Goal: Use online tool/utility: Utilize a website feature to perform a specific function

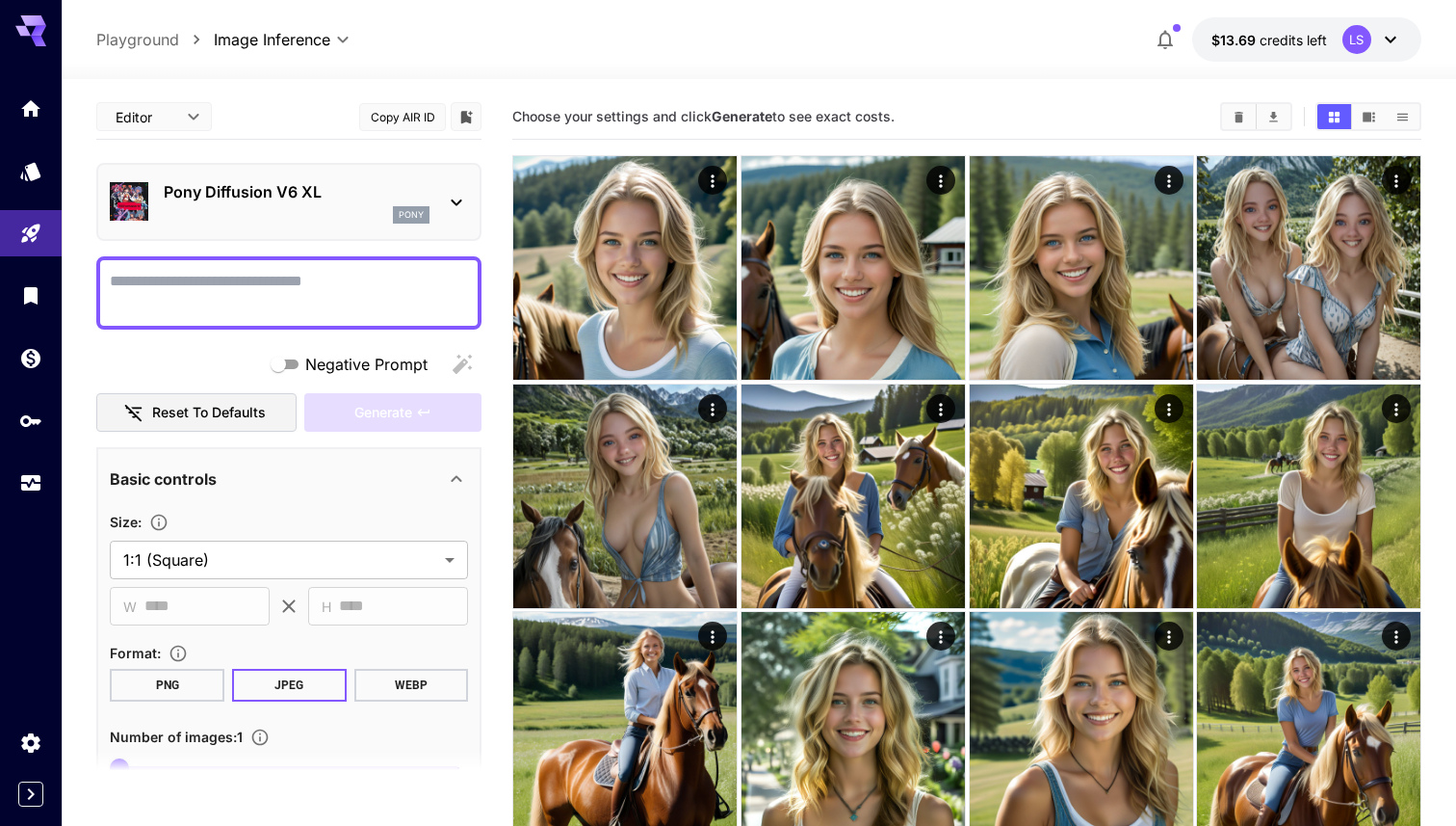
click at [281, 207] on div "pony" at bounding box center [297, 215] width 266 height 18
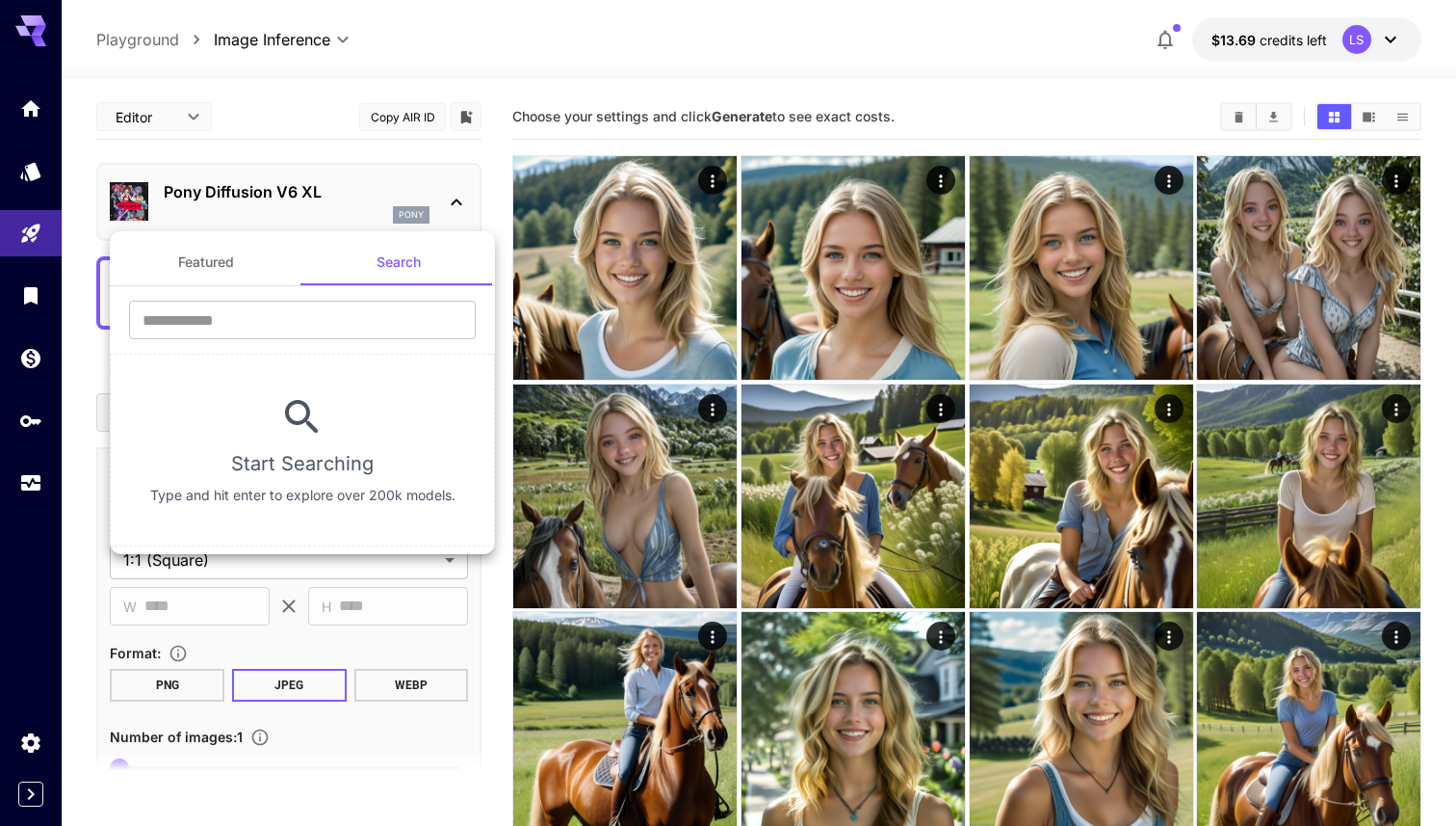
click at [233, 255] on button "Featured" at bounding box center [205, 261] width 193 height 46
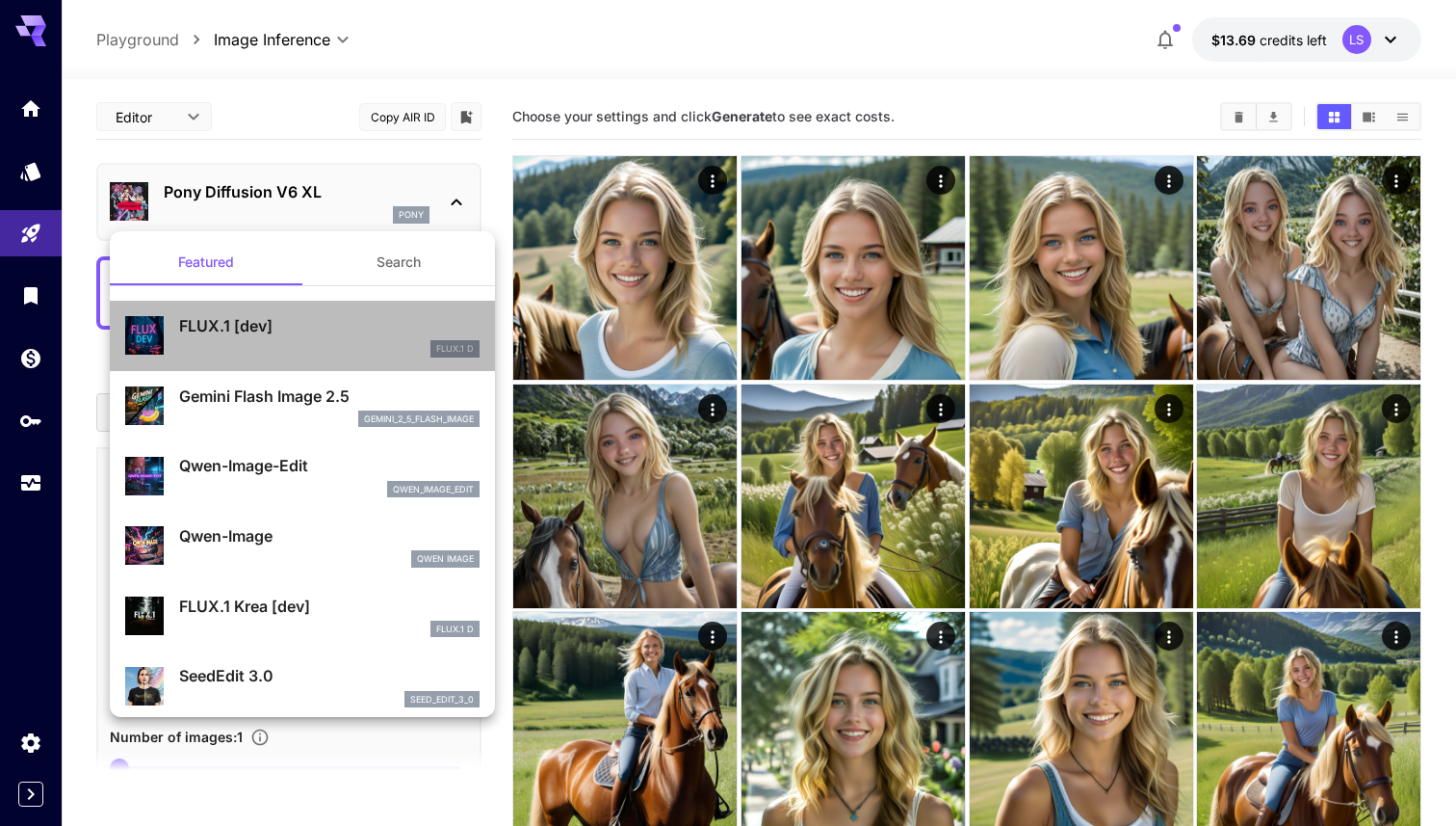
click at [246, 334] on p "FLUX.1 [dev]" at bounding box center [329, 326] width 301 height 23
type input "**"
type input "***"
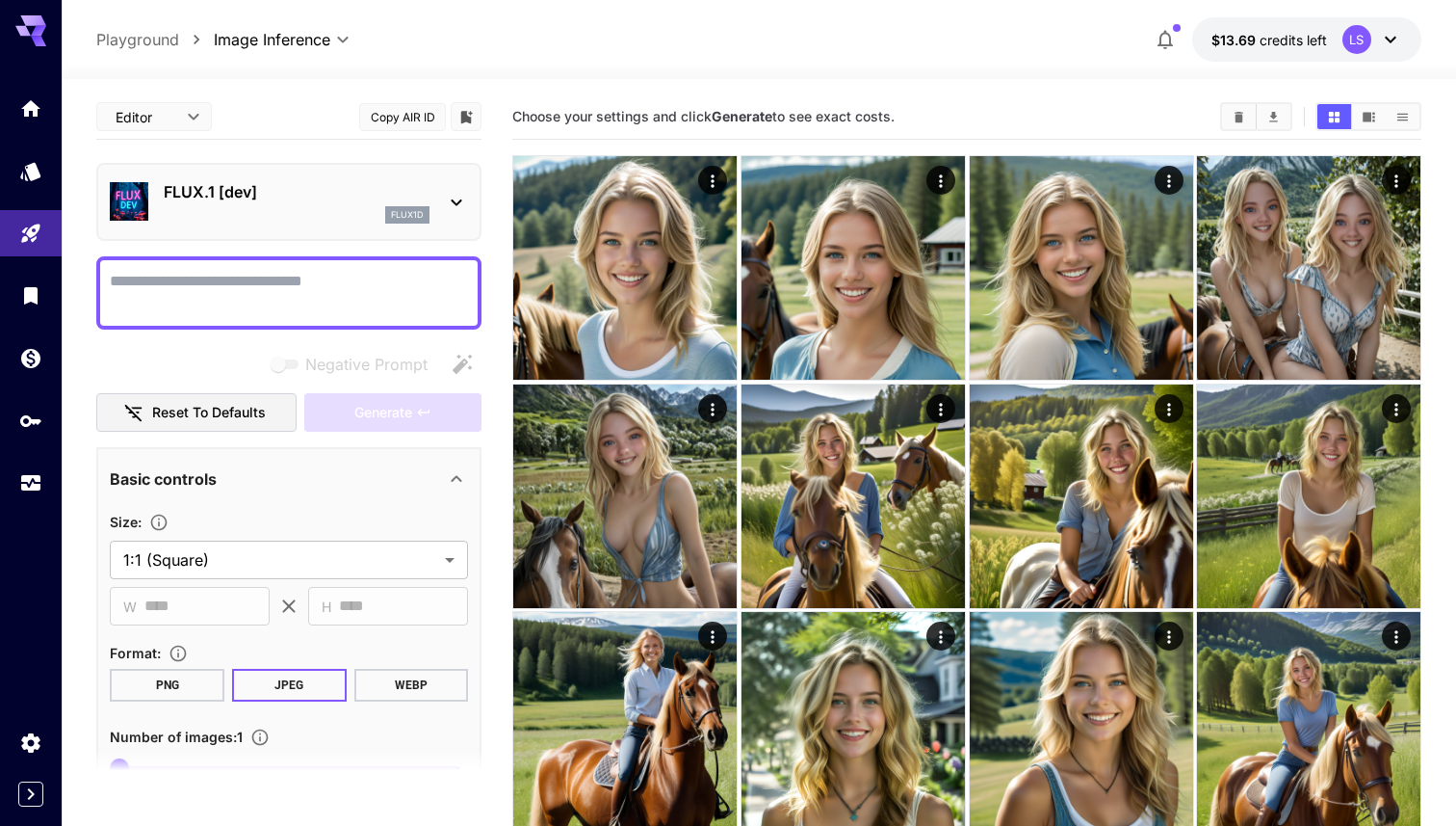
click at [295, 298] on textarea "Negative Prompt" at bounding box center [288, 292] width 359 height 46
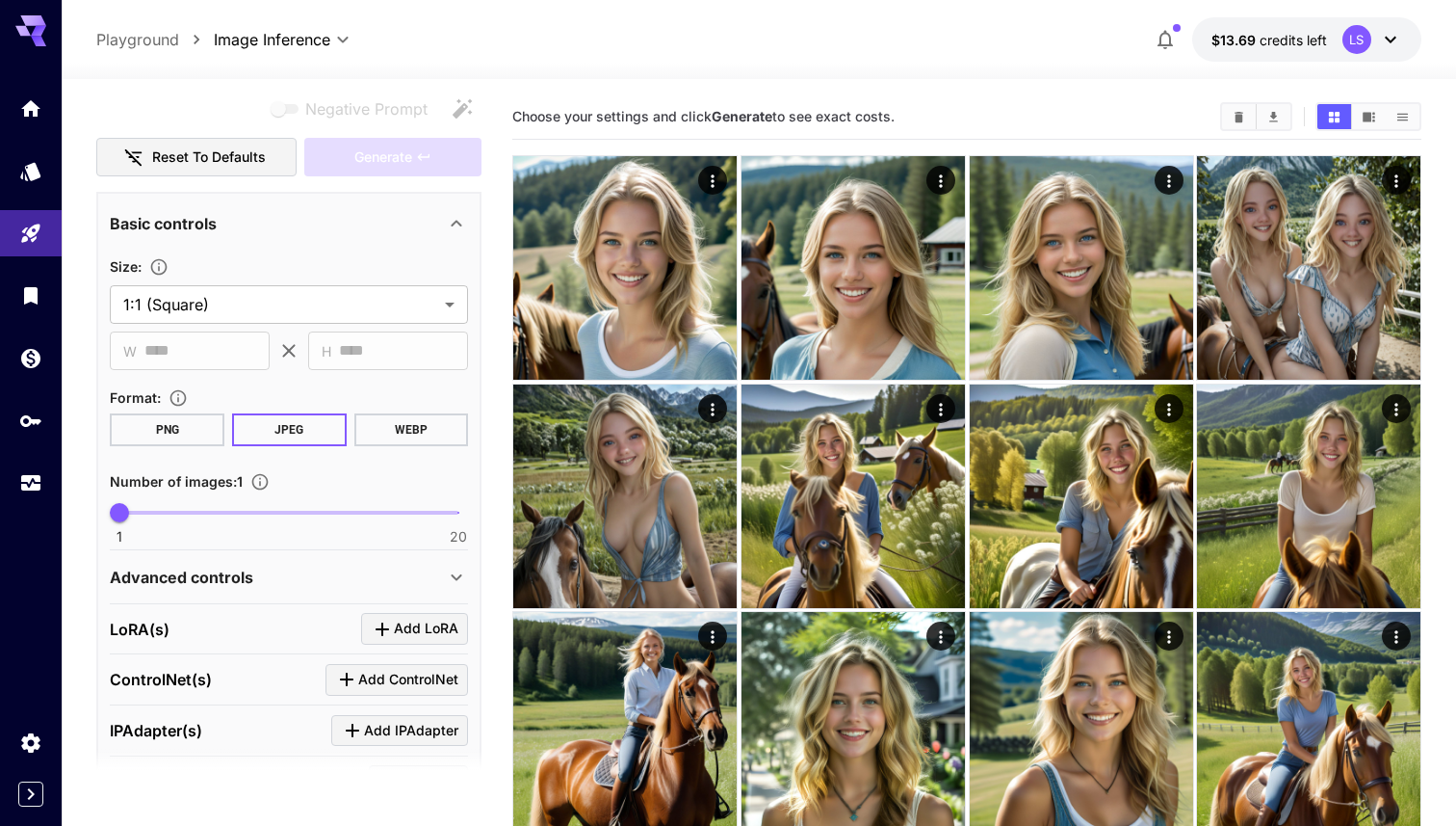
scroll to position [391, 0]
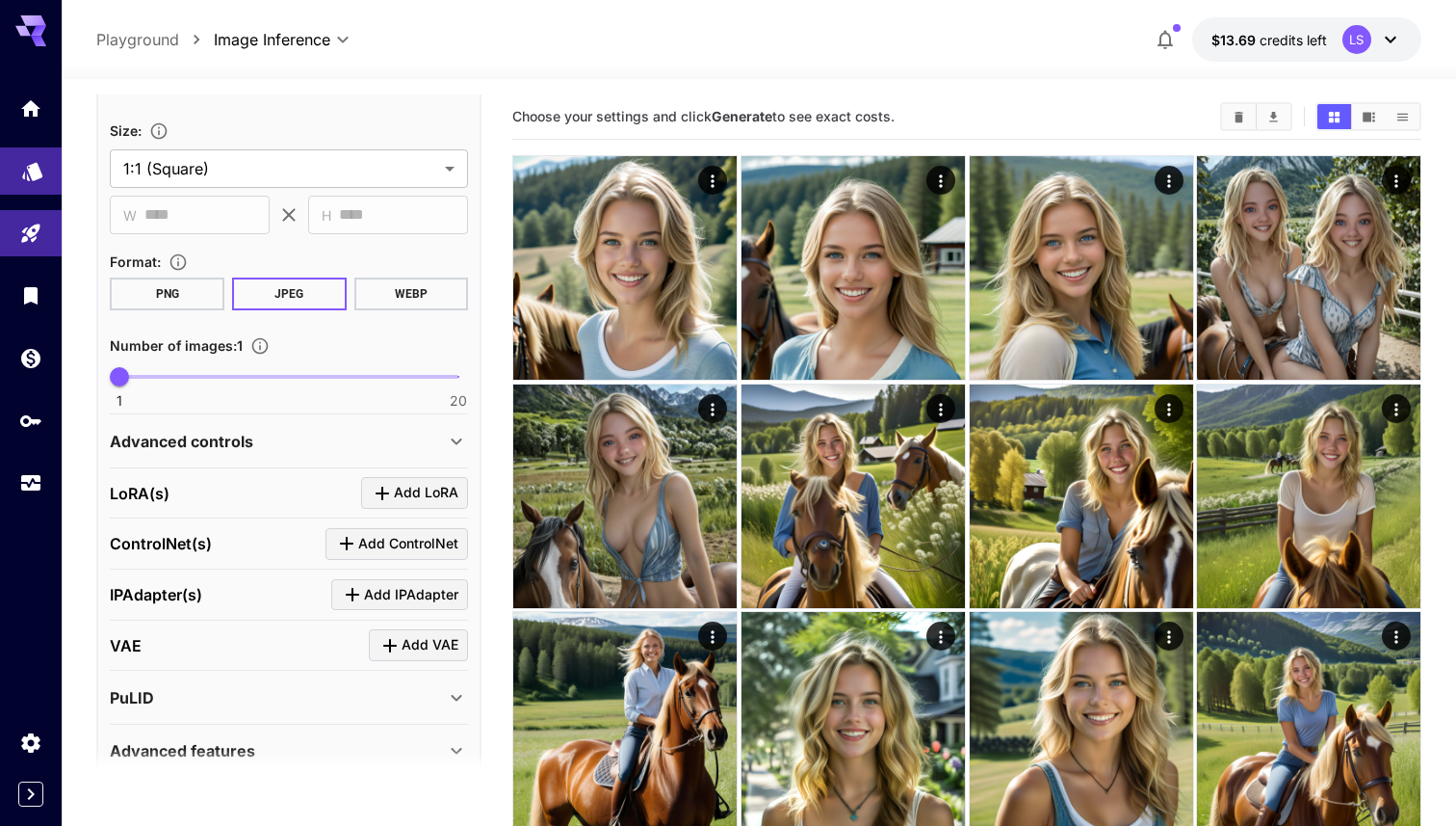
click at [45, 156] on link at bounding box center [30, 171] width 62 height 47
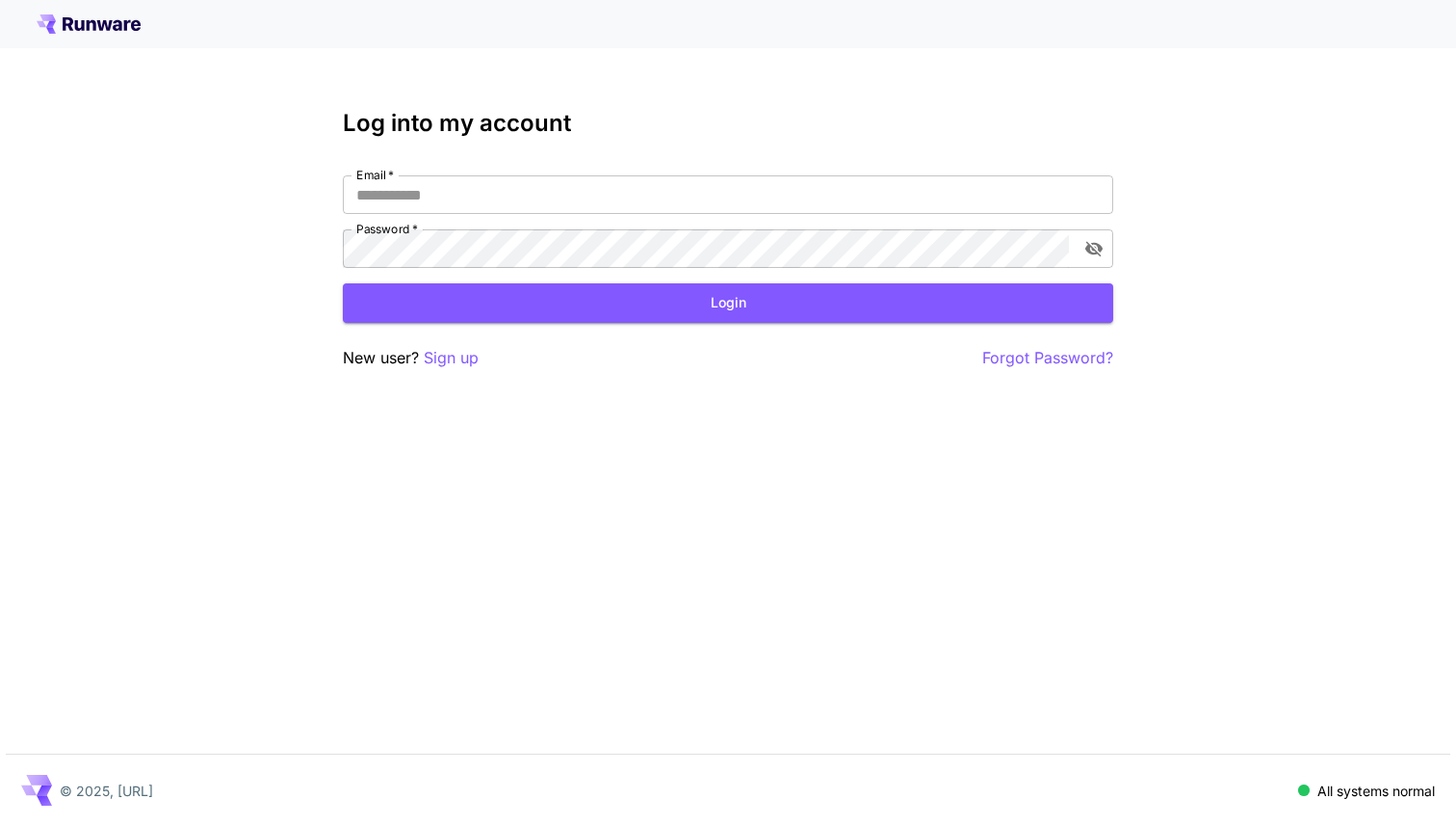
type input "**********"
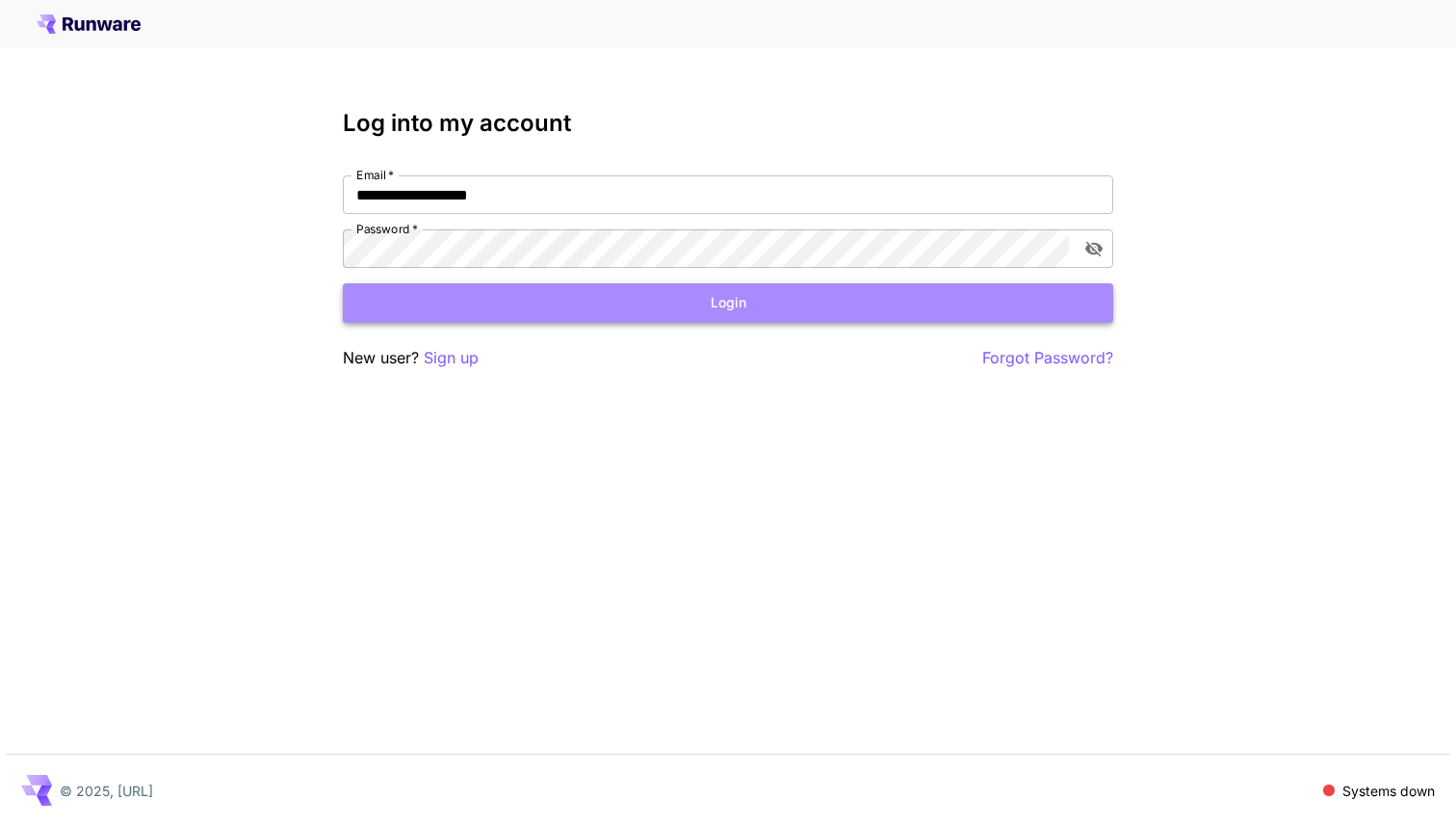
click at [558, 297] on button "Login" at bounding box center [728, 303] width 771 height 39
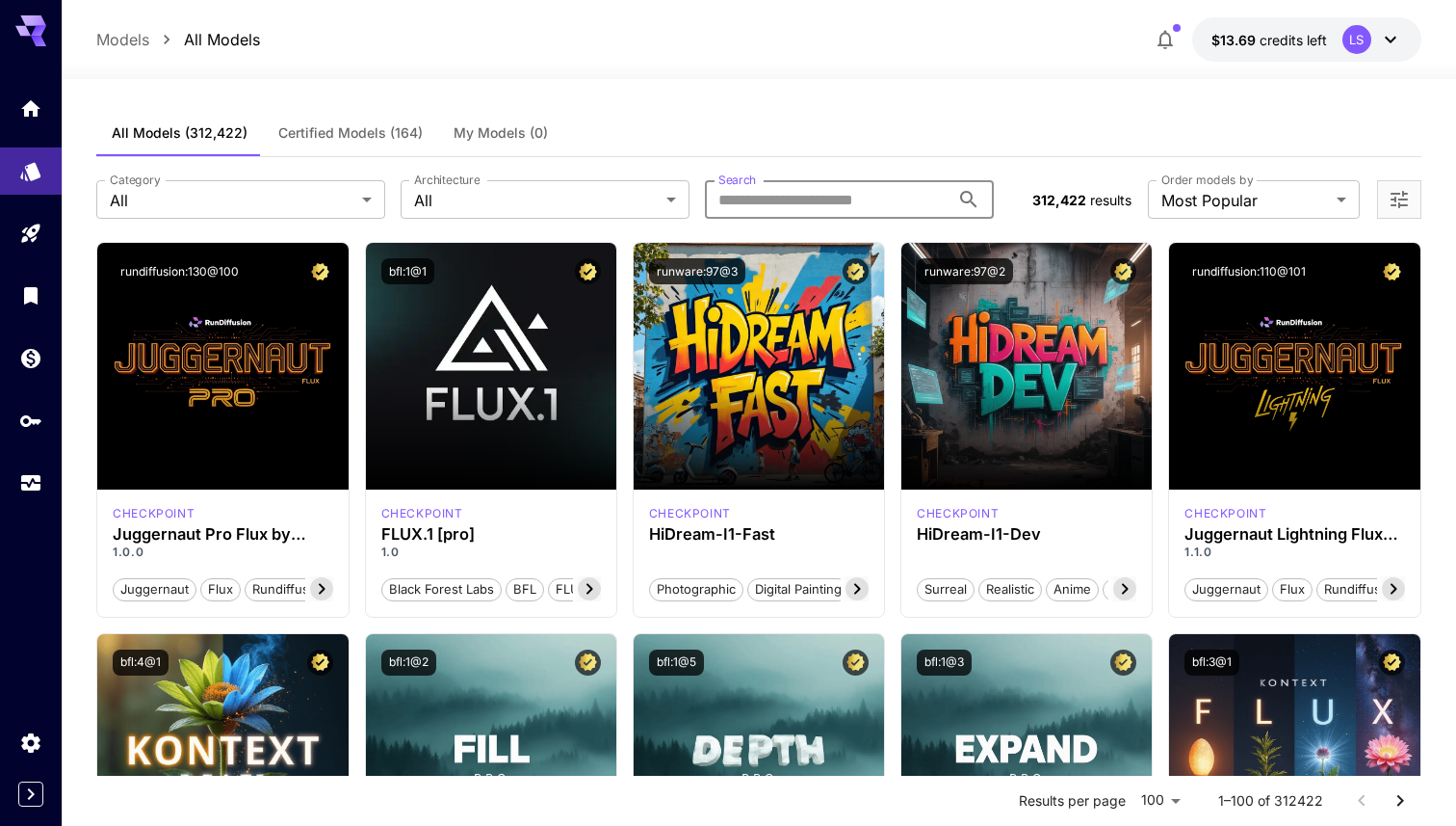
click at [751, 197] on input "Search" at bounding box center [828, 198] width 244 height 38
type input "**********"
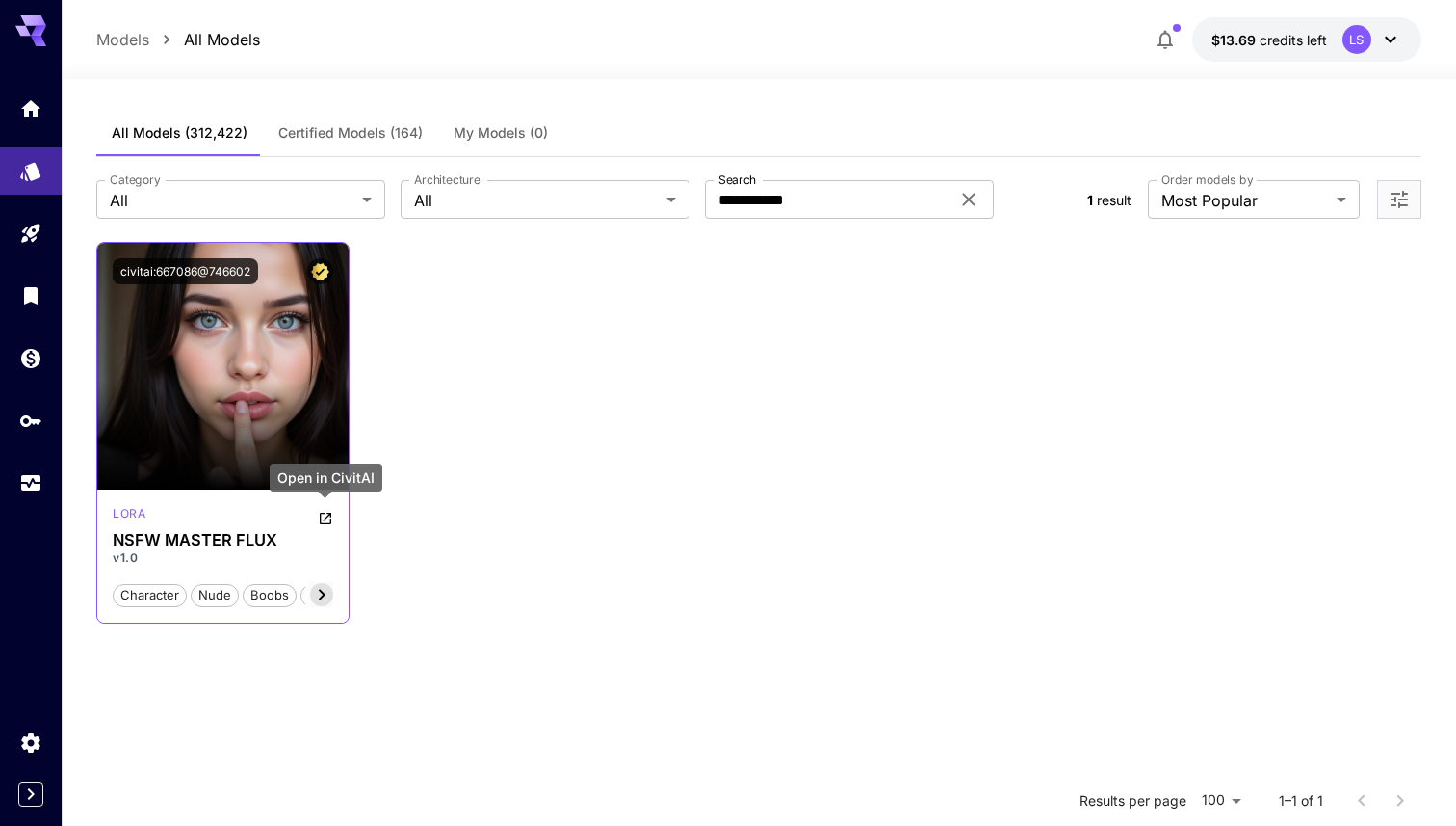
click at [327, 522] on icon "Open in CivitAI" at bounding box center [325, 518] width 16 height 16
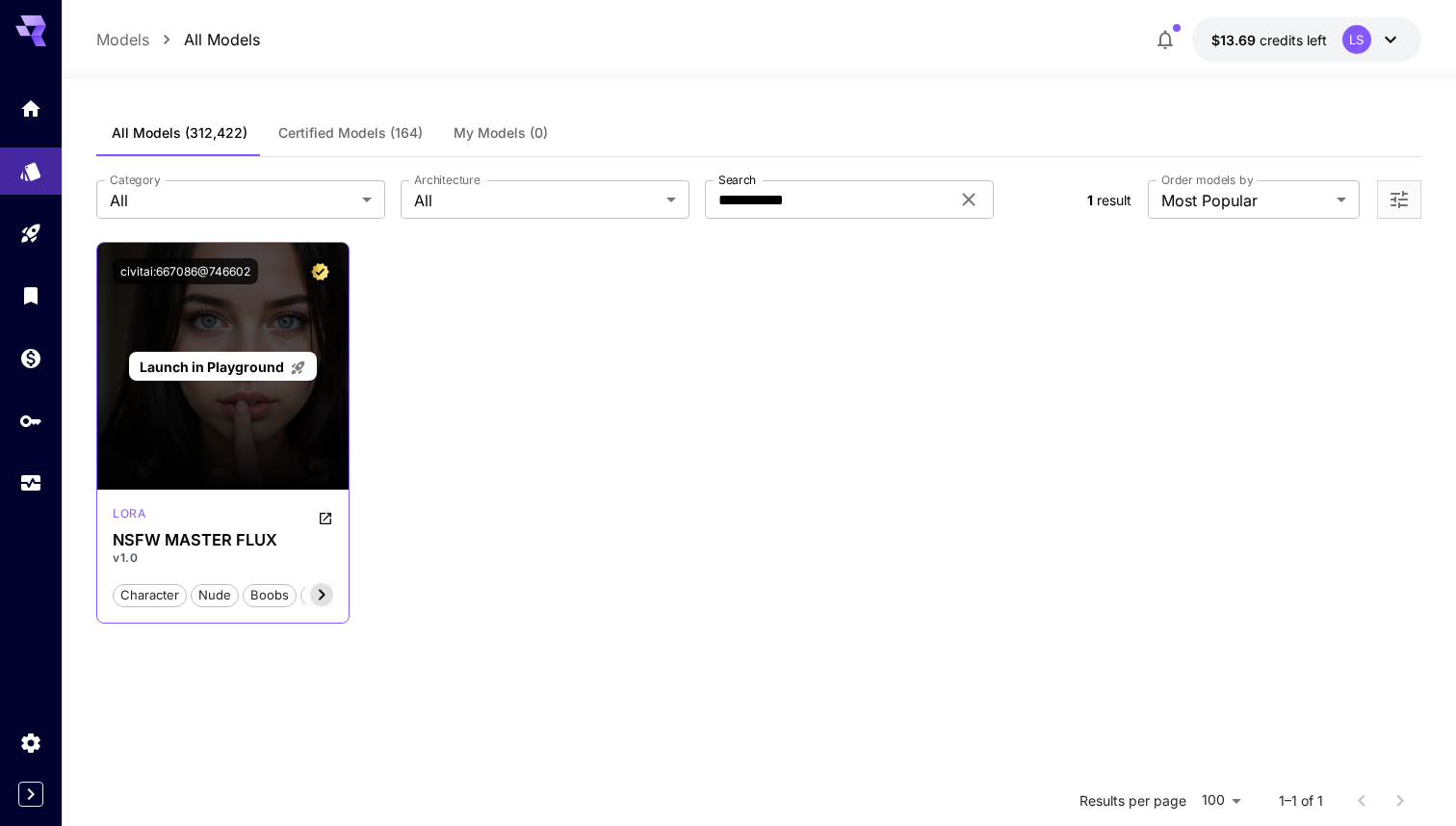
click at [229, 376] on div "Launch in Playground" at bounding box center [223, 367] width 188 height 30
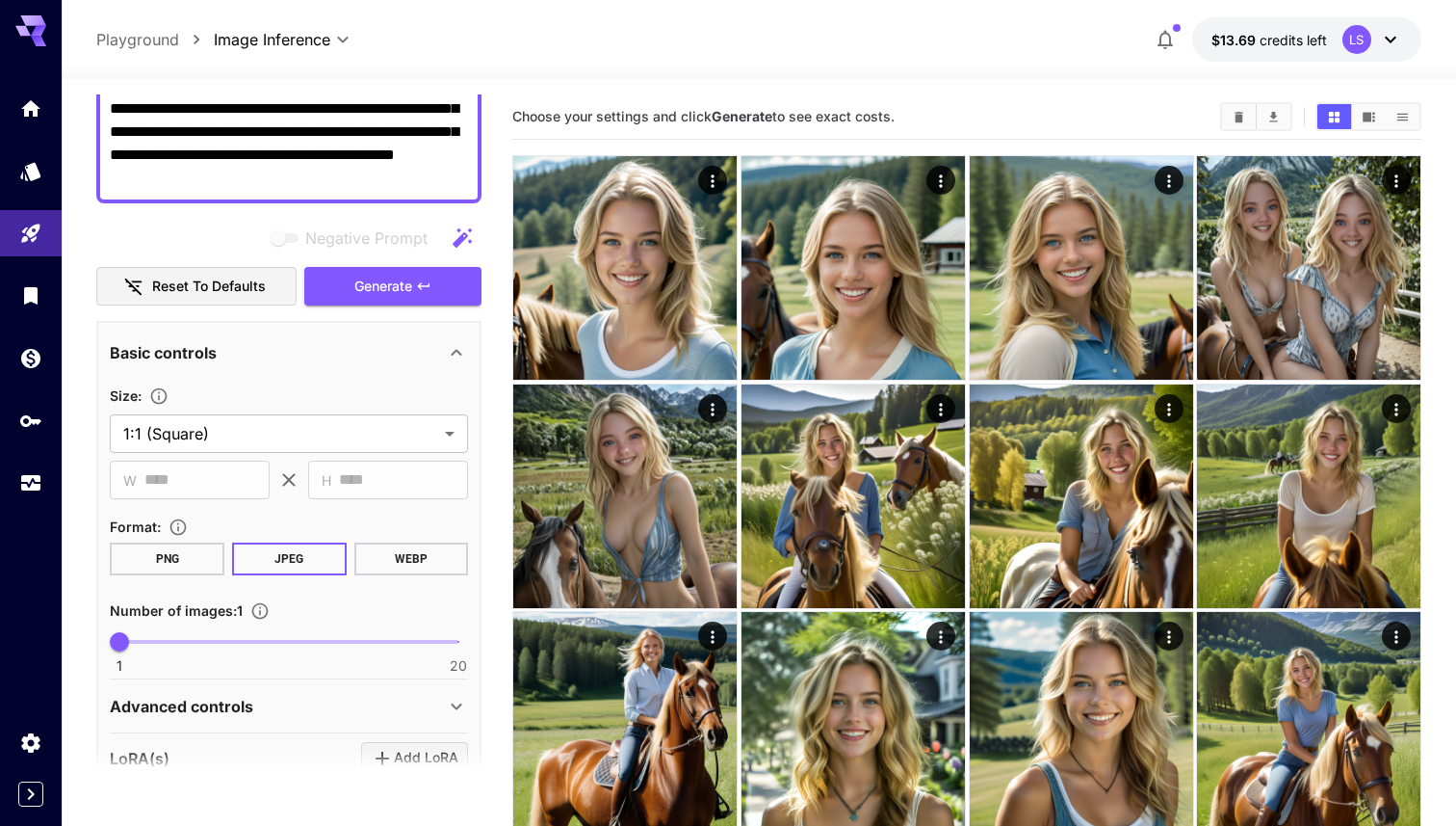
scroll to position [111, 0]
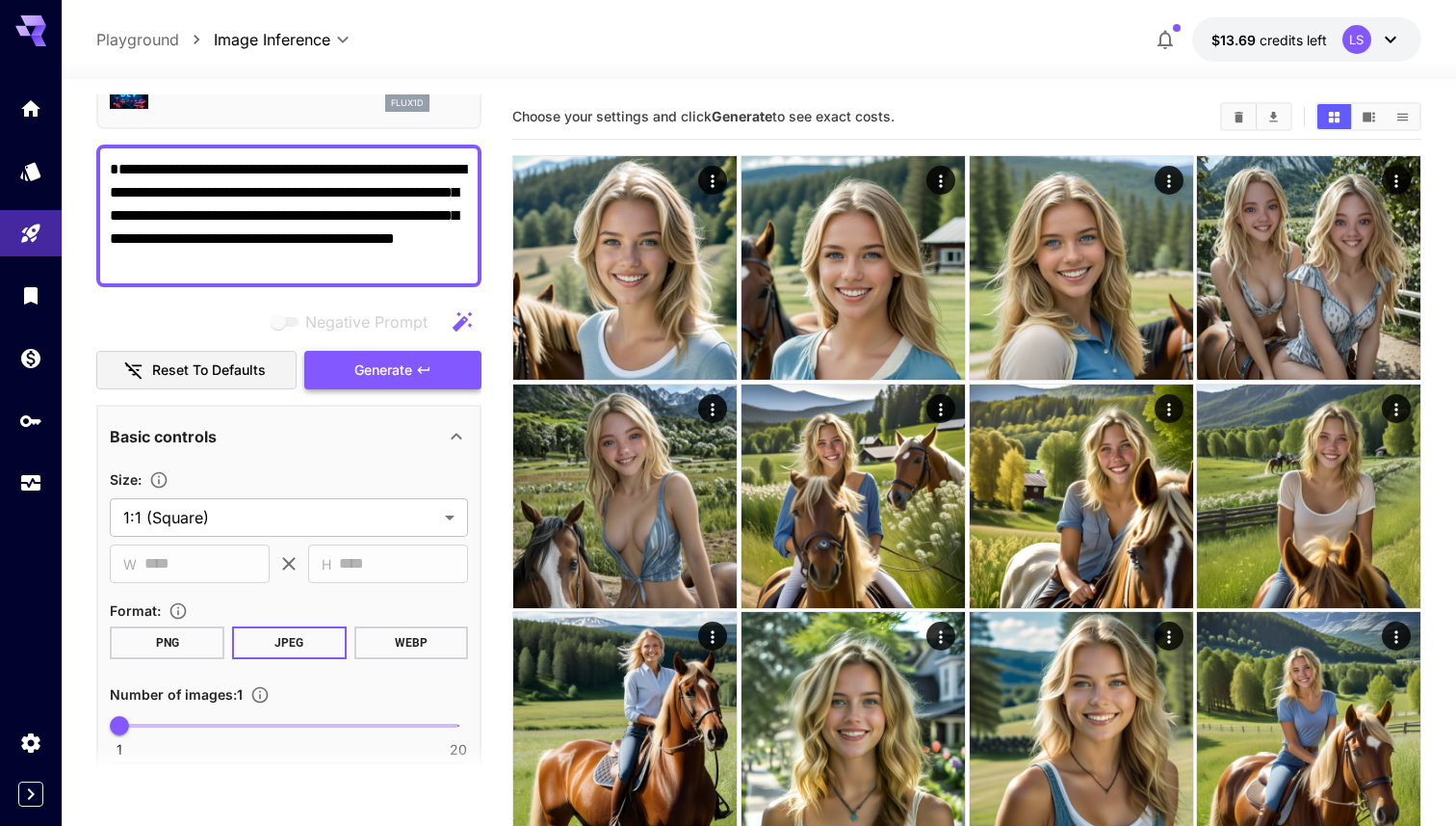
type textarea "**********"
click at [378, 366] on span "Generate" at bounding box center [383, 370] width 58 height 24
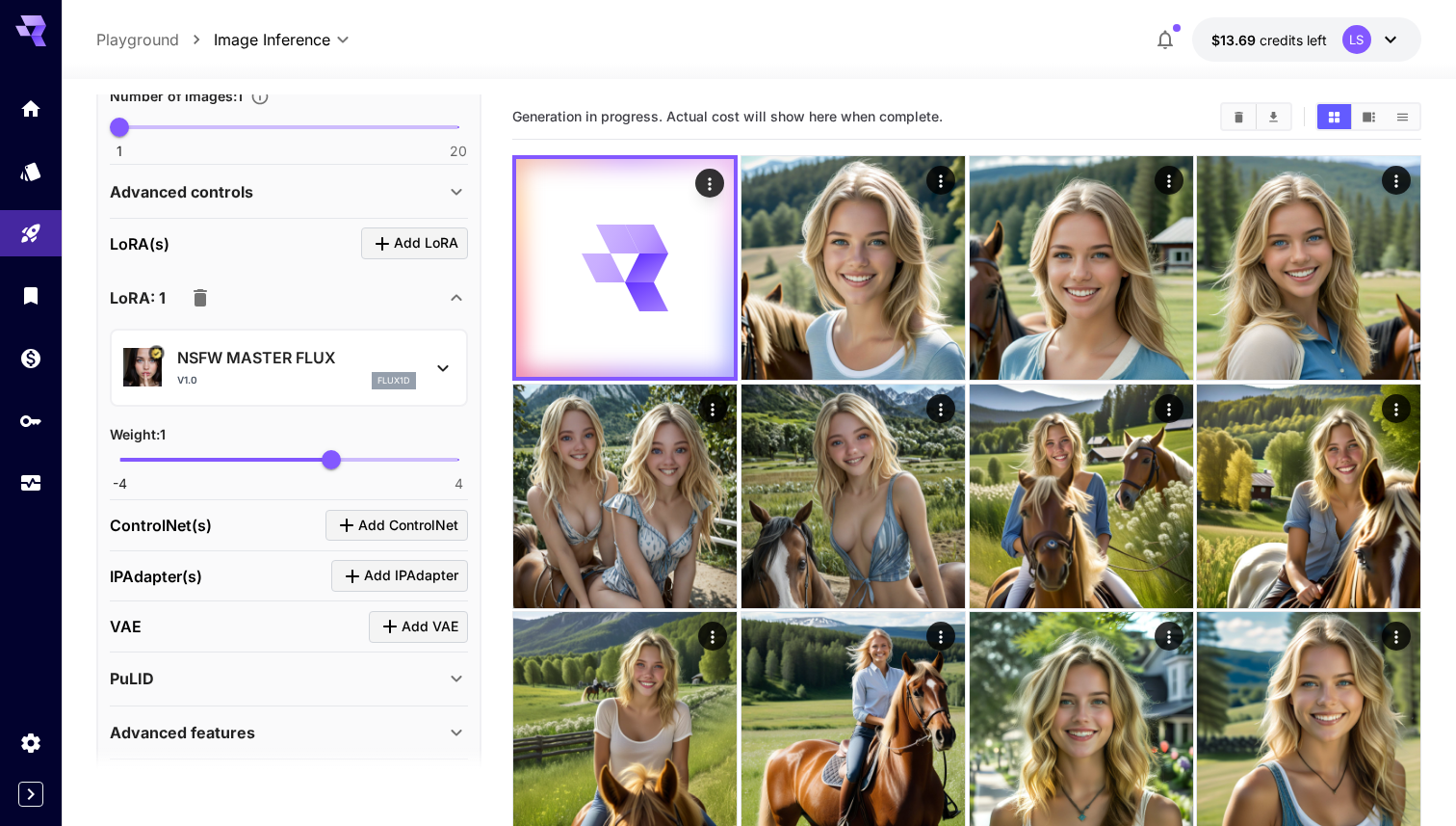
scroll to position [775, 0]
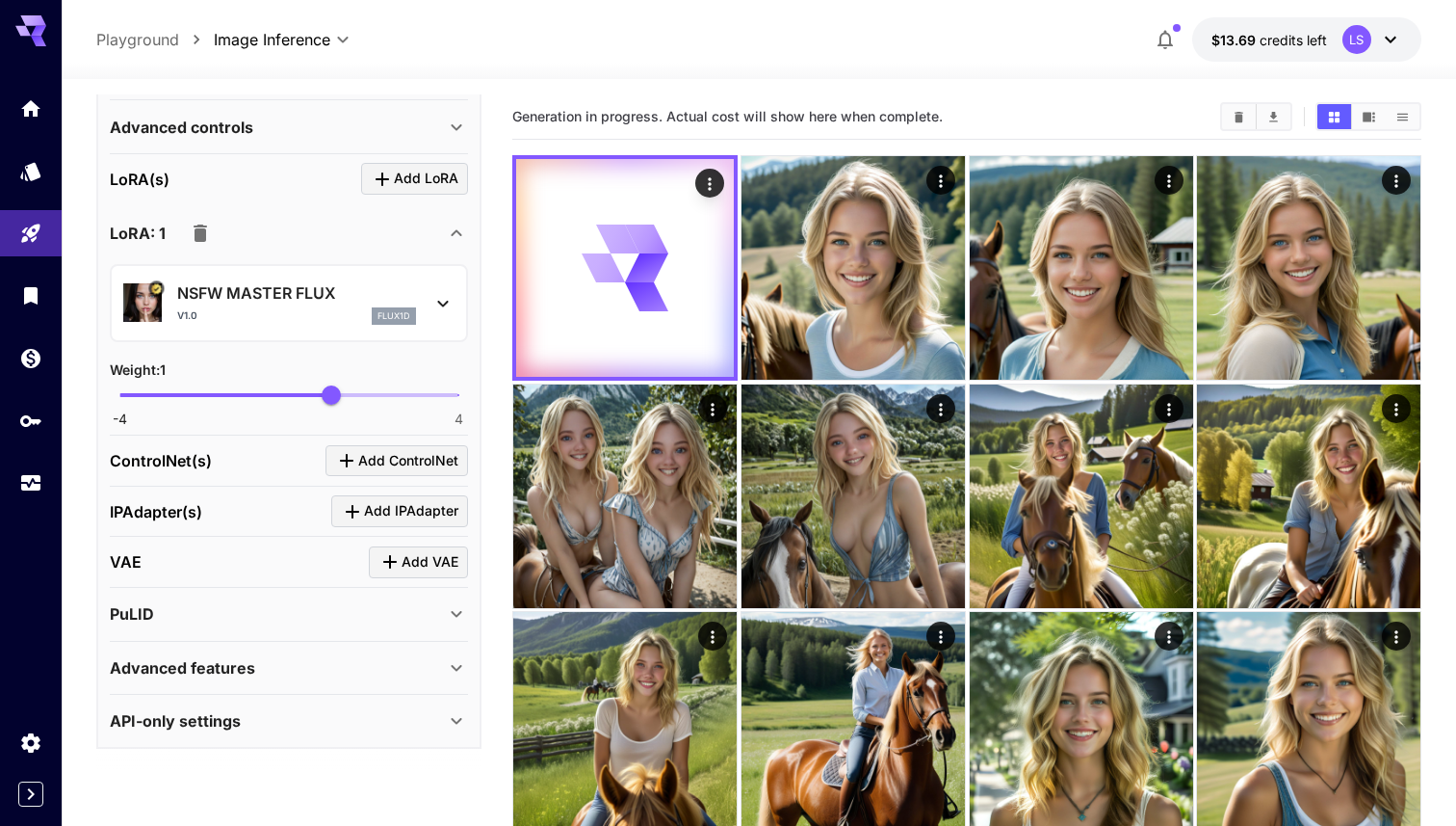
click at [342, 621] on div "PuLID" at bounding box center [277, 614] width 335 height 23
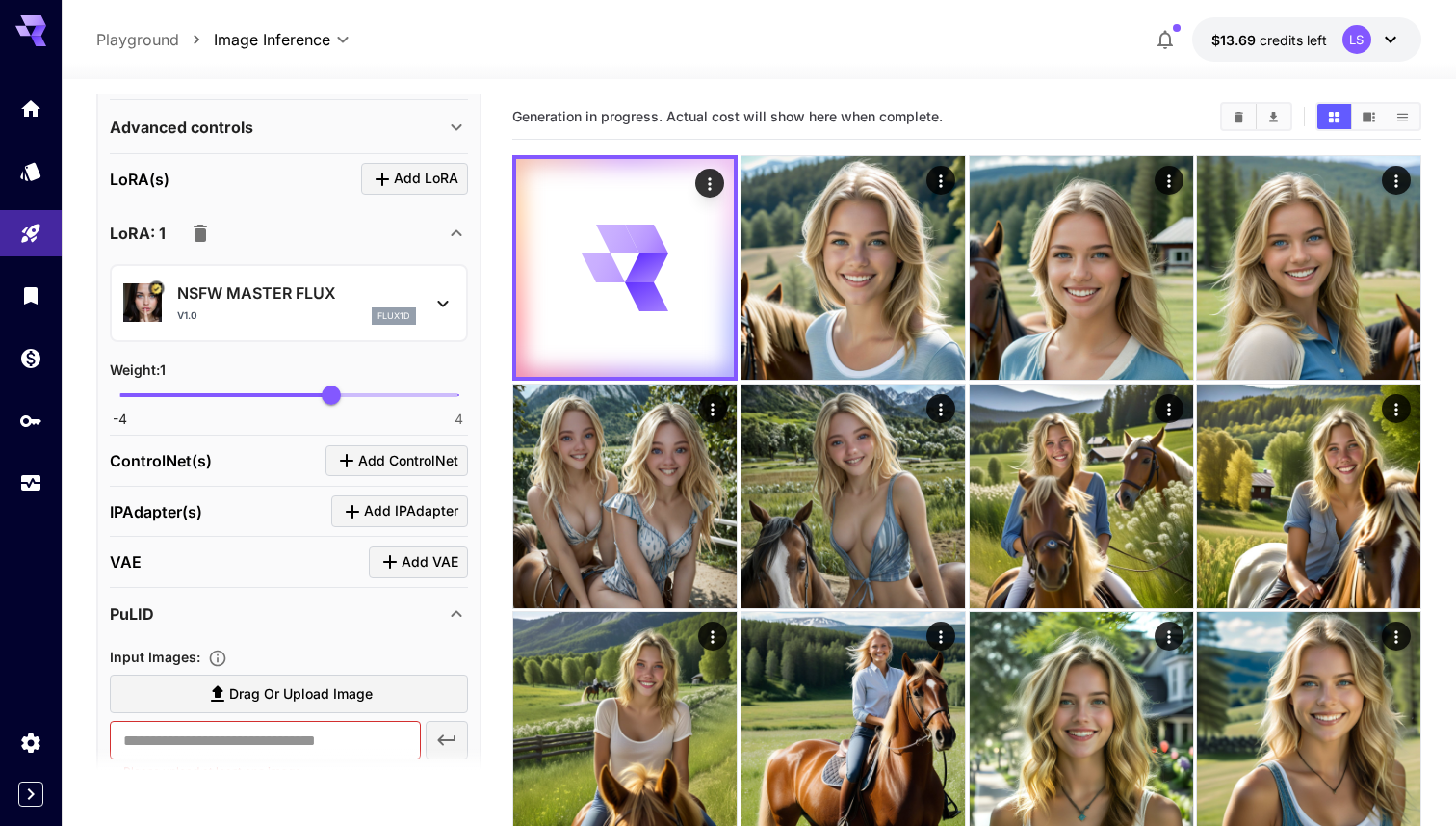
click at [351, 612] on div "PuLID" at bounding box center [277, 614] width 335 height 23
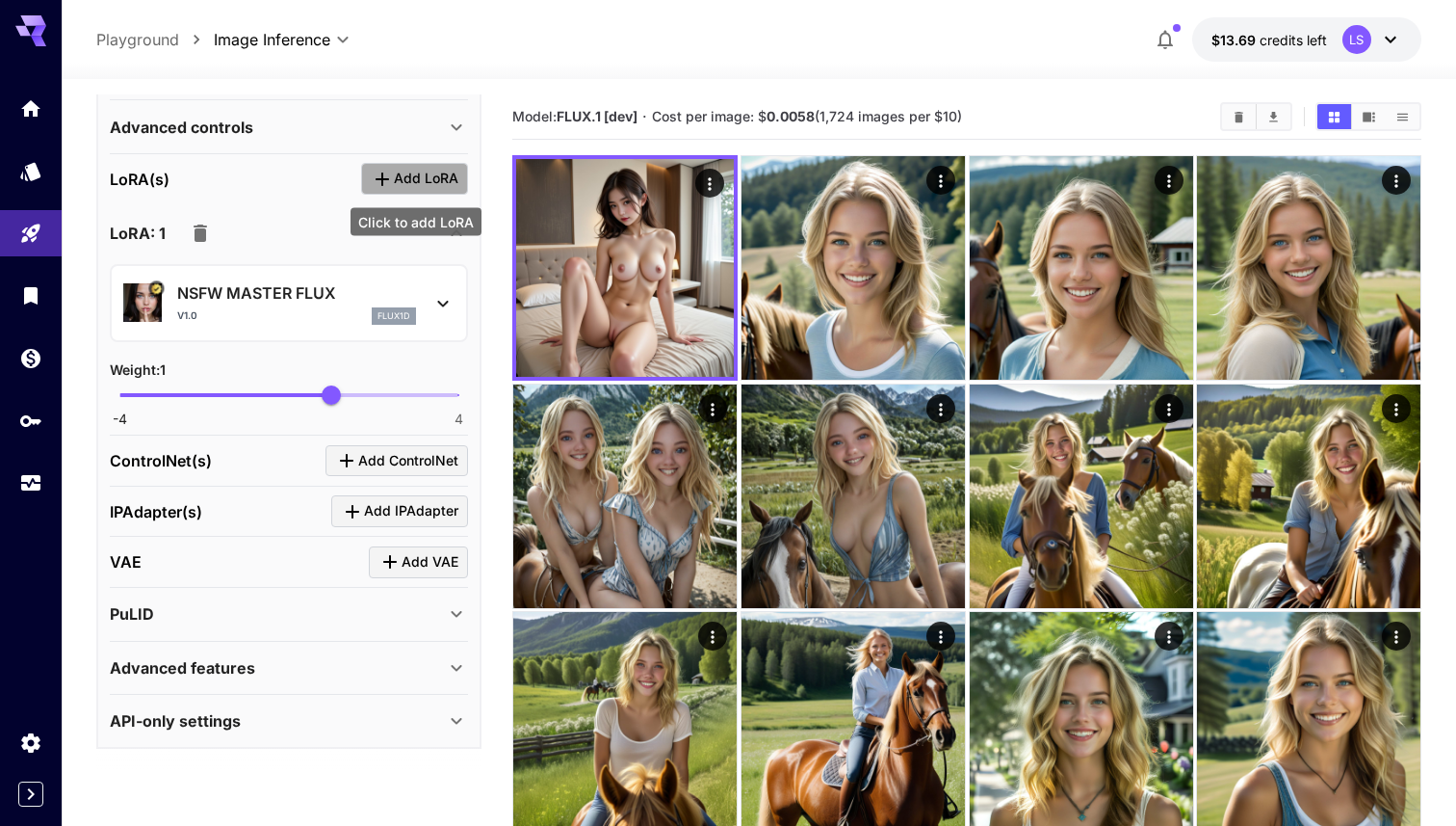
click at [451, 177] on span "Add LoRA" at bounding box center [426, 179] width 64 height 24
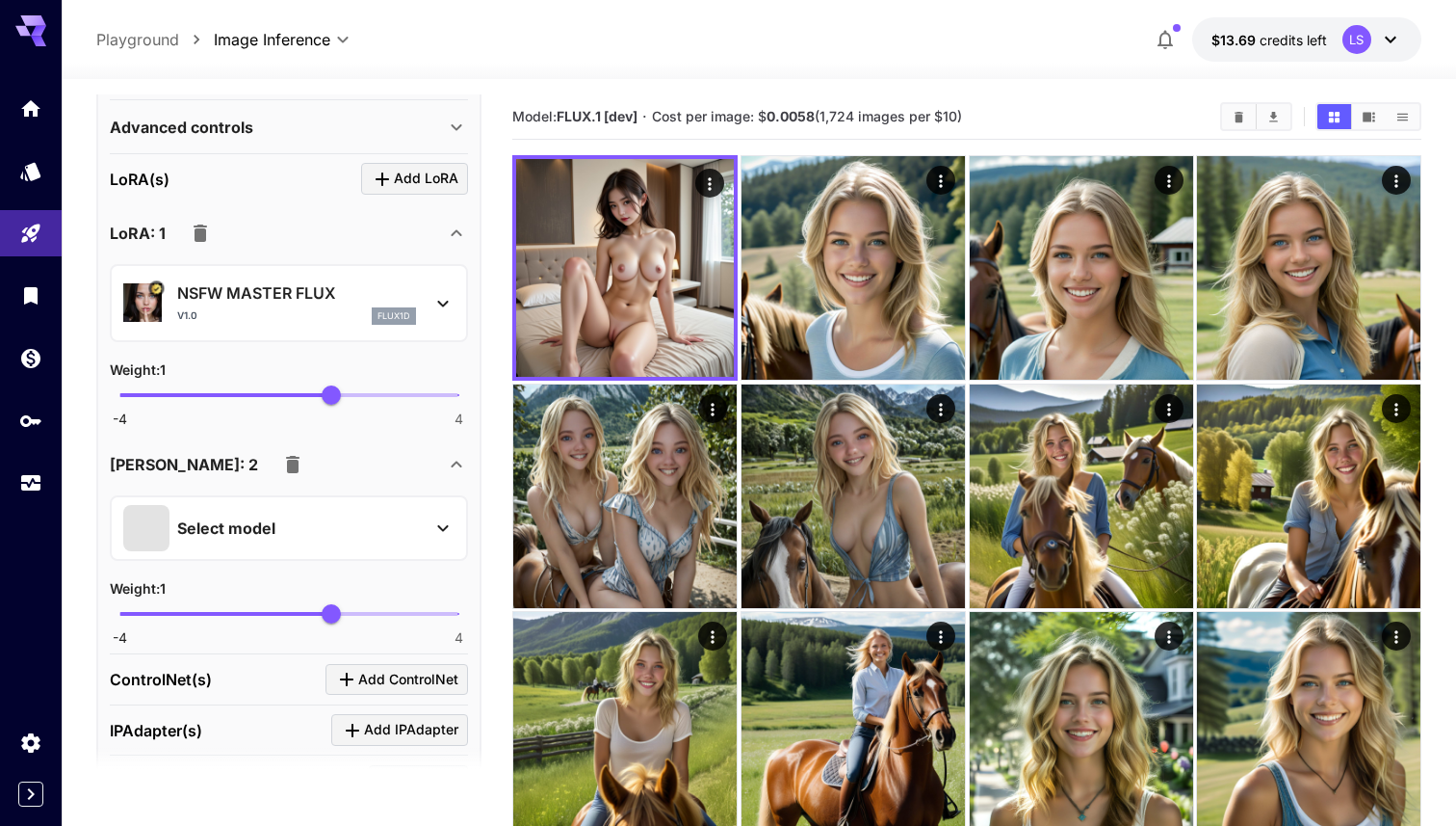
click at [321, 502] on div "Select model" at bounding box center [288, 528] width 359 height 65
click at [321, 530] on div "Select model" at bounding box center [274, 528] width 301 height 46
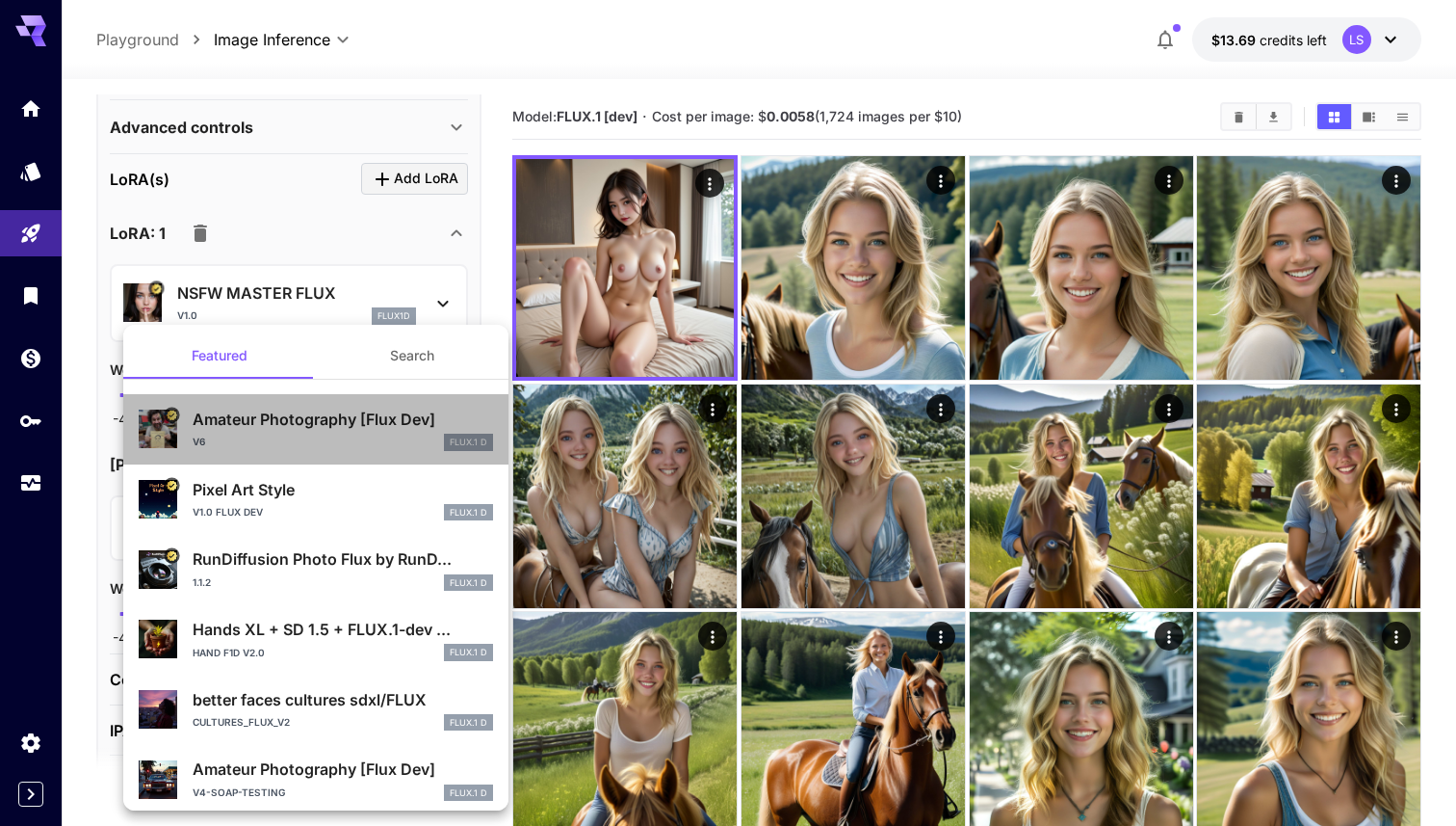
click at [341, 450] on div "v6 FLUX.1 D" at bounding box center [343, 443] width 301 height 18
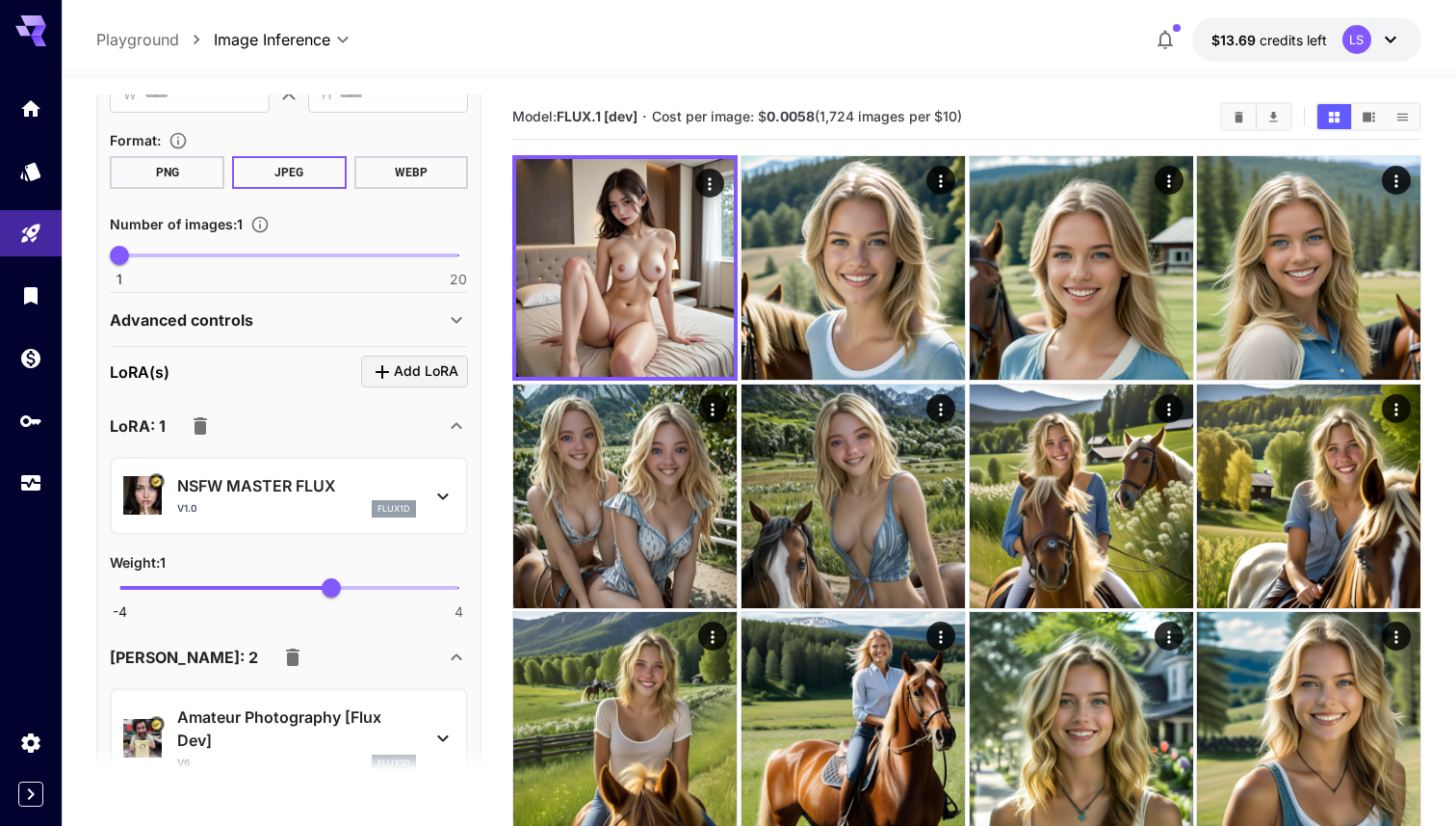
scroll to position [358, 0]
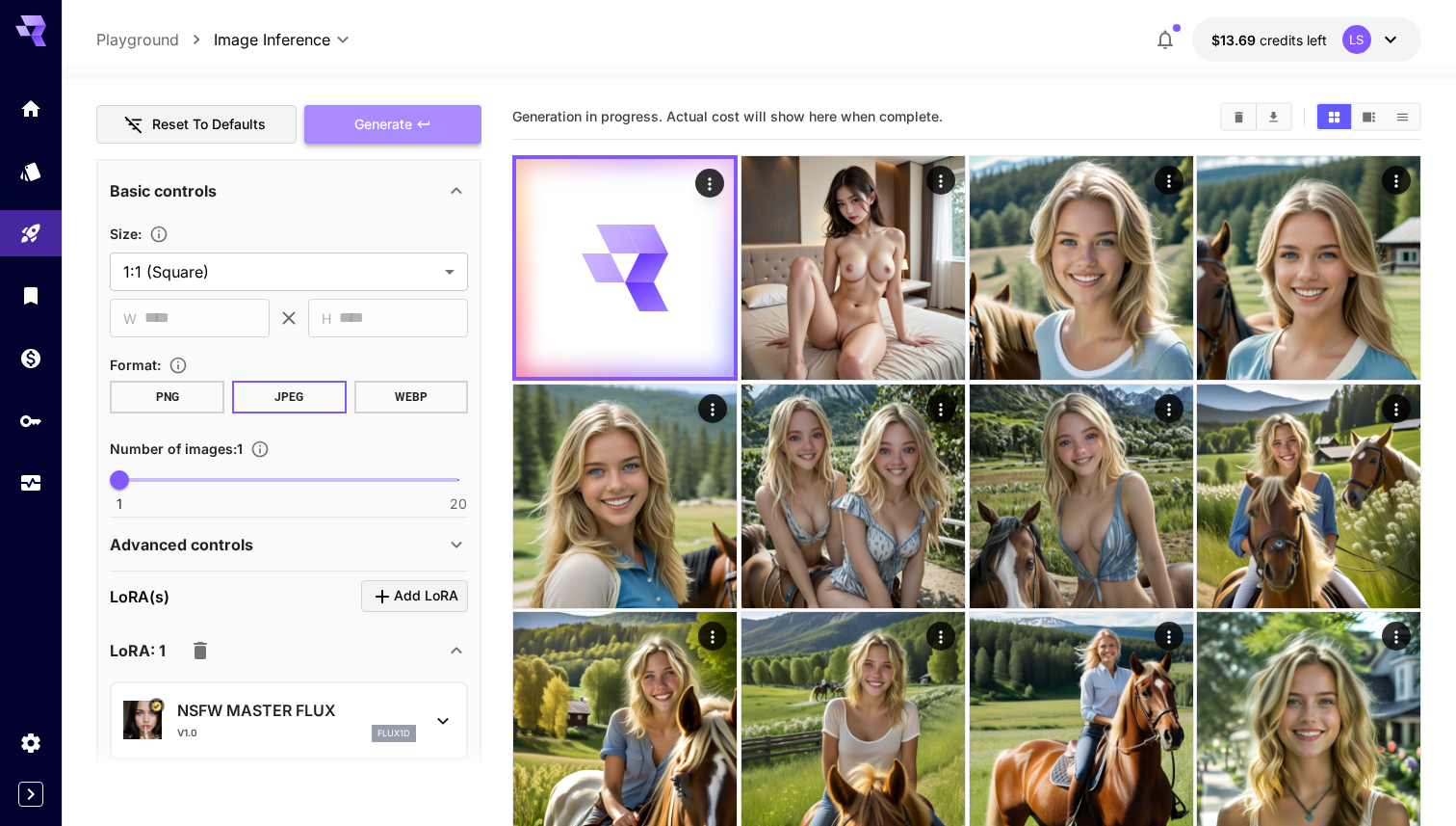
click at [449, 120] on button "Generate" at bounding box center [393, 124] width 177 height 39
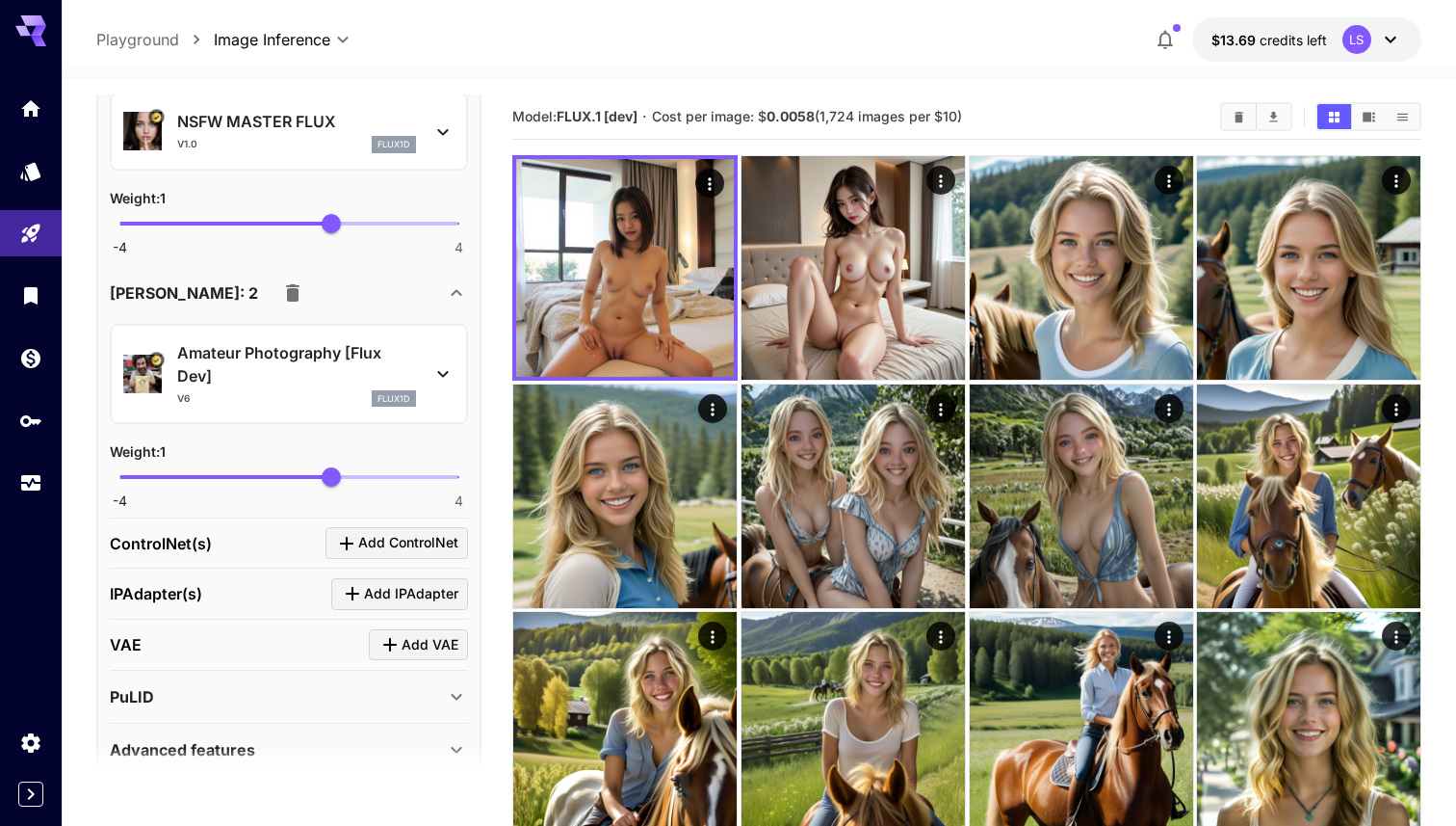
scroll to position [1028, 0]
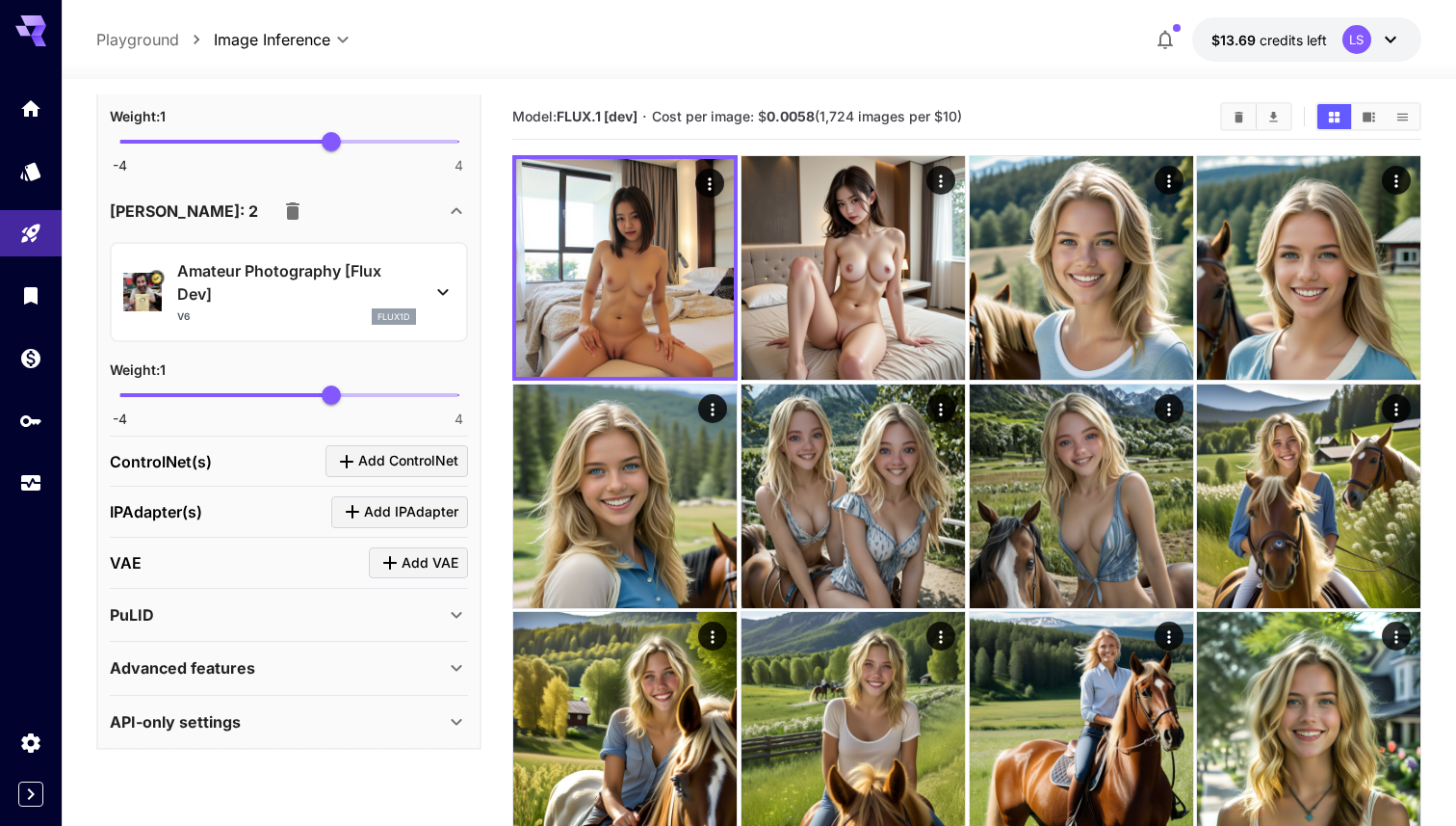
click at [336, 642] on div "Advanced features Accelerator options : None **** ​ LayerDiffuse : Enable Layer…" at bounding box center [288, 669] width 359 height 53
click at [344, 618] on div "PuLID" at bounding box center [277, 615] width 335 height 23
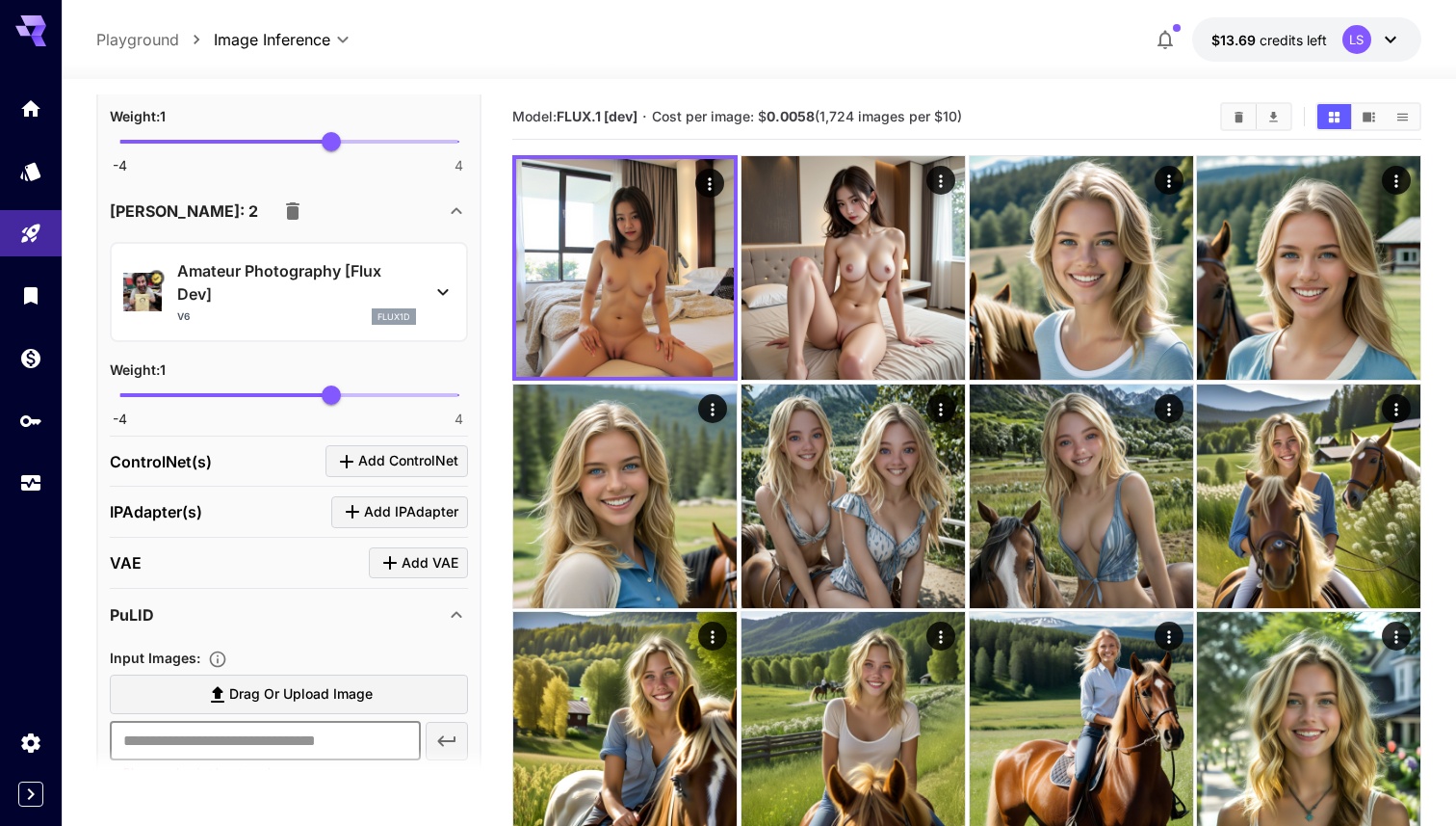
click at [320, 740] on input "text" at bounding box center [265, 740] width 311 height 38
click at [302, 729] on input "text" at bounding box center [265, 740] width 311 height 38
paste input "**********"
type input "**********"
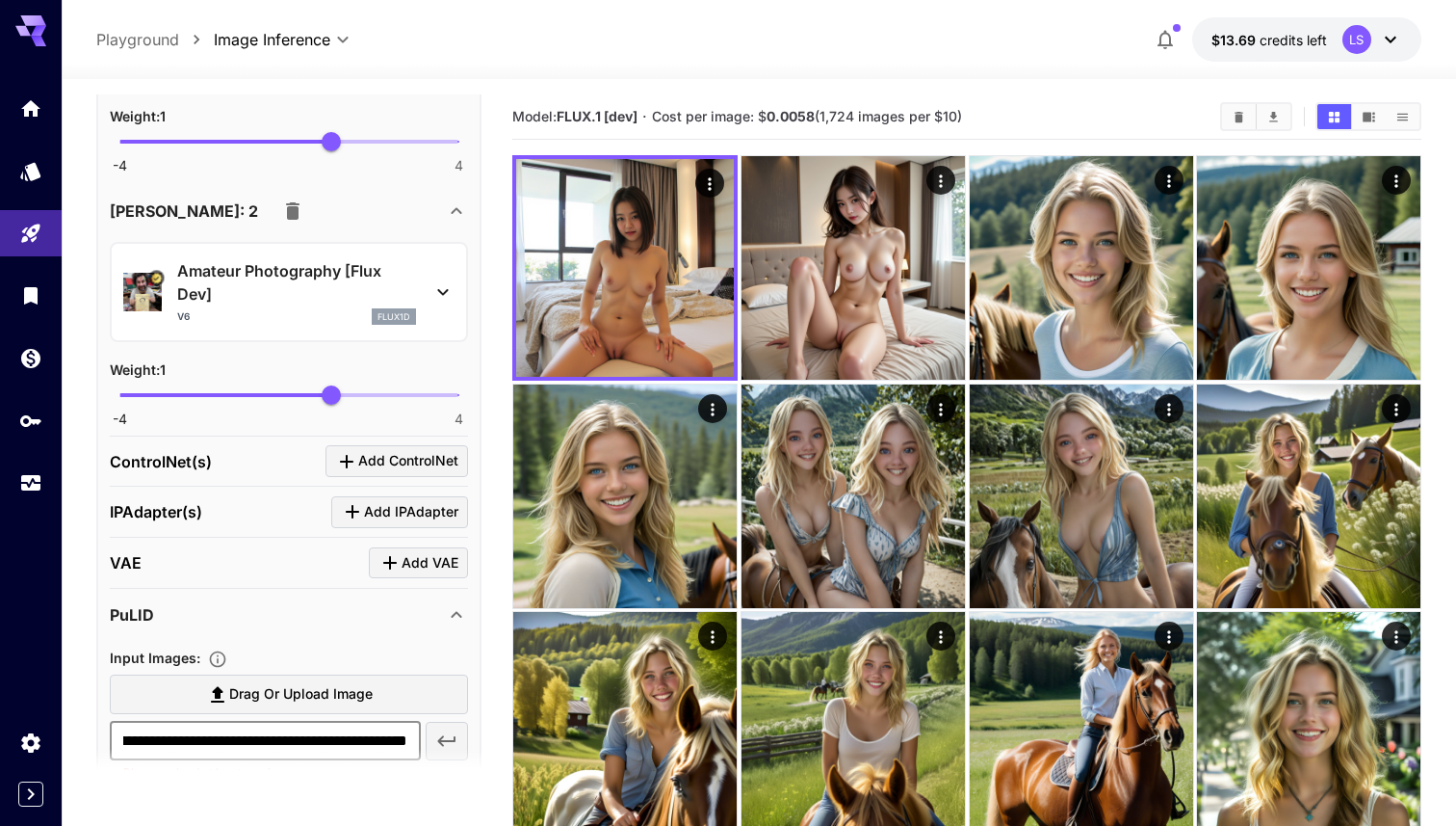
scroll to position [0, 0]
click at [478, 739] on div "**********" at bounding box center [289, 292] width 385 height 1608
click at [459, 739] on button "button" at bounding box center [447, 740] width 42 height 38
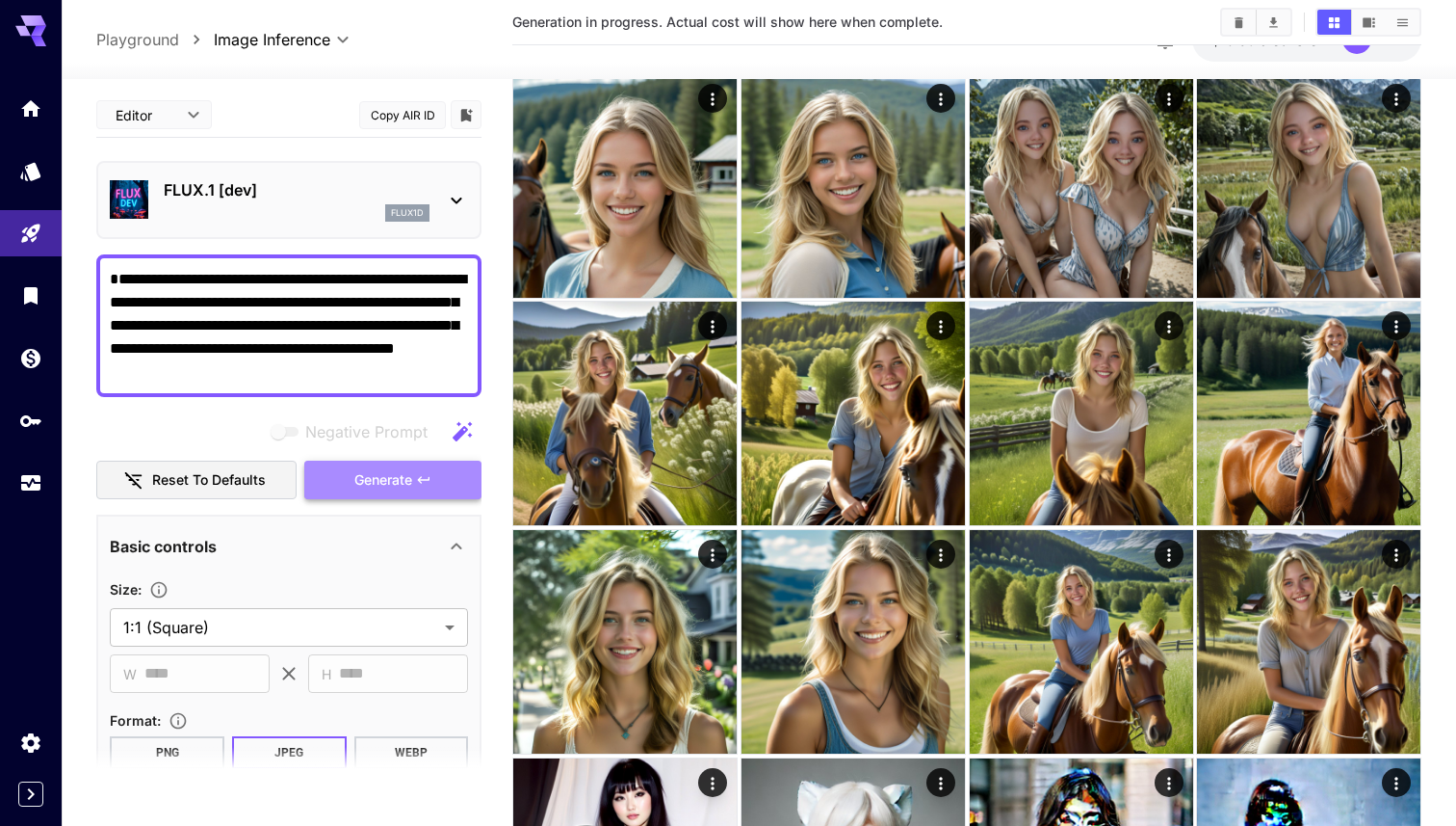
click at [364, 465] on button "Generate" at bounding box center [393, 480] width 177 height 39
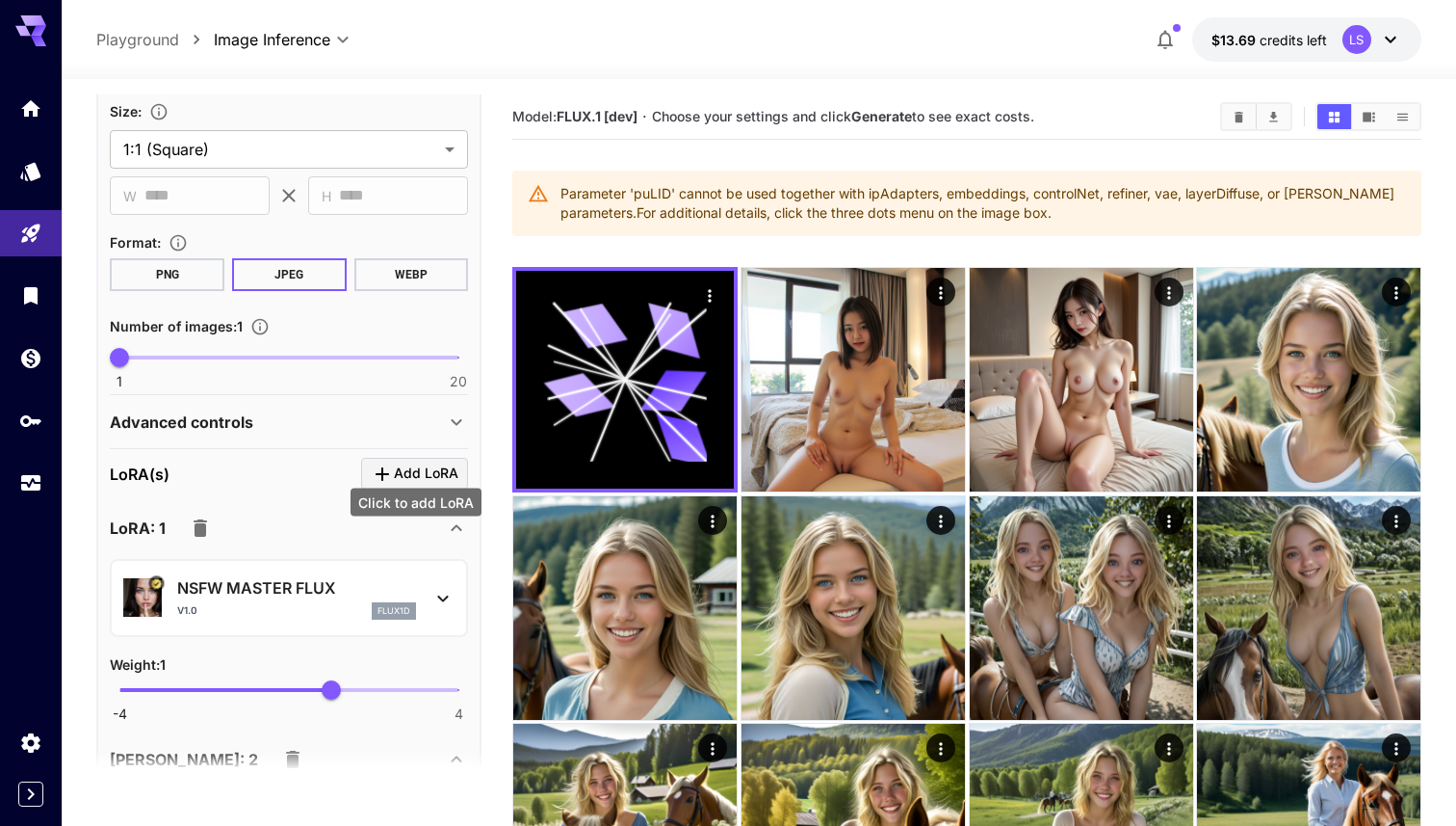
scroll to position [495, 0]
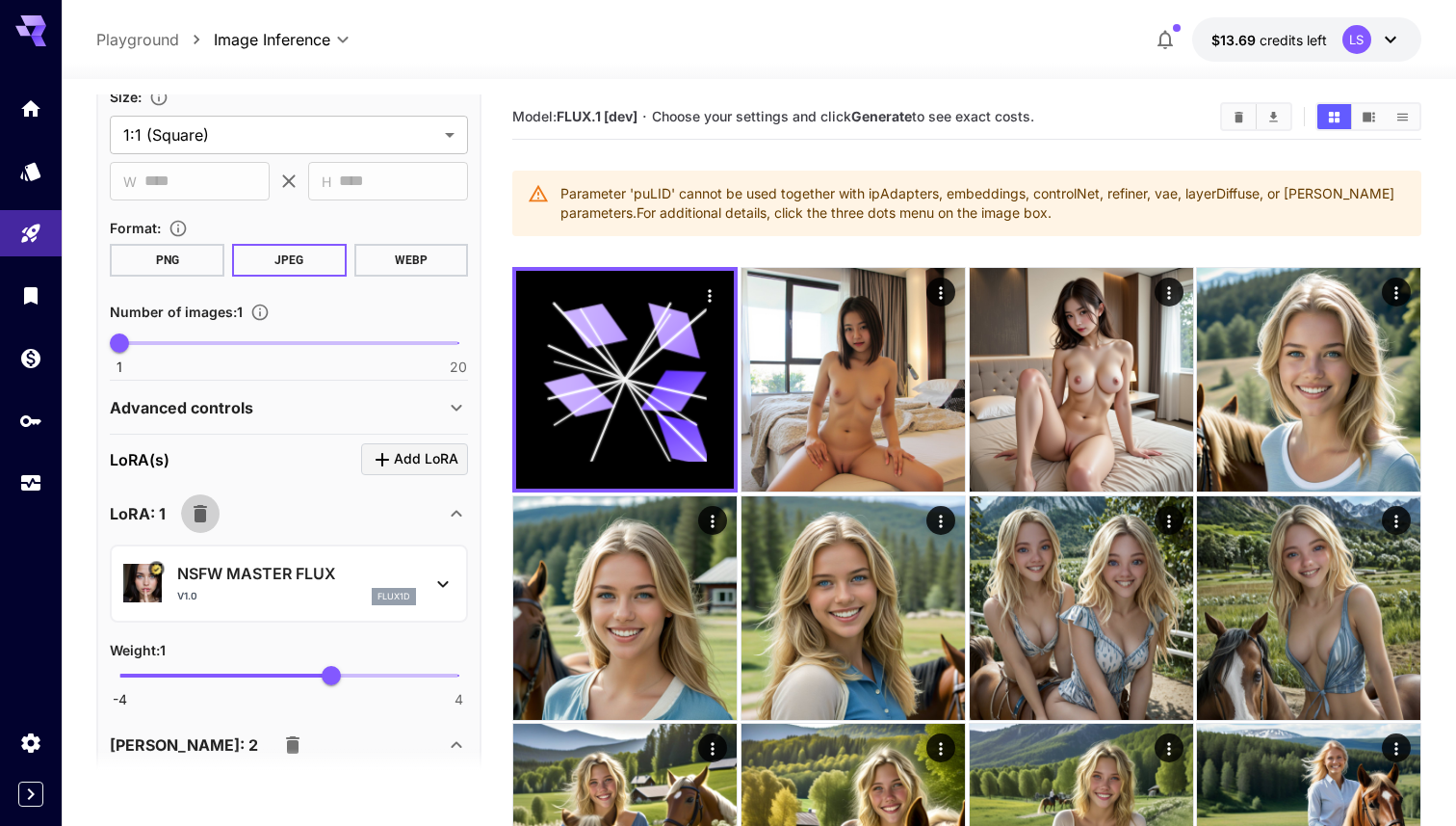
click at [207, 503] on icon "button" at bounding box center [200, 514] width 23 height 23
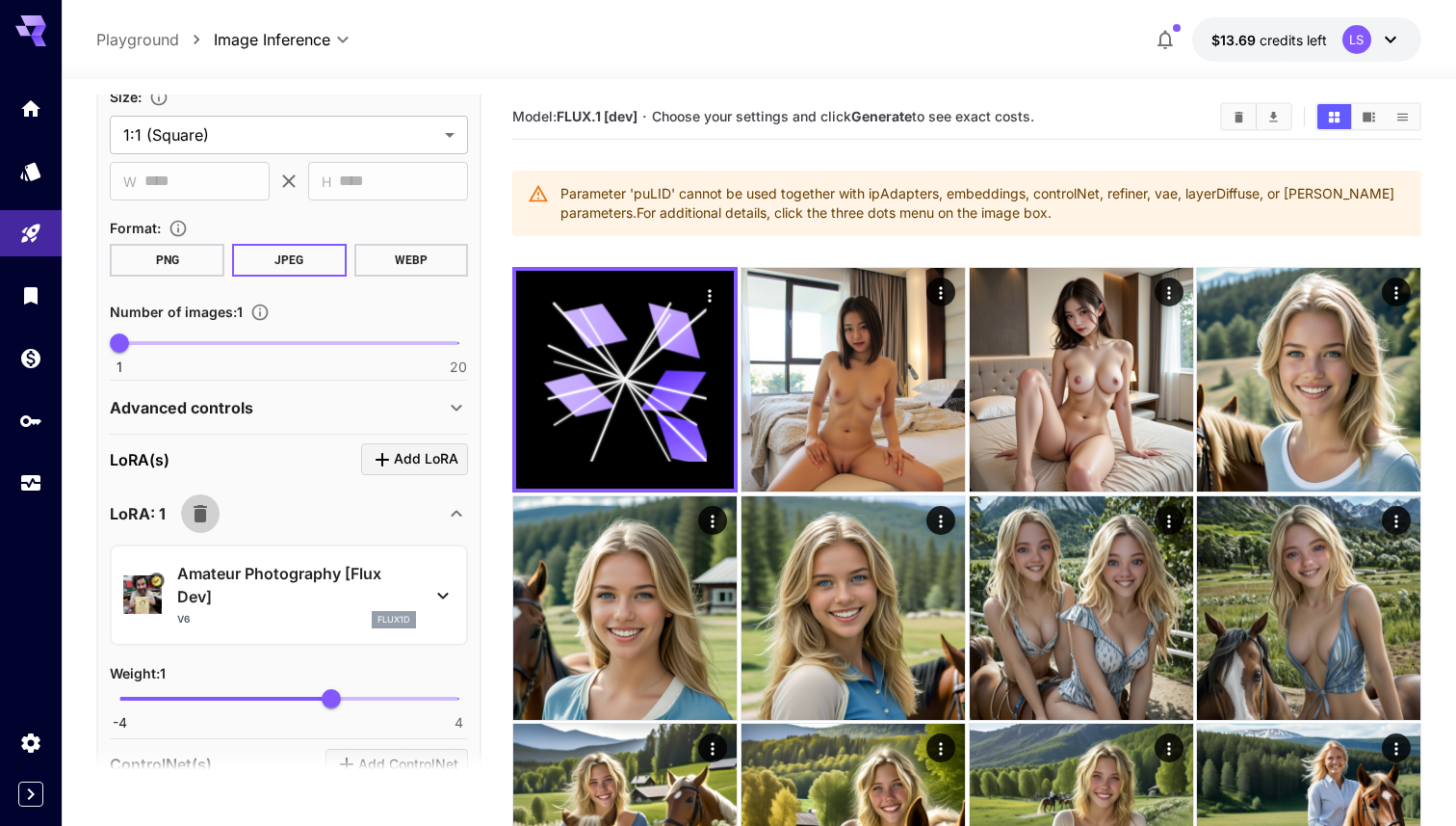
click at [207, 503] on icon "button" at bounding box center [200, 514] width 23 height 23
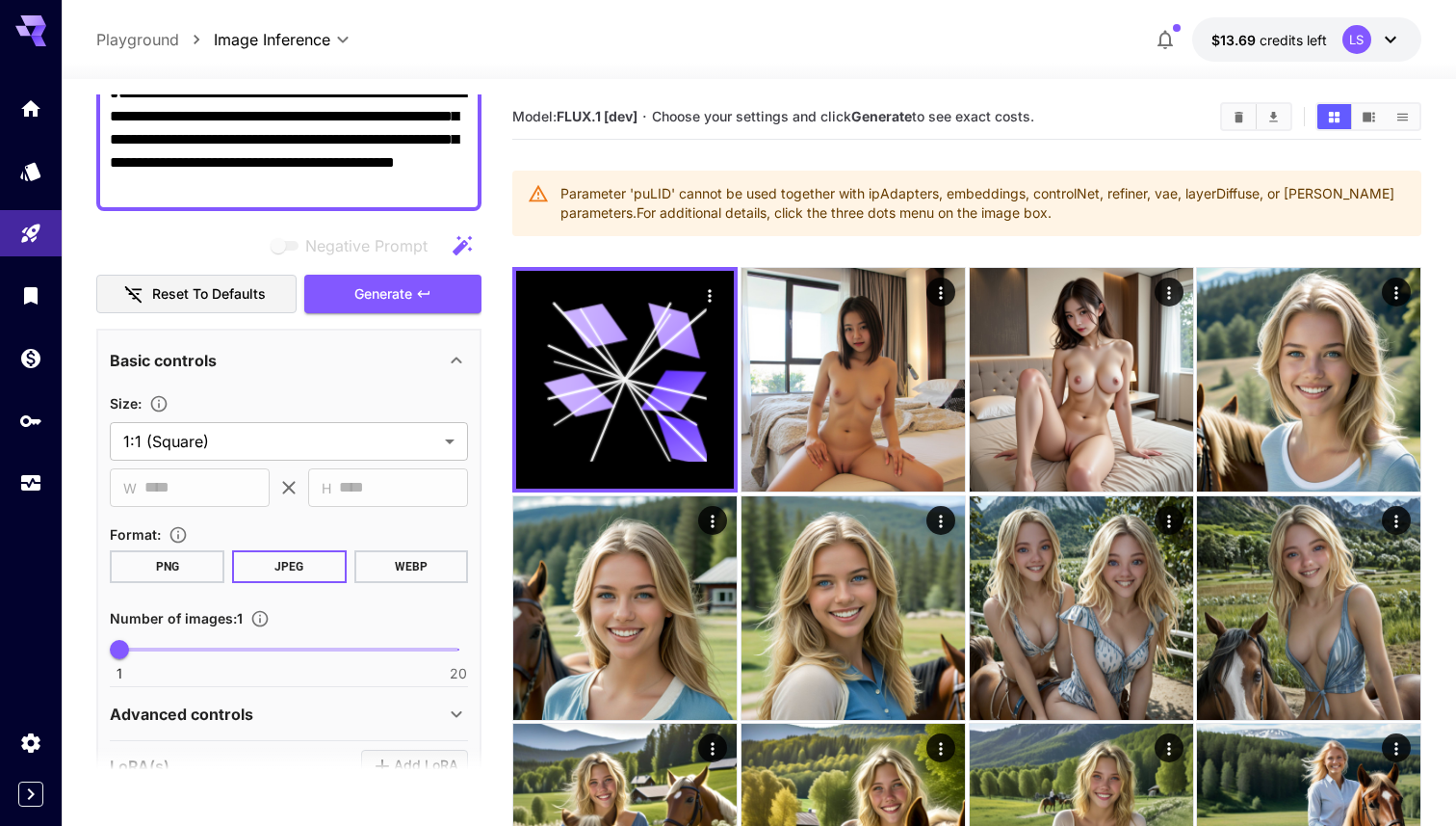
scroll to position [174, 0]
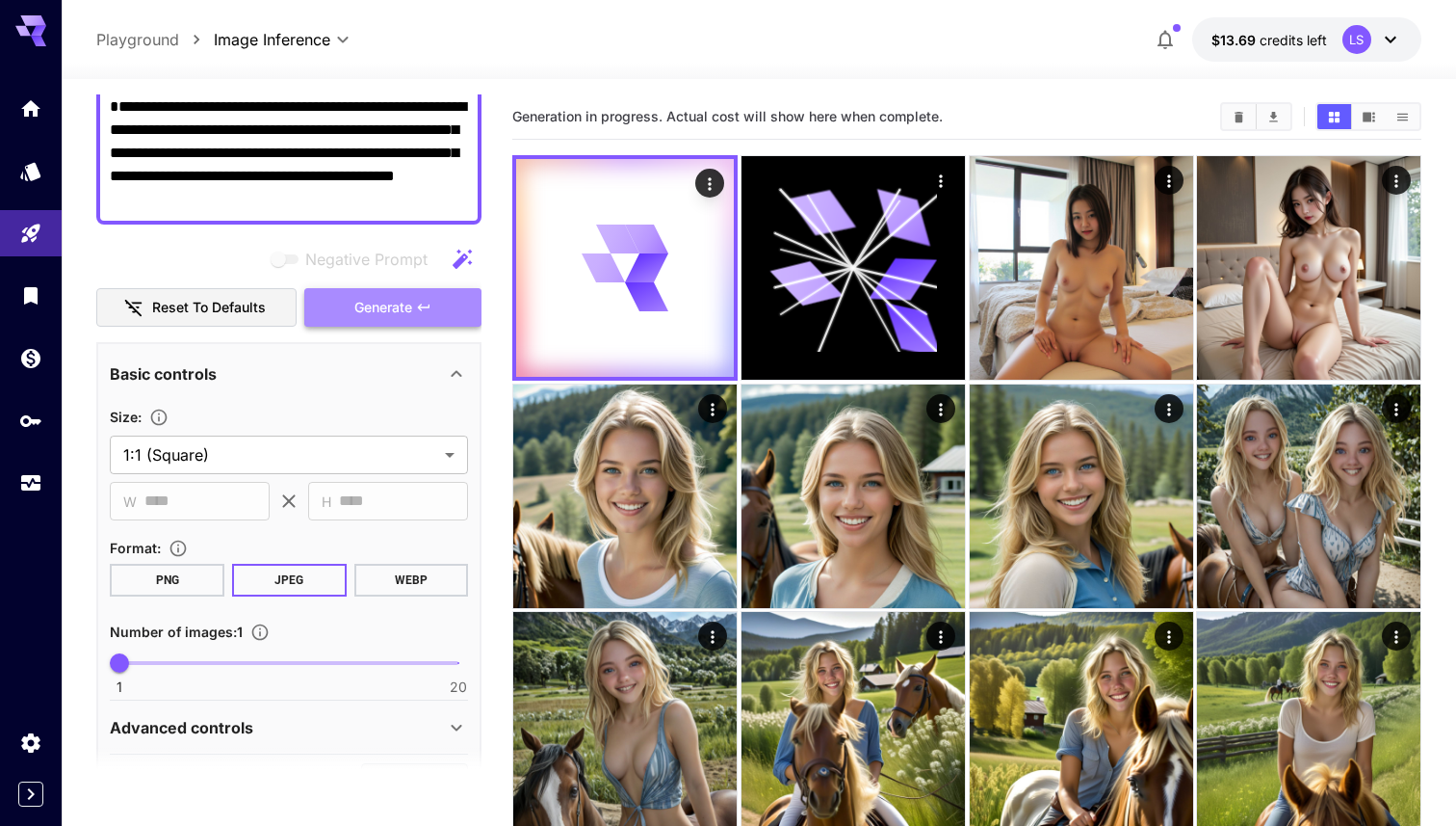
click at [425, 303] on icon "button" at bounding box center [424, 308] width 16 height 16
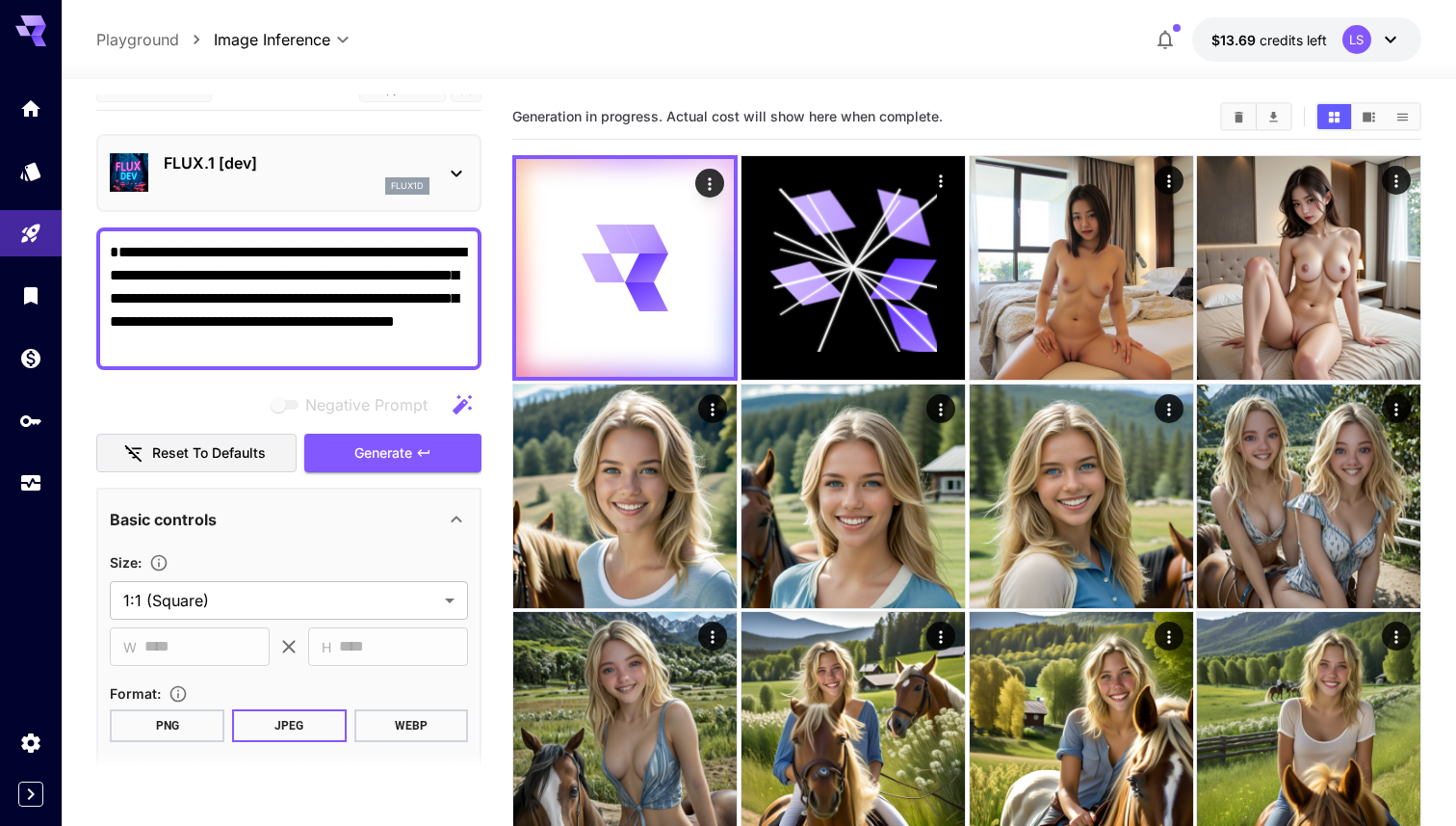
scroll to position [0, 0]
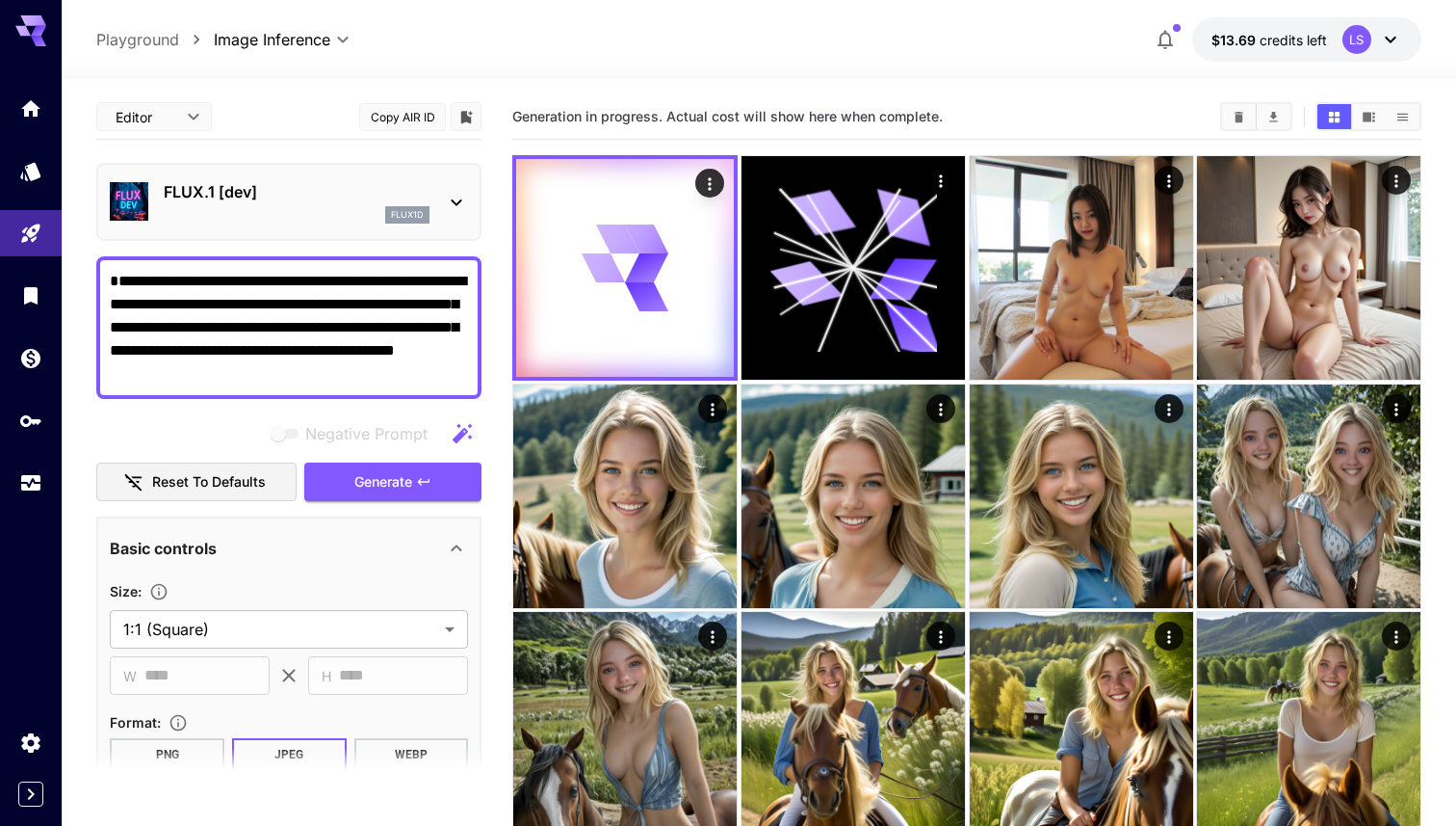
drag, startPoint x: 403, startPoint y: 368, endPoint x: 30, endPoint y: 205, distance: 407.1
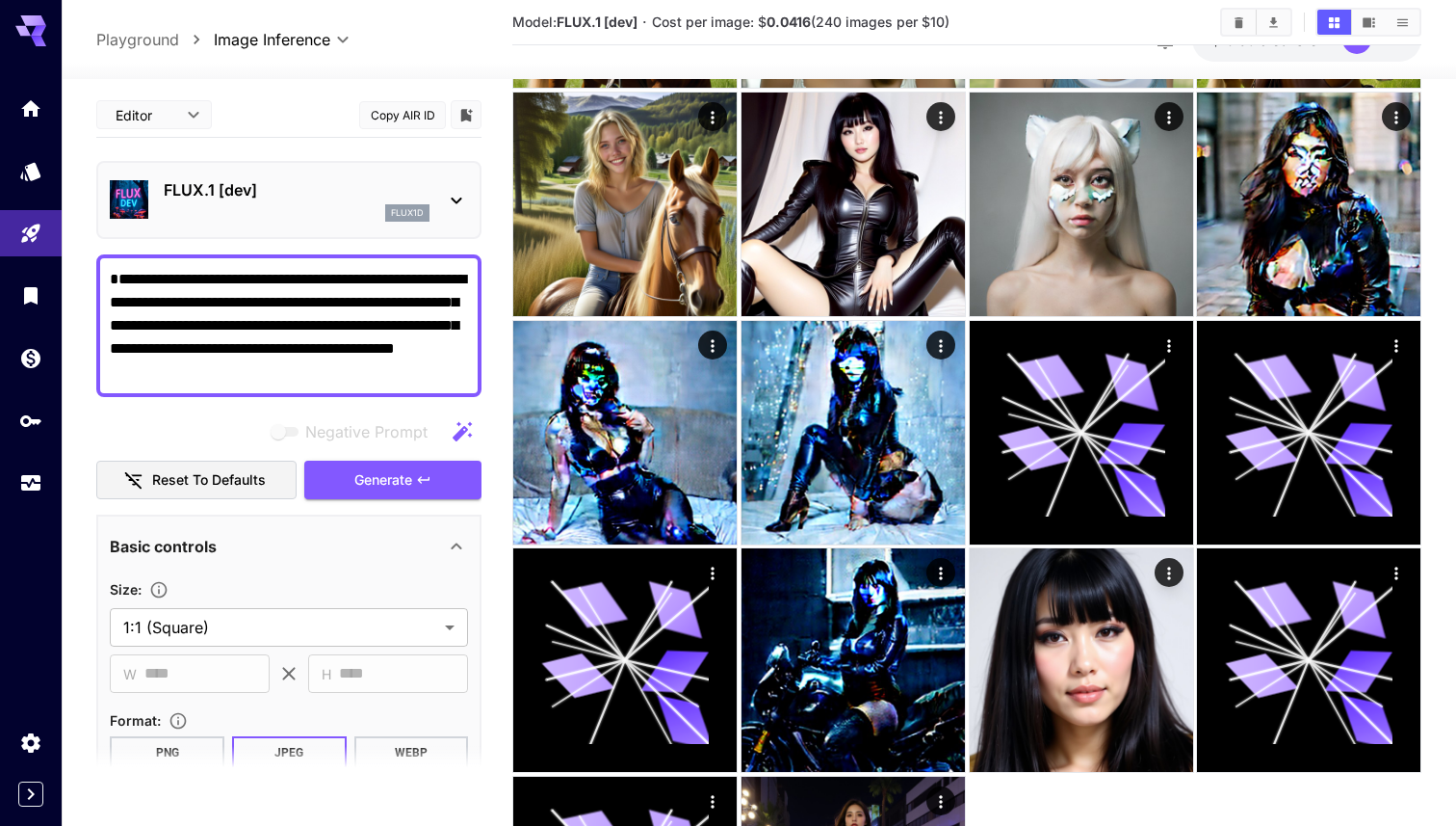
scroll to position [591, 0]
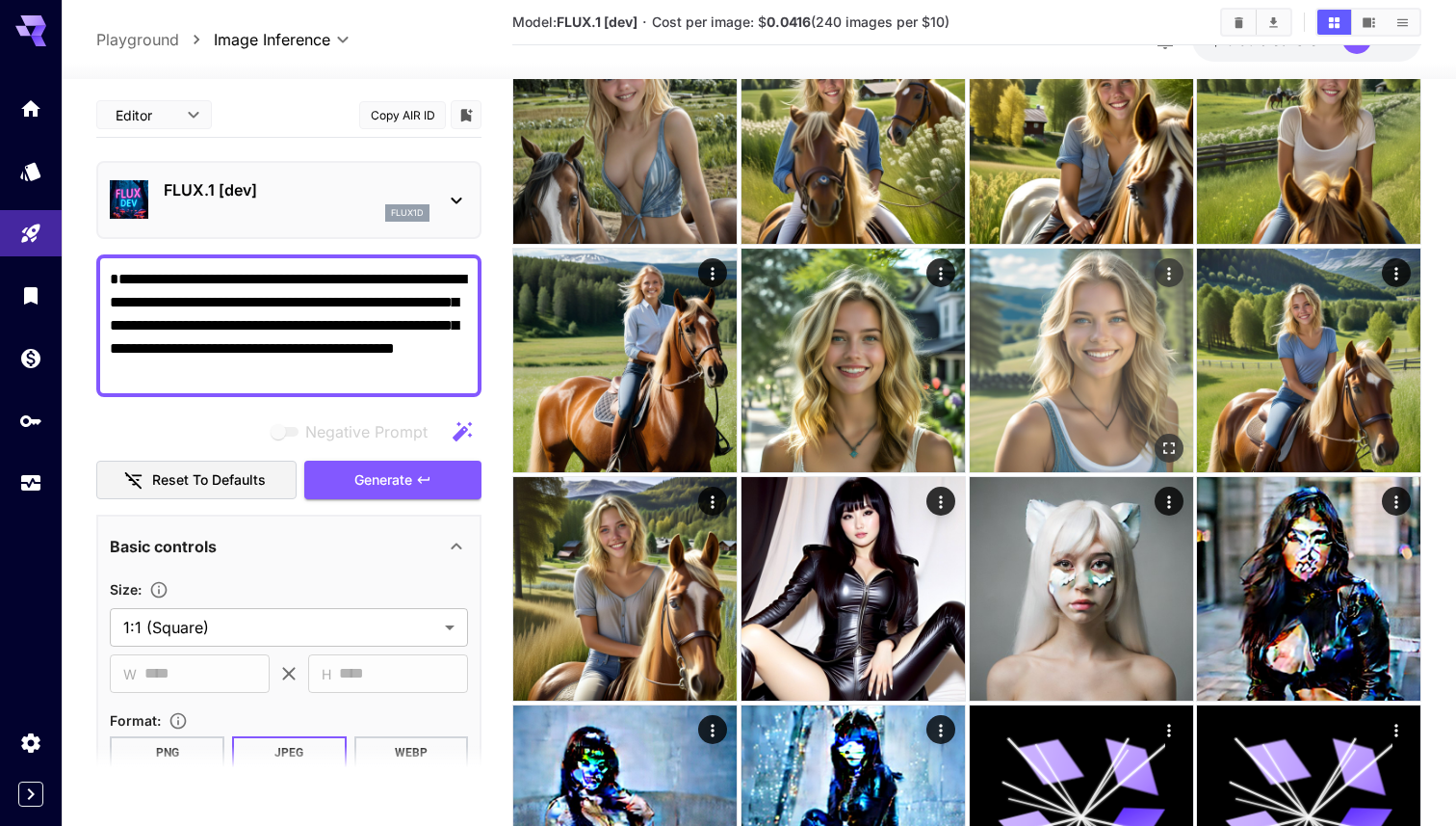
click at [1159, 278] on icon "Actions" at bounding box center [1169, 274] width 20 height 20
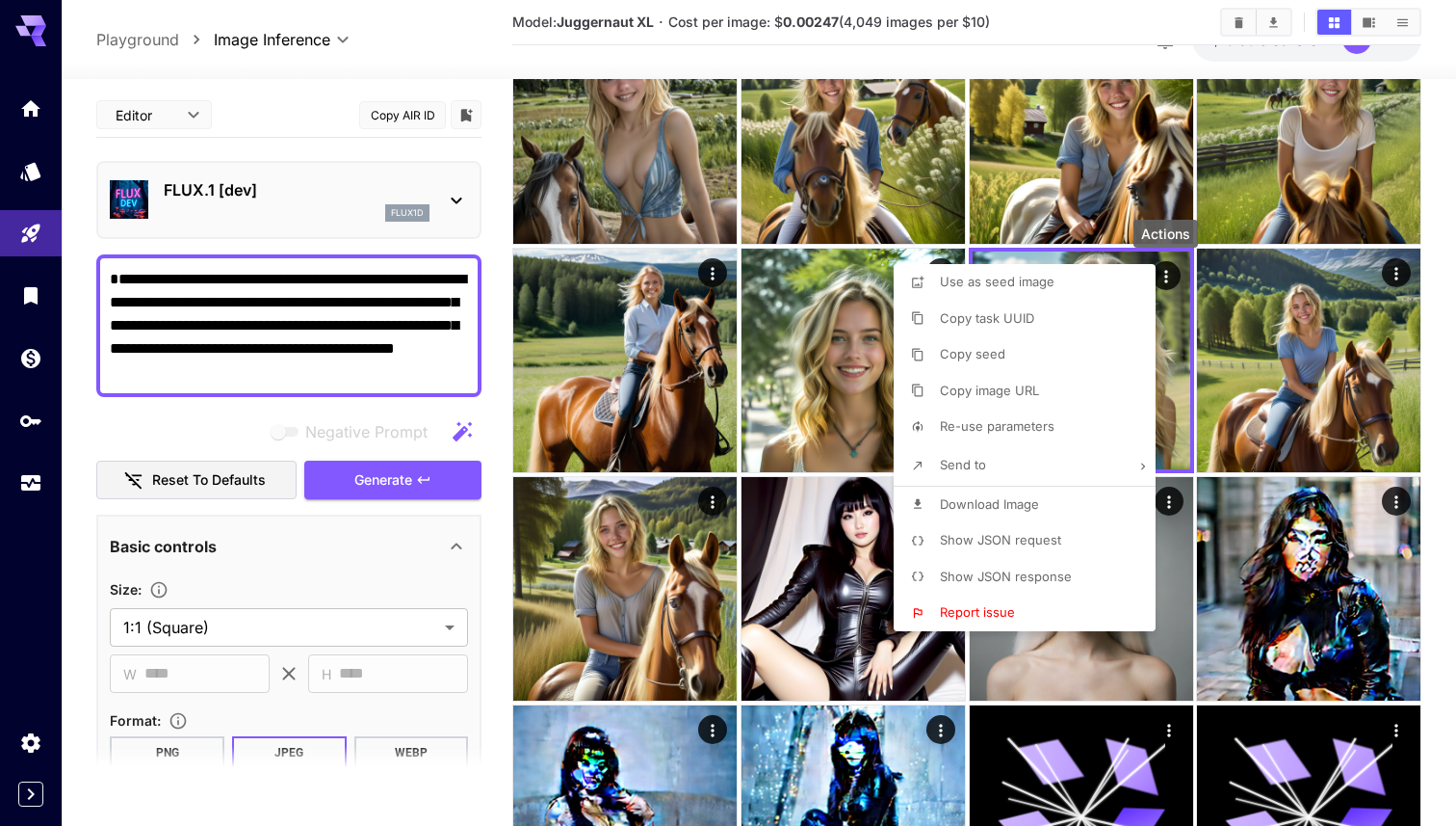
click at [1003, 492] on li "Download Image" at bounding box center [1031, 504] width 274 height 36
click at [664, 370] on div at bounding box center [728, 413] width 1456 height 826
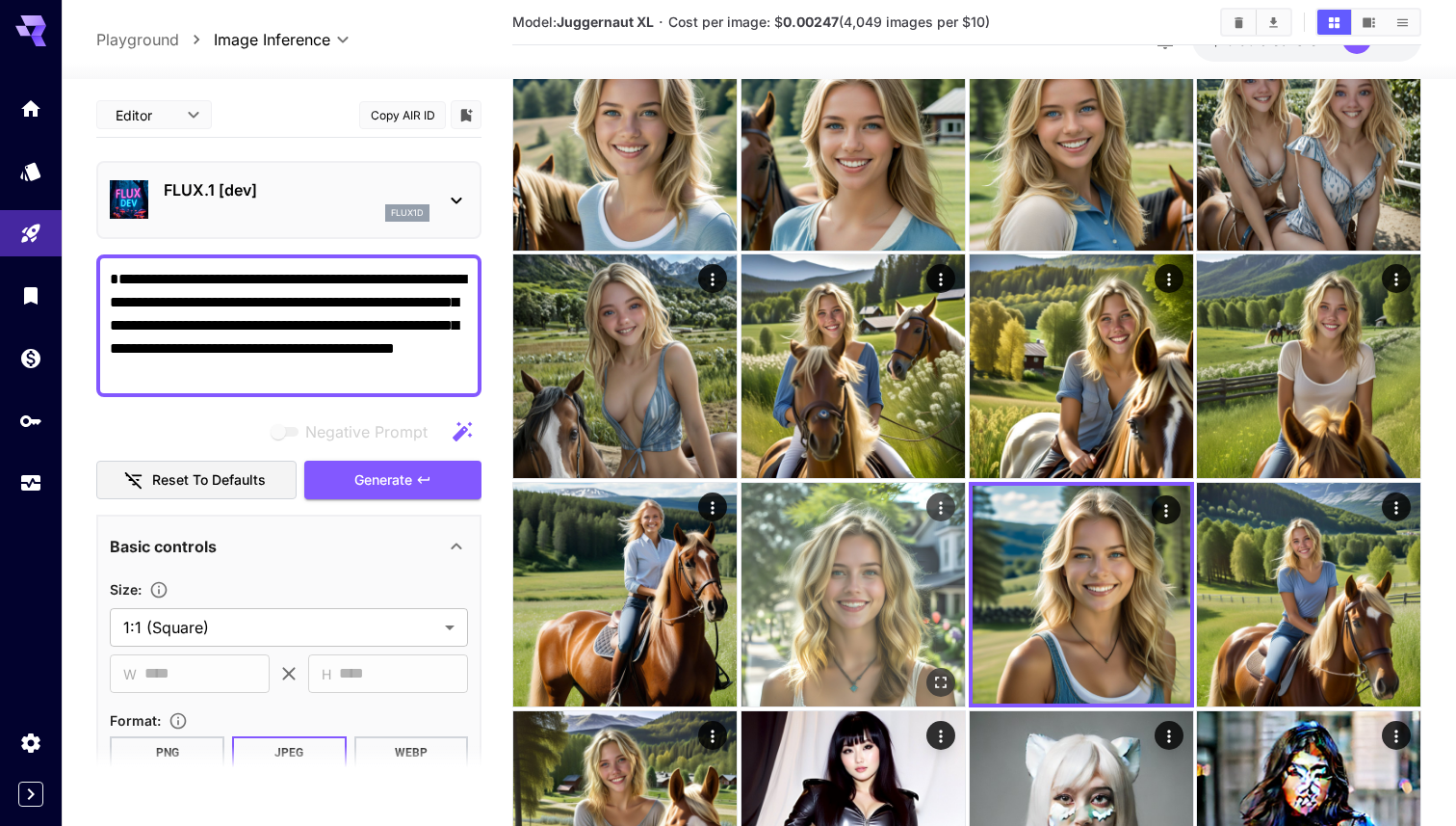
scroll to position [0, 0]
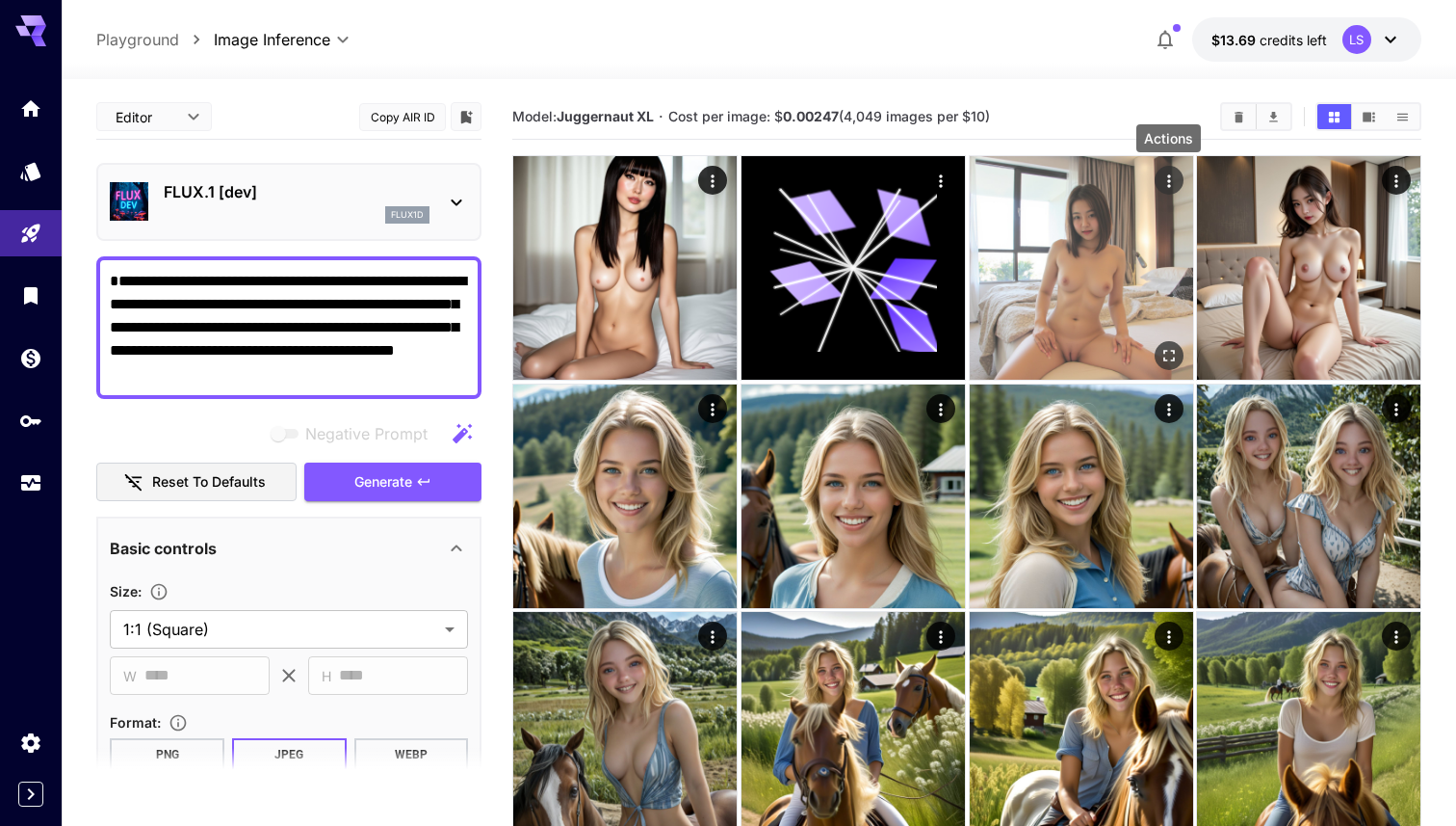
click at [1158, 167] on div "Actions" at bounding box center [1169, 181] width 29 height 29
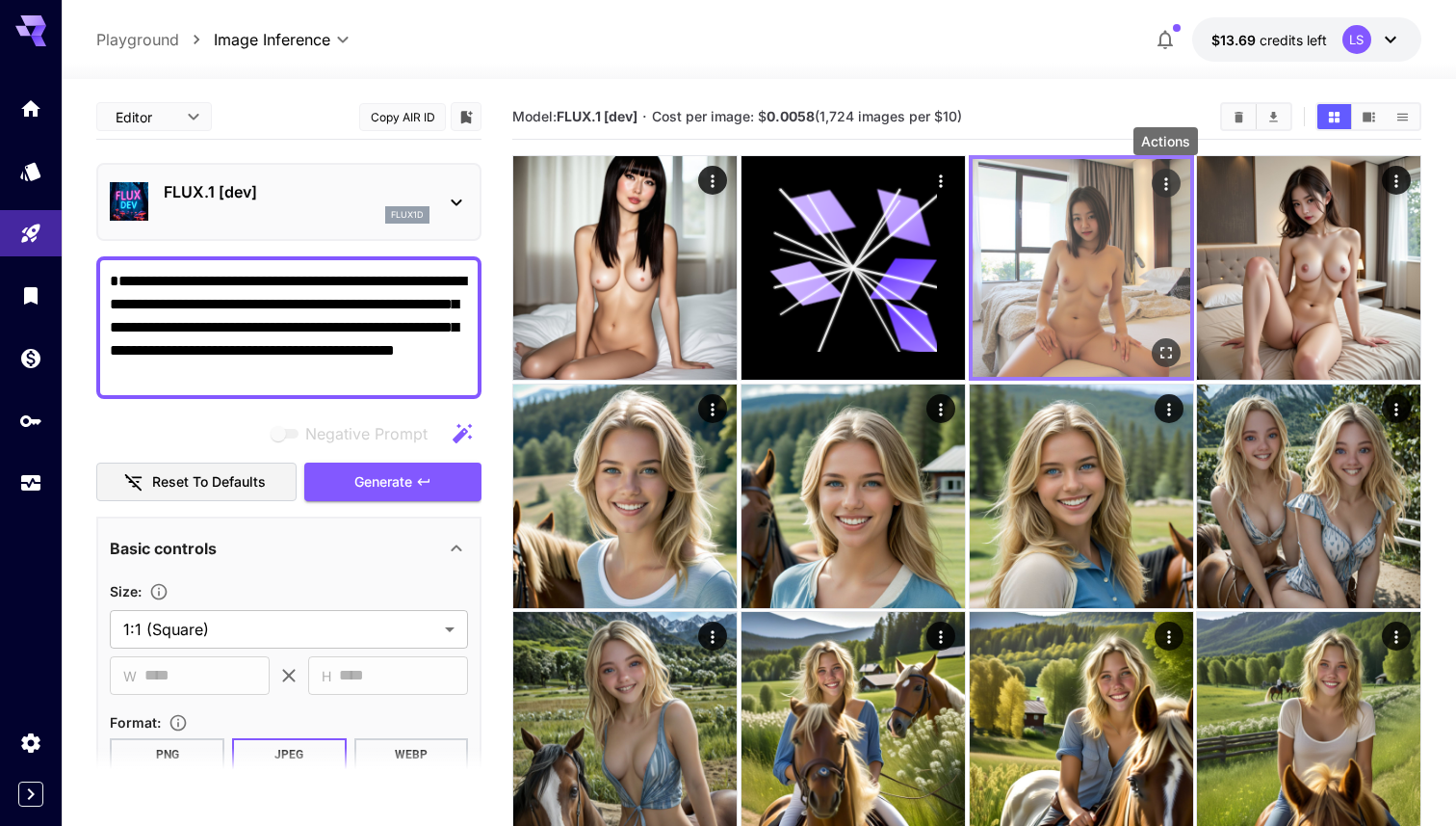
click at [1162, 184] on icon "Actions" at bounding box center [1166, 184] width 20 height 20
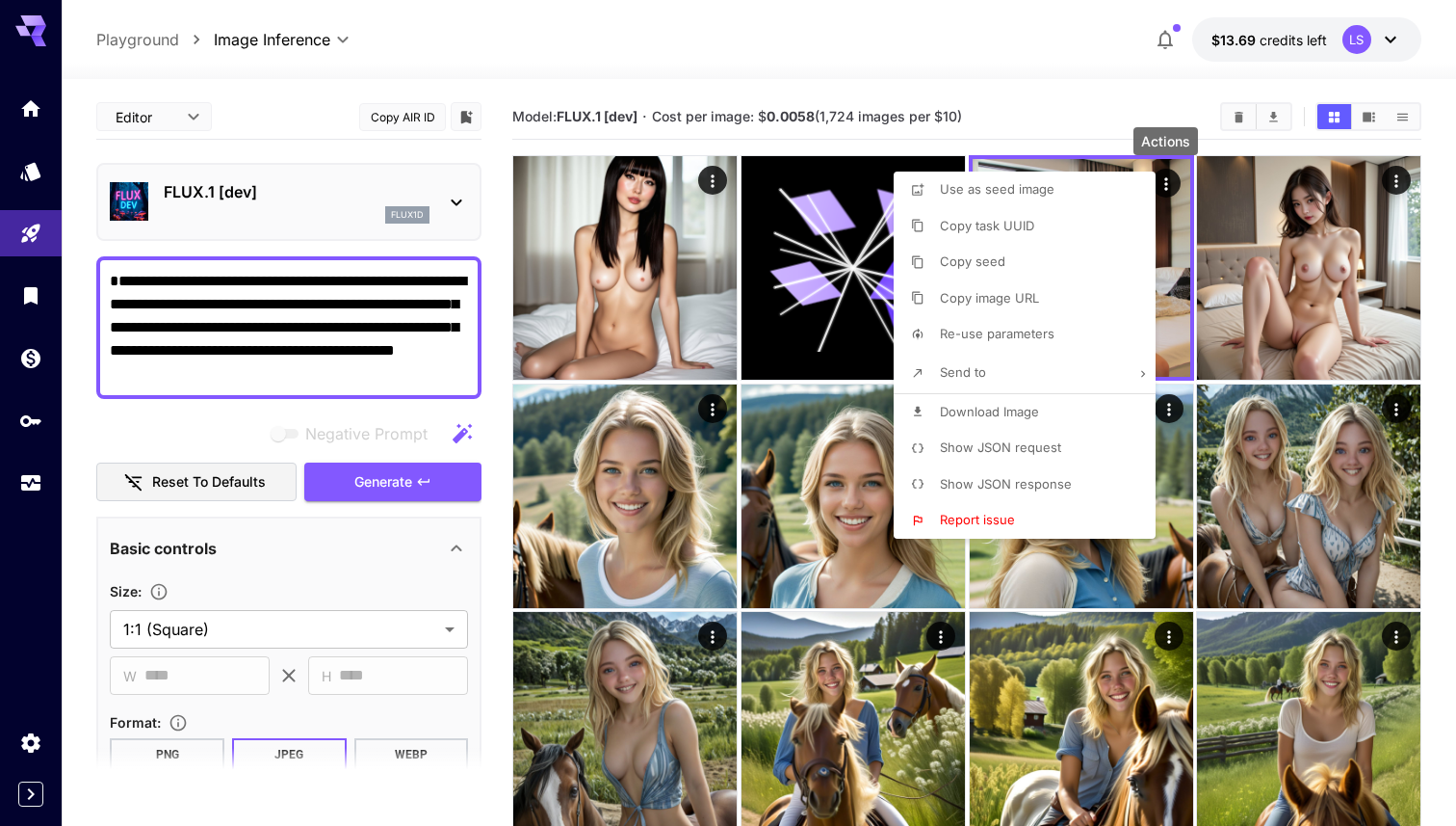
click at [1046, 298] on li "Copy image URL" at bounding box center [1031, 298] width 274 height 36
click at [867, 238] on div at bounding box center [728, 413] width 1456 height 826
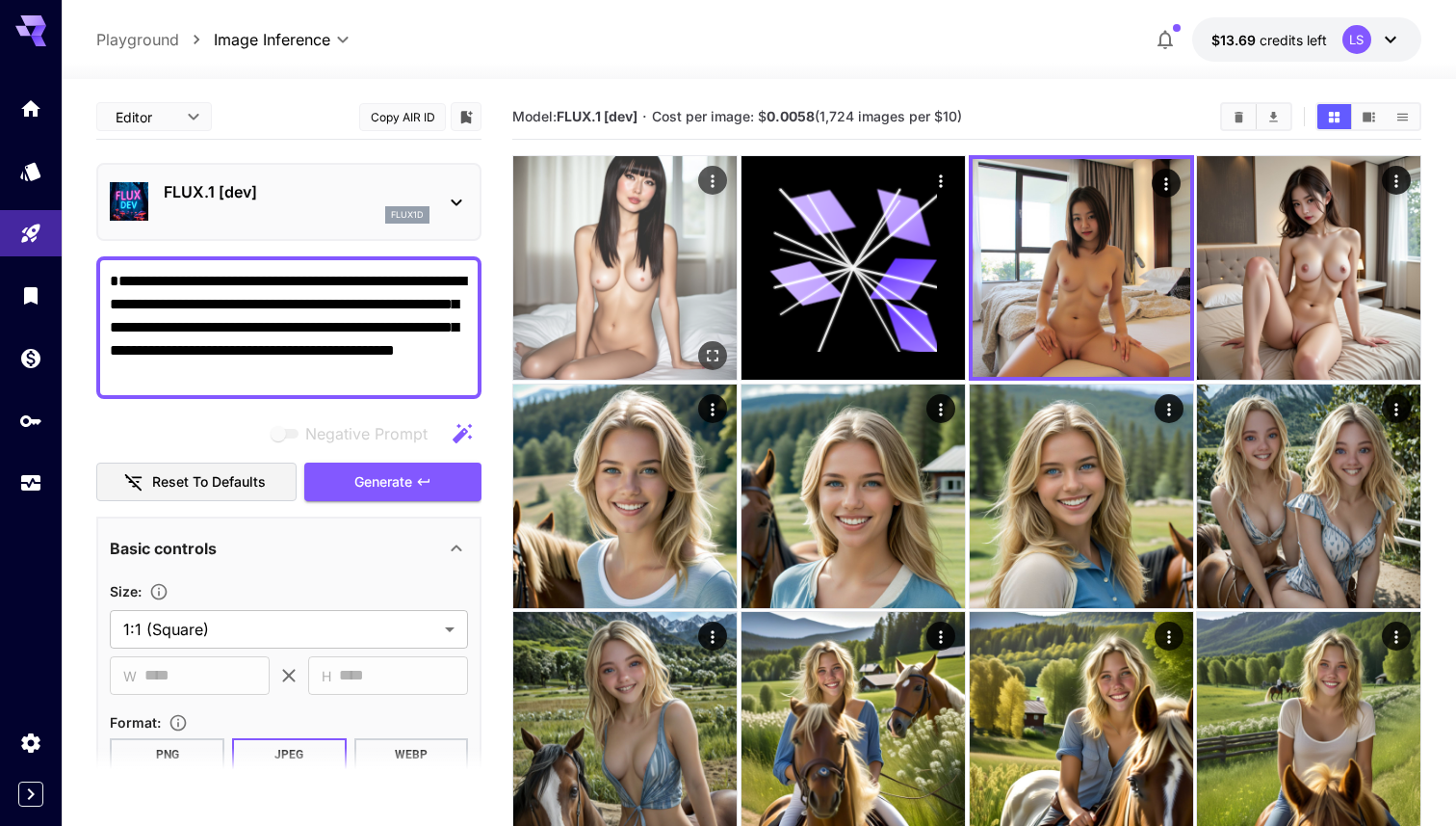
click at [684, 206] on img at bounding box center [624, 268] width 224 height 224
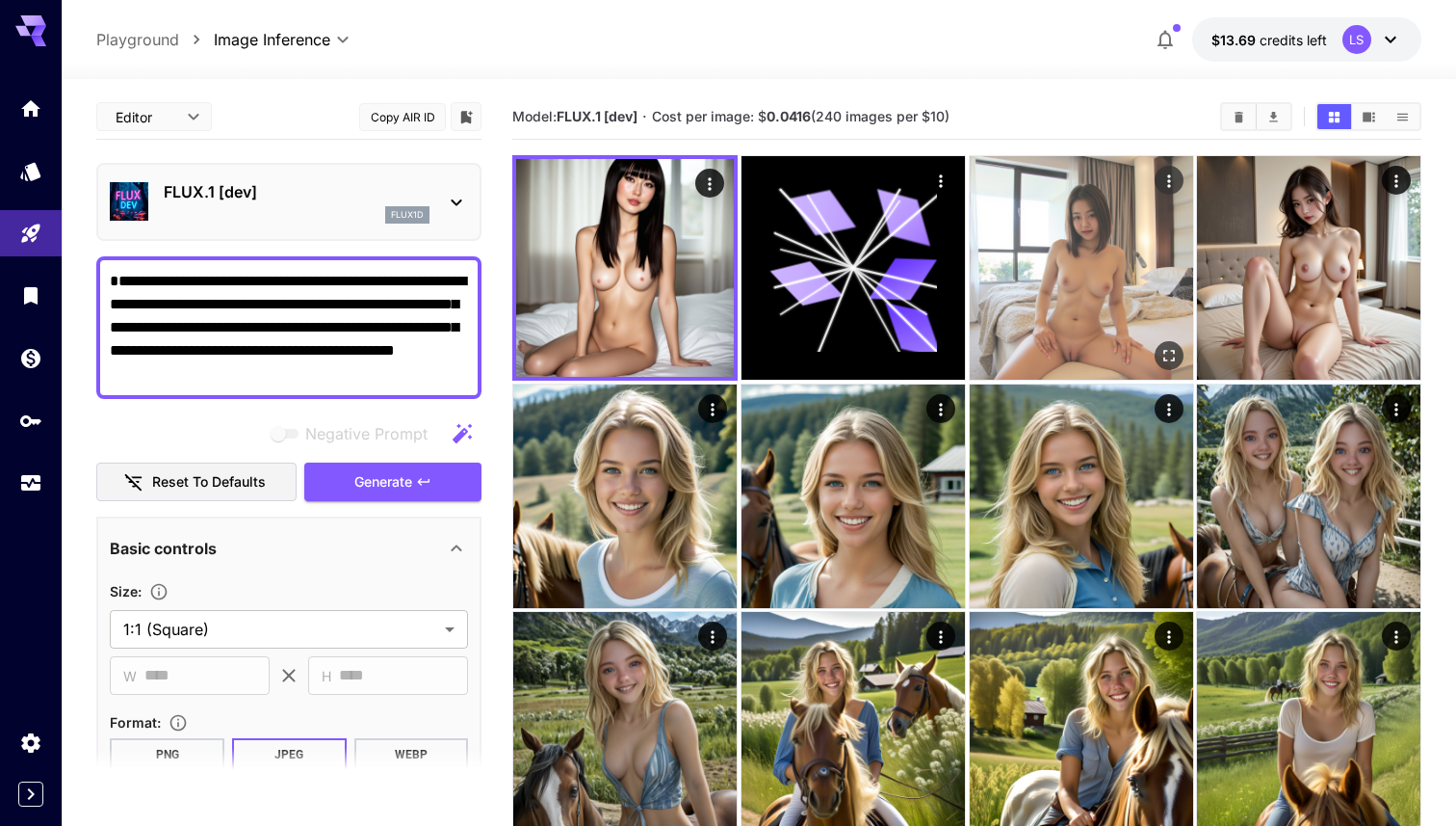
click at [1121, 244] on img at bounding box center [1082, 268] width 224 height 224
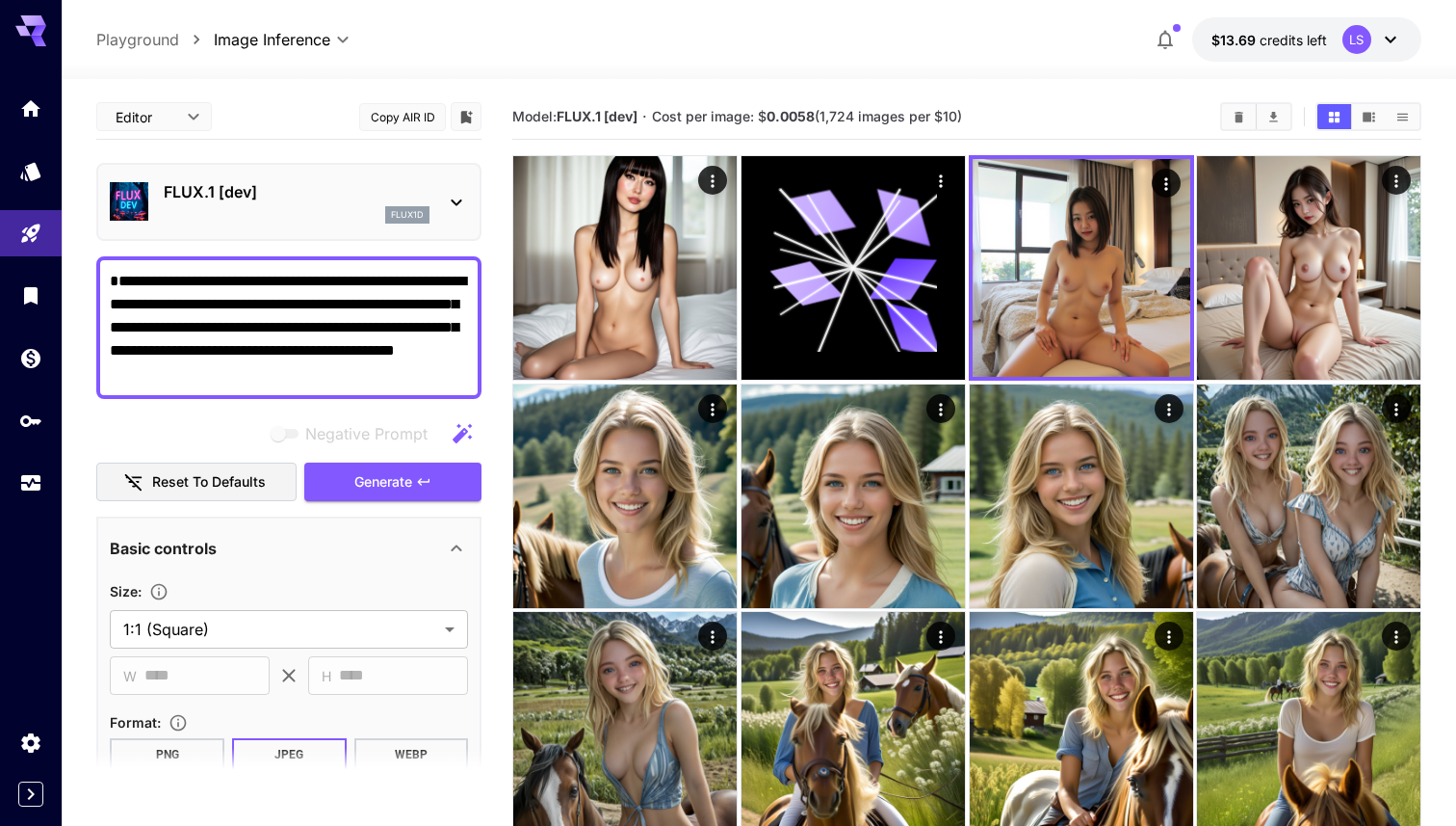
click at [388, 349] on textarea "**********" at bounding box center [288, 327] width 359 height 115
paste textarea "**********"
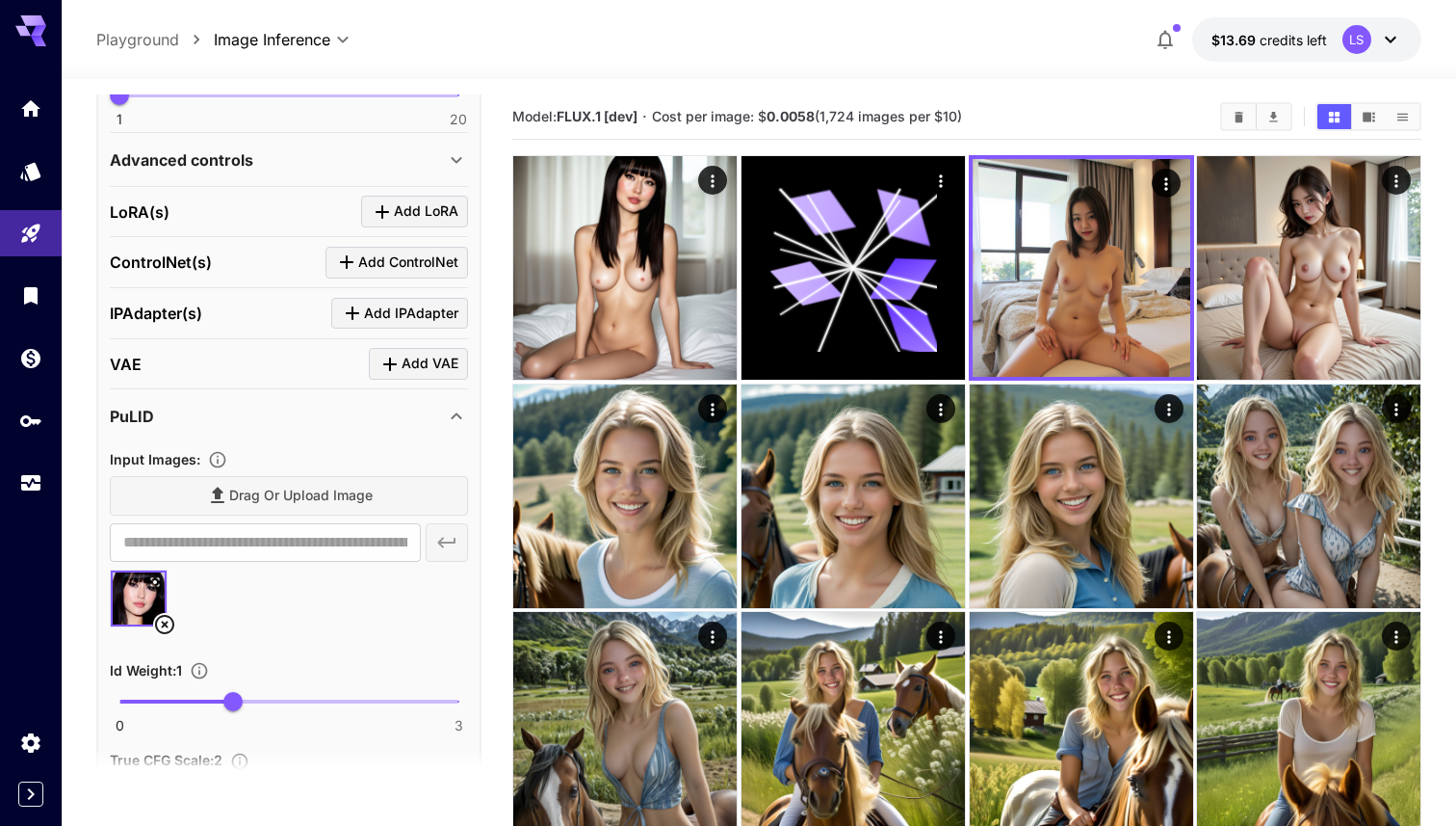
scroll to position [1030, 0]
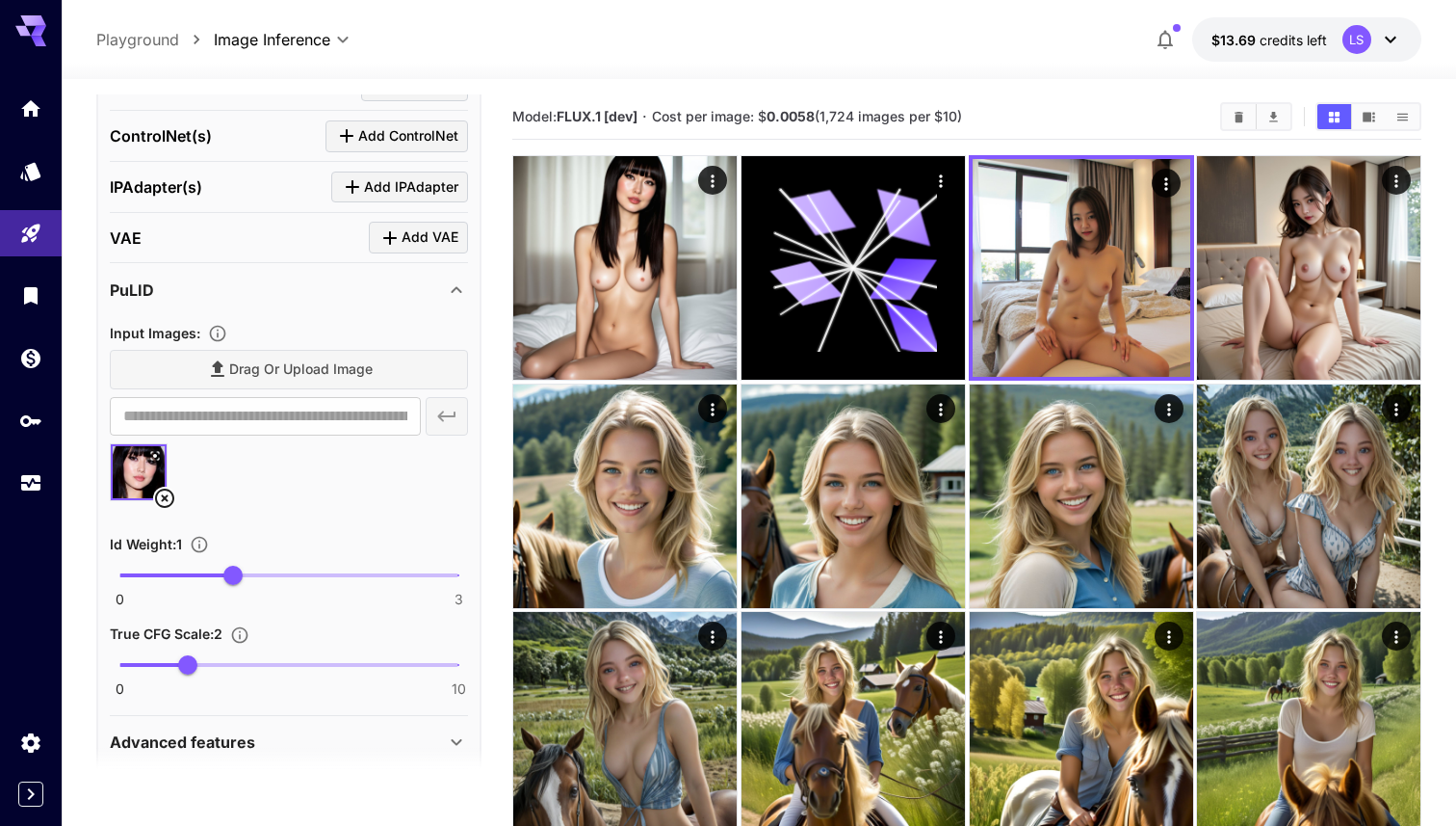
type textarea "**********"
click at [171, 497] on icon at bounding box center [165, 499] width 23 height 23
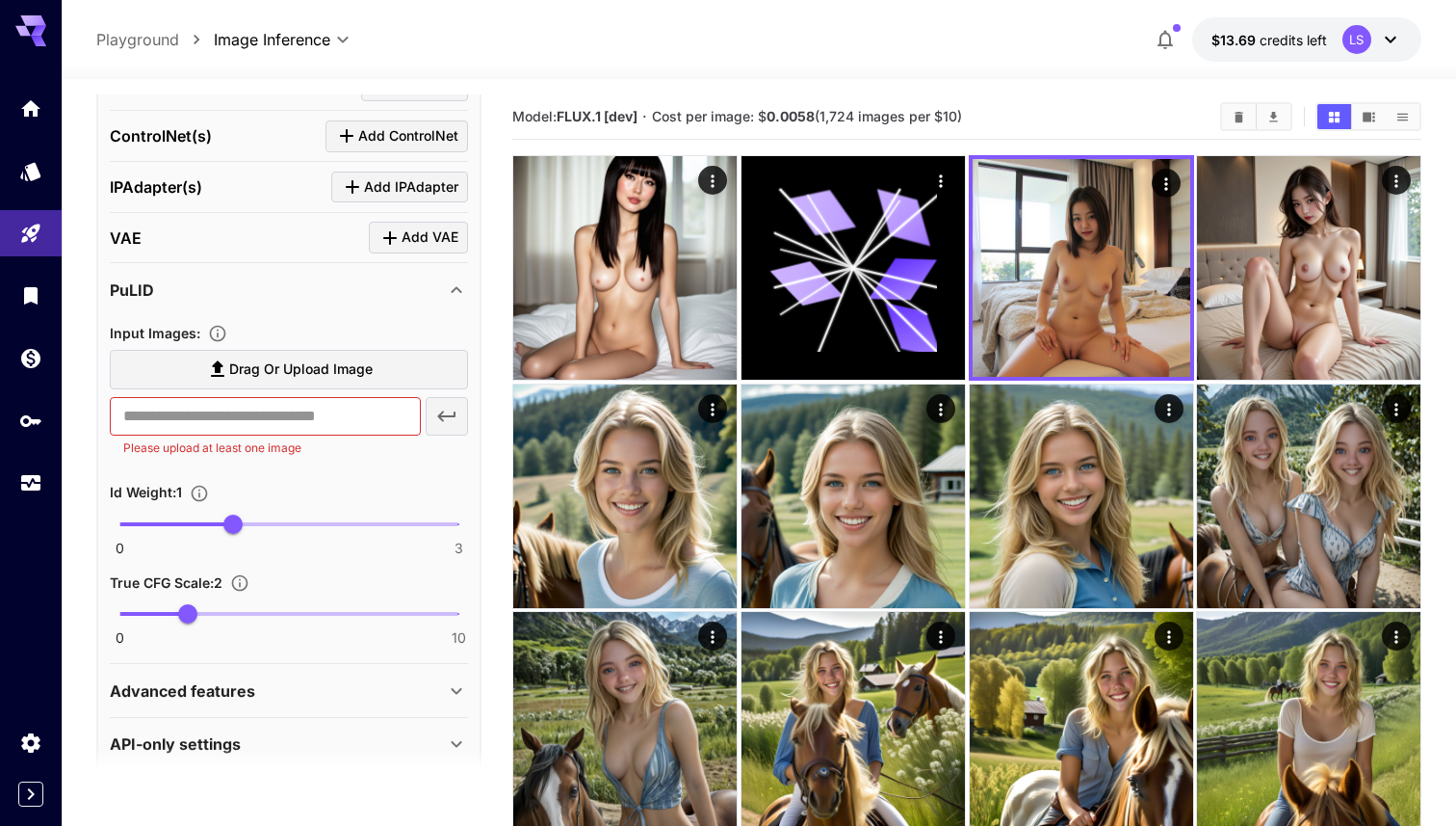
click at [322, 286] on div "PuLID" at bounding box center [277, 290] width 335 height 23
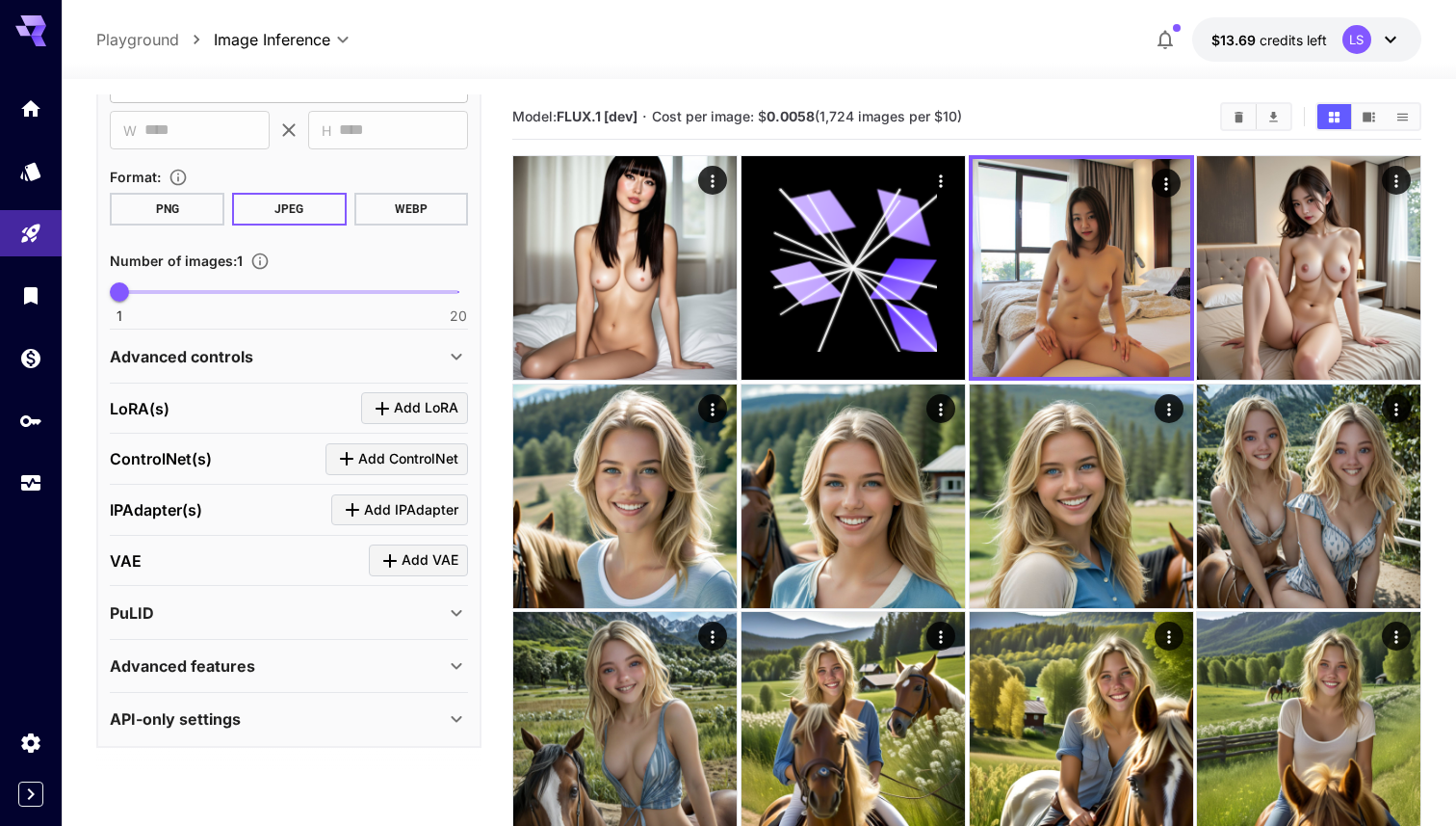
scroll to position [706, 0]
click at [396, 413] on span "Add LoRA" at bounding box center [426, 410] width 64 height 24
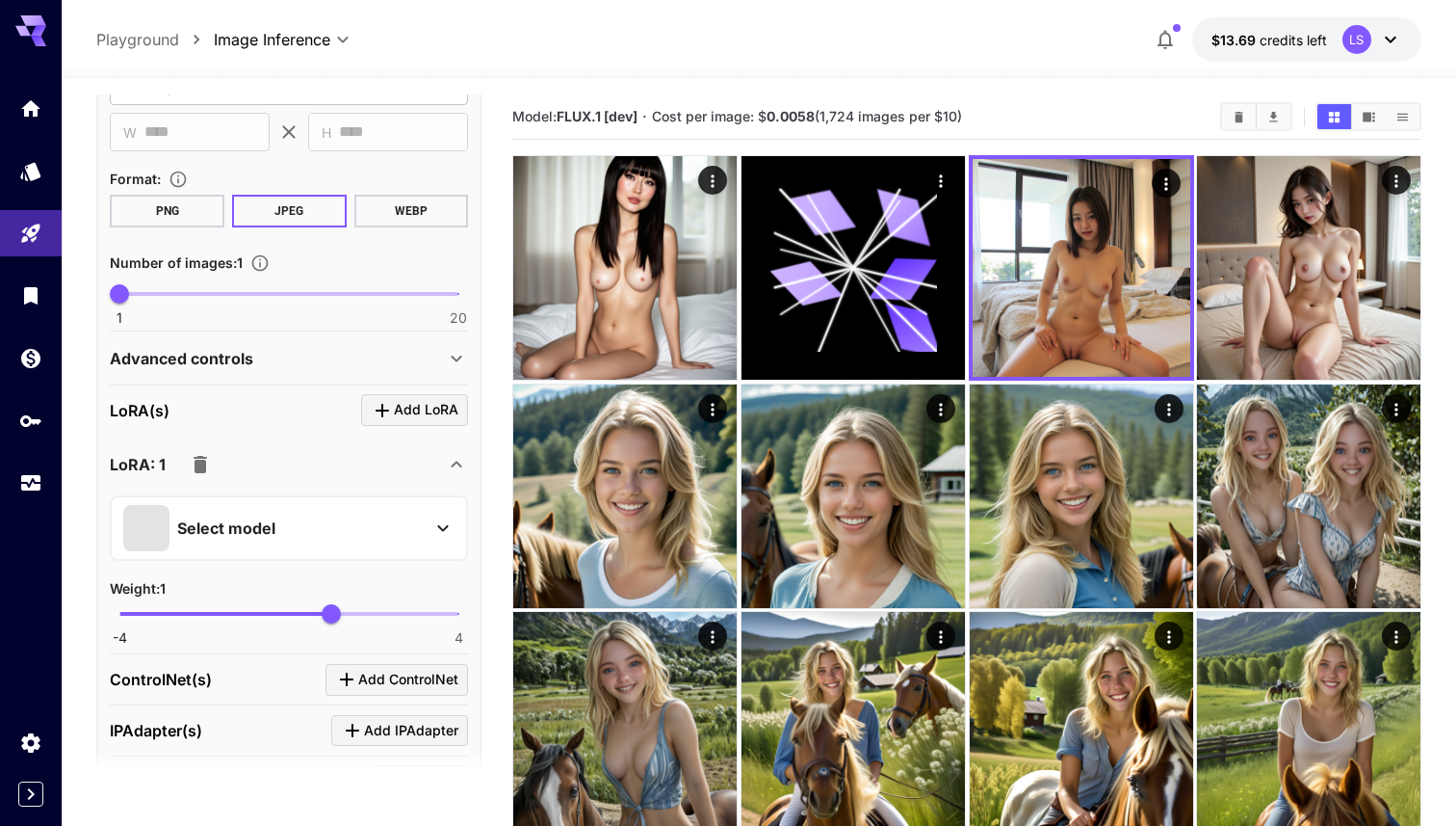
click at [331, 522] on div "Select model" at bounding box center [274, 528] width 301 height 46
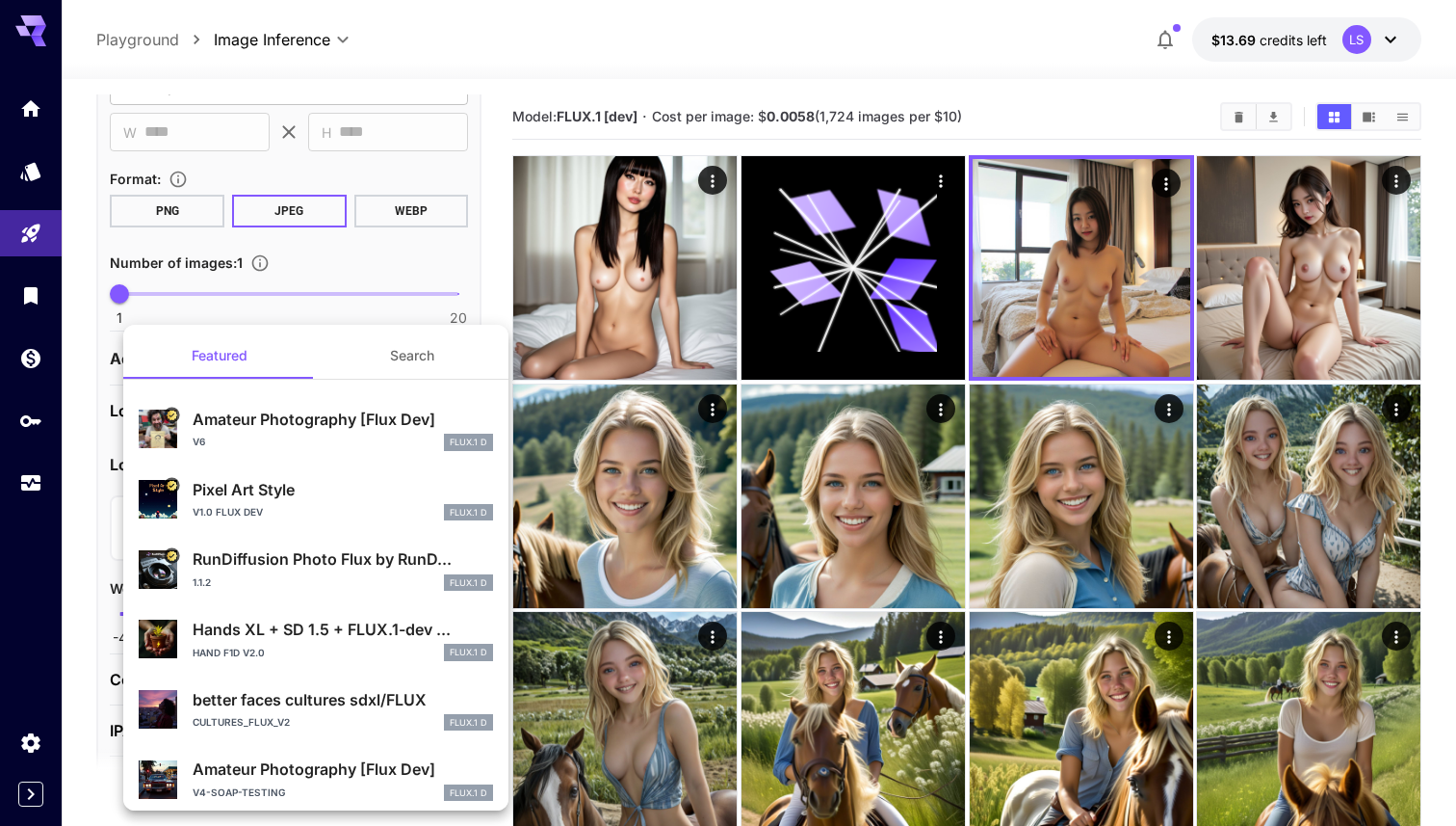
click at [359, 434] on div "v6 FLUX.1 D" at bounding box center [343, 443] width 301 height 18
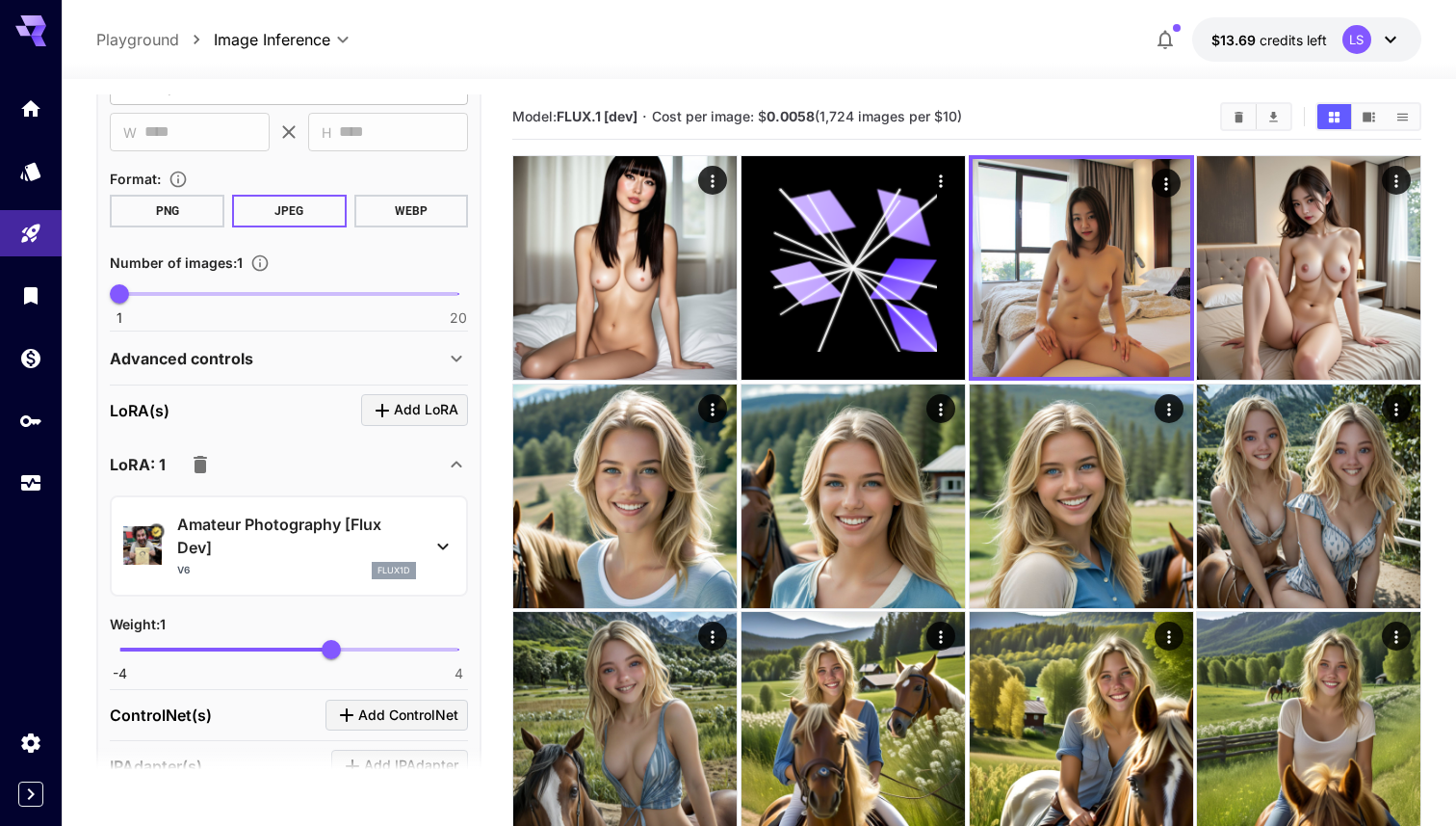
click at [407, 406] on span "Add LoRA" at bounding box center [426, 410] width 64 height 24
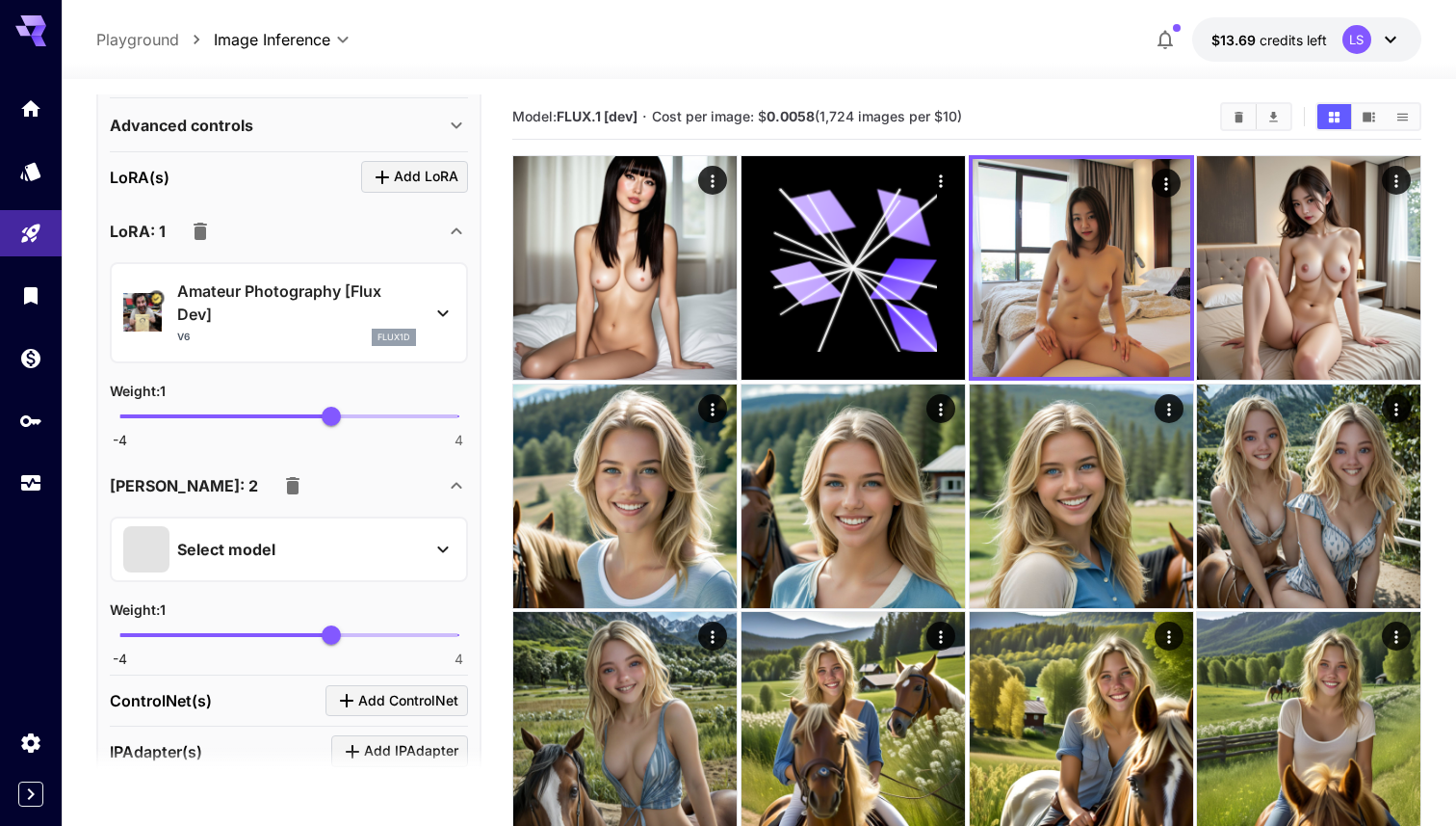
scroll to position [1023, 0]
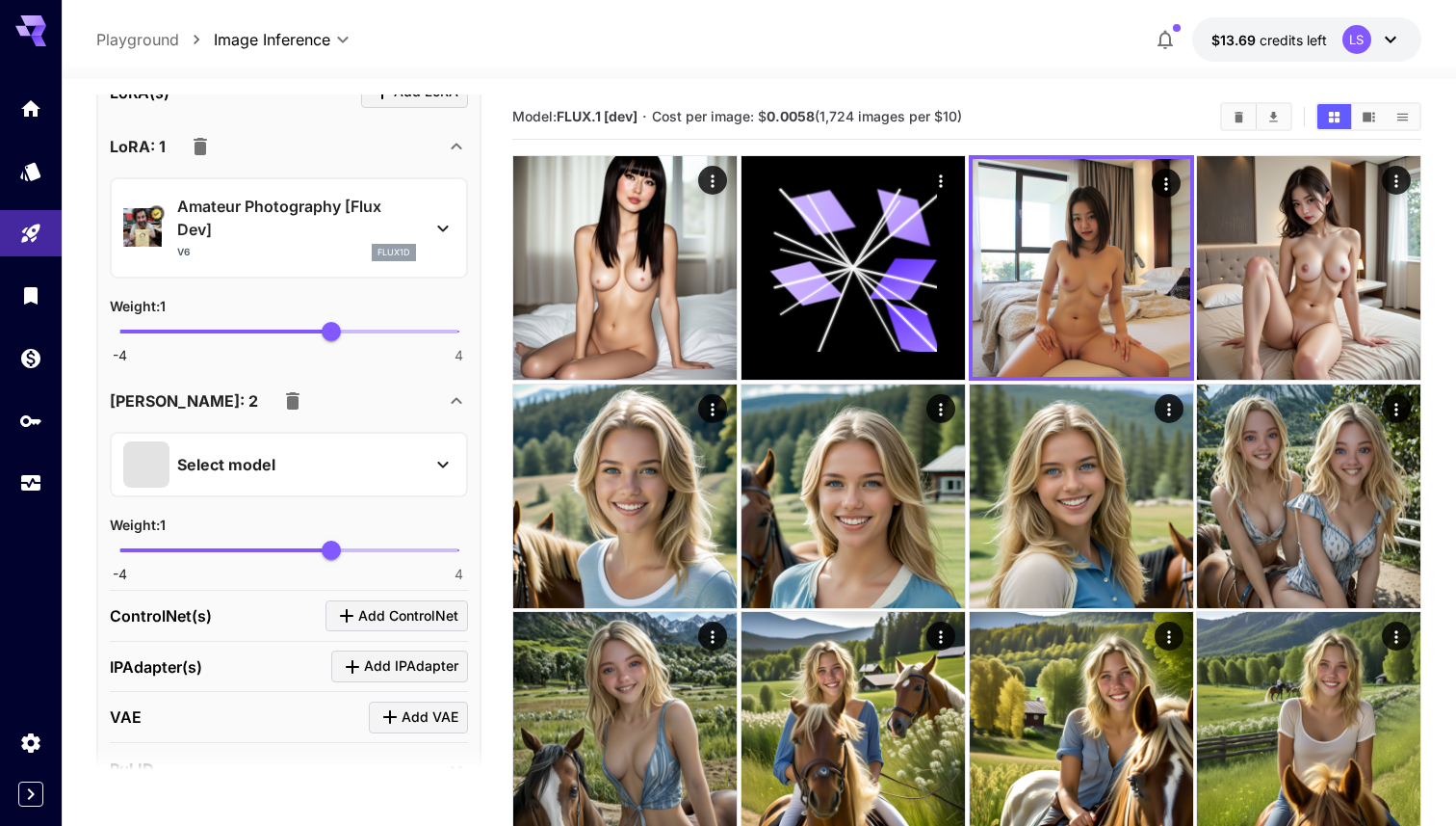
click at [358, 448] on div "Select model" at bounding box center [274, 463] width 301 height 46
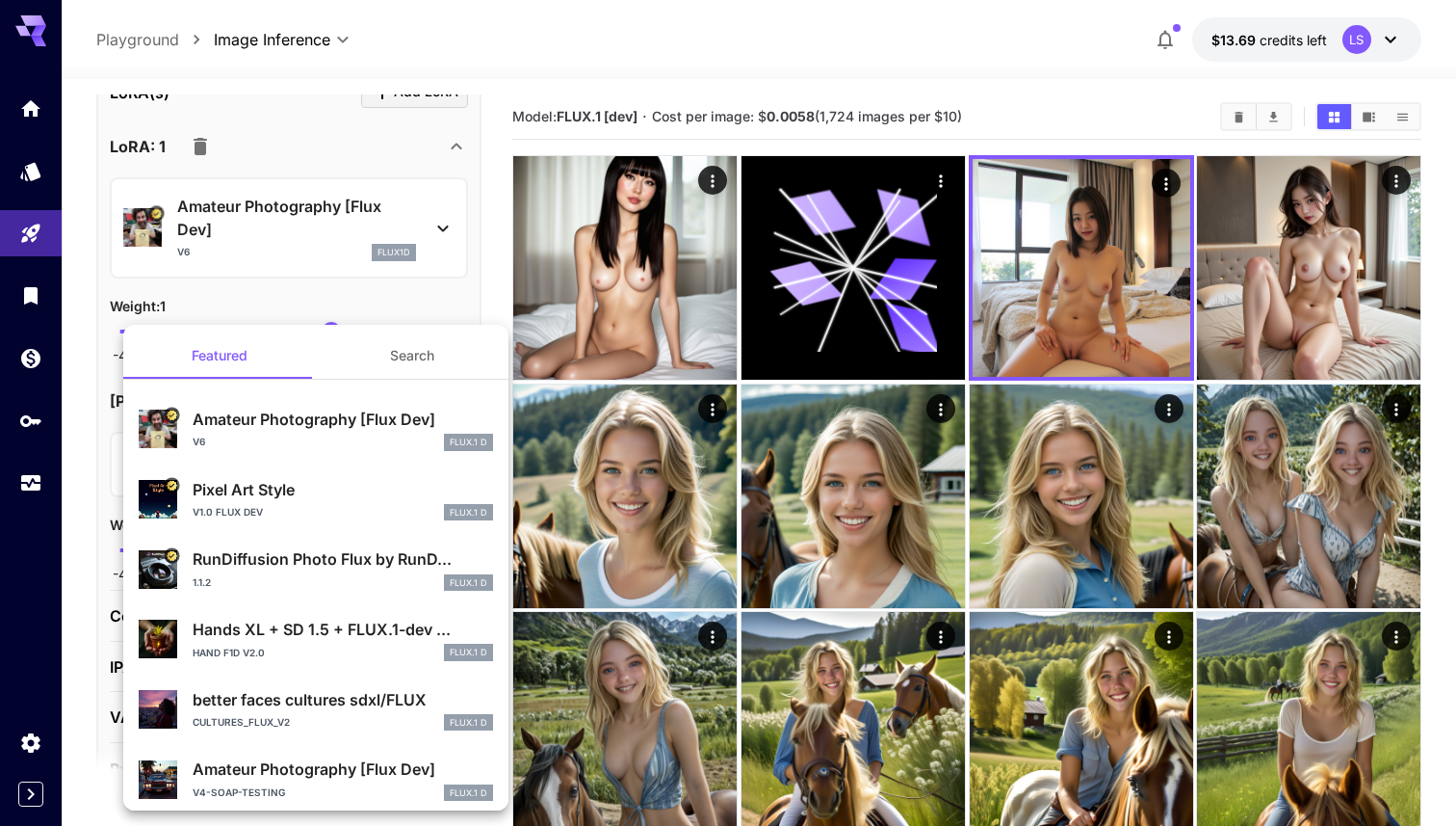
click at [407, 352] on button "Search" at bounding box center [411, 355] width 193 height 46
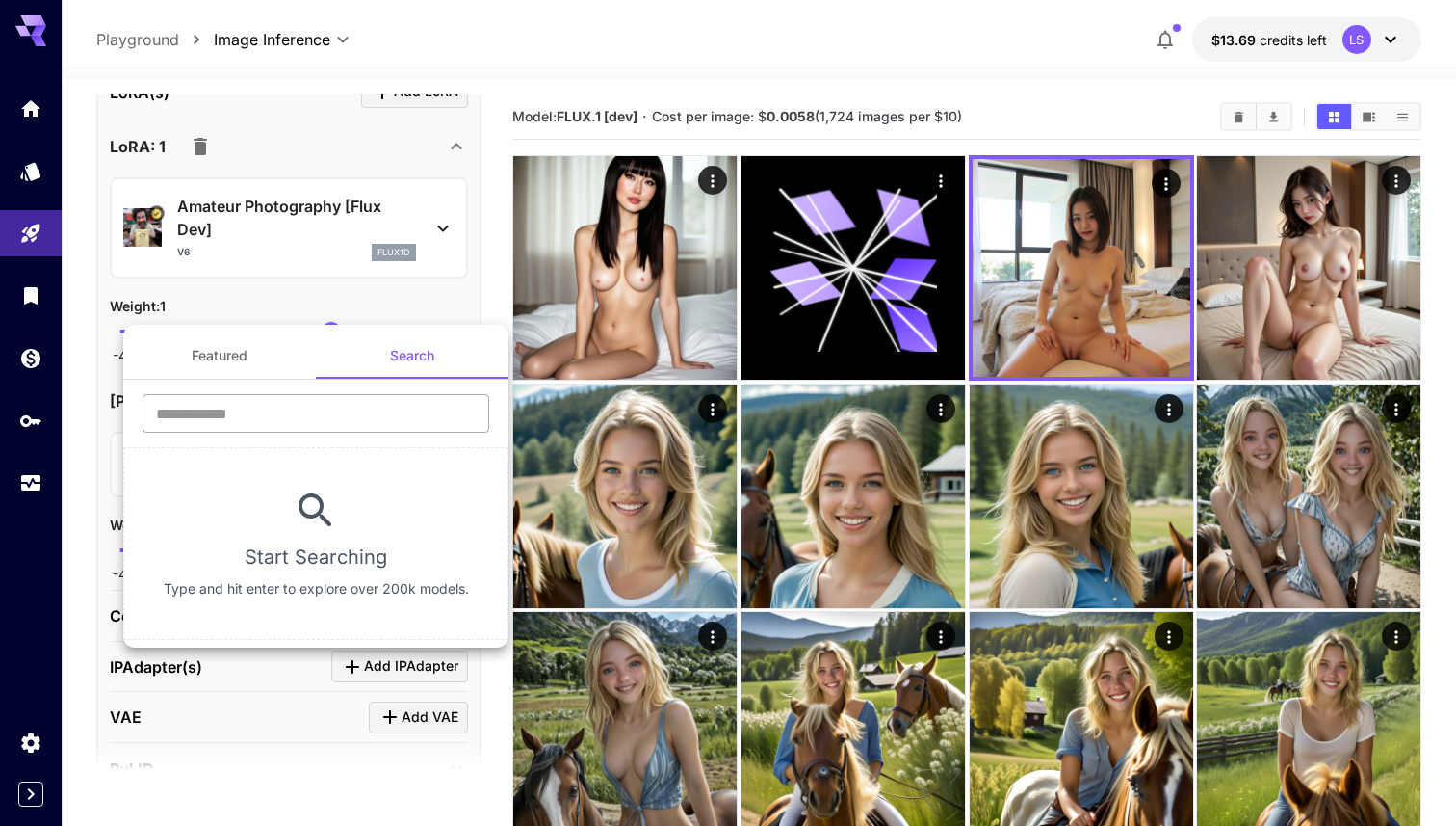
click at [354, 409] on input "text" at bounding box center [316, 413] width 347 height 38
type input "**********"
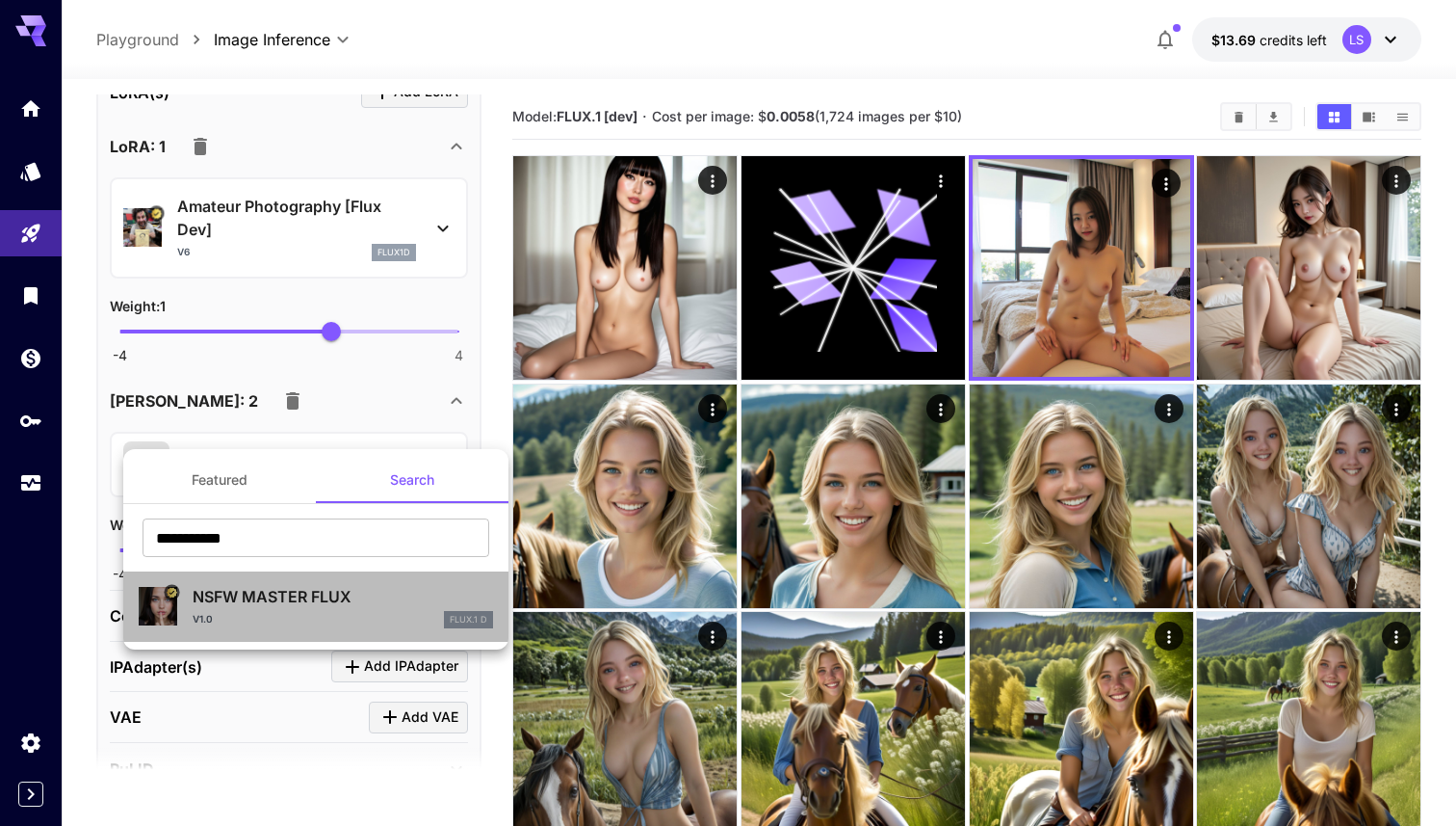
click at [284, 597] on p "NSFW MASTER FLUX" at bounding box center [343, 596] width 301 height 23
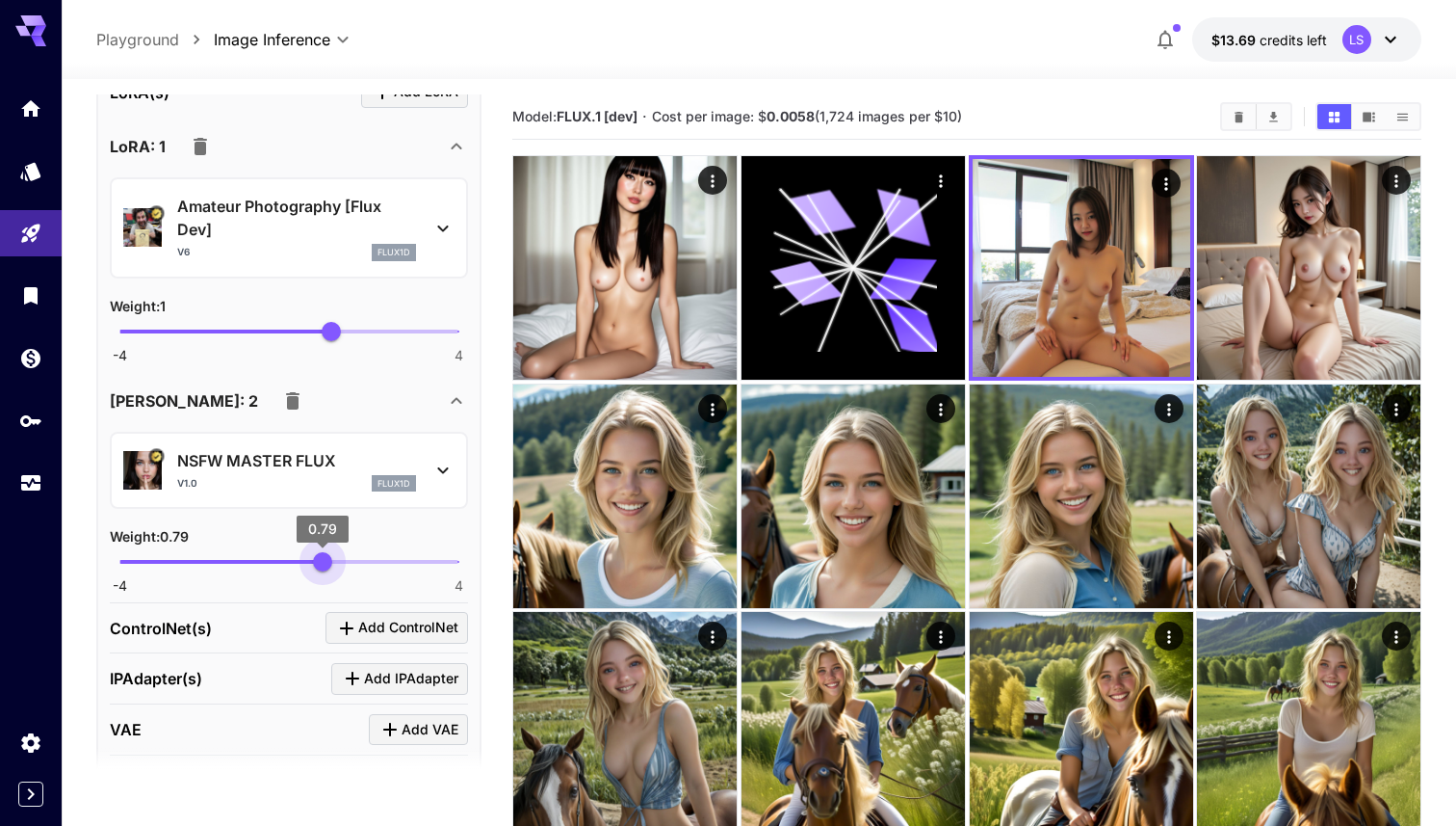
type input "****"
click at [323, 560] on span "0.81" at bounding box center [323, 562] width 20 height 20
type input "***"
drag, startPoint x: 248, startPoint y: 326, endPoint x: 309, endPoint y: 326, distance: 61.0
click at [310, 326] on span "-4 4 0.5" at bounding box center [288, 331] width 339 height 29
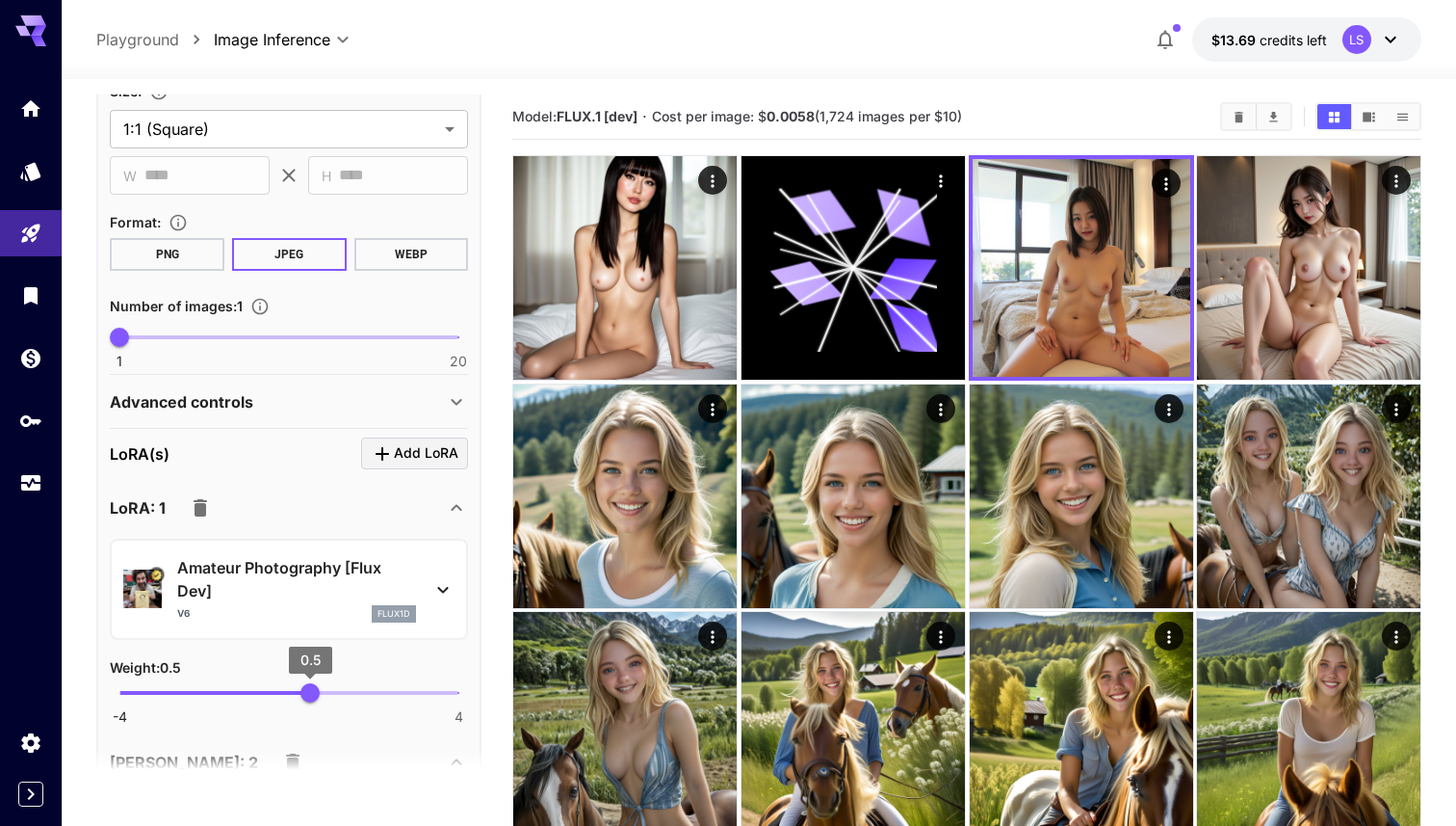
scroll to position [494, 0]
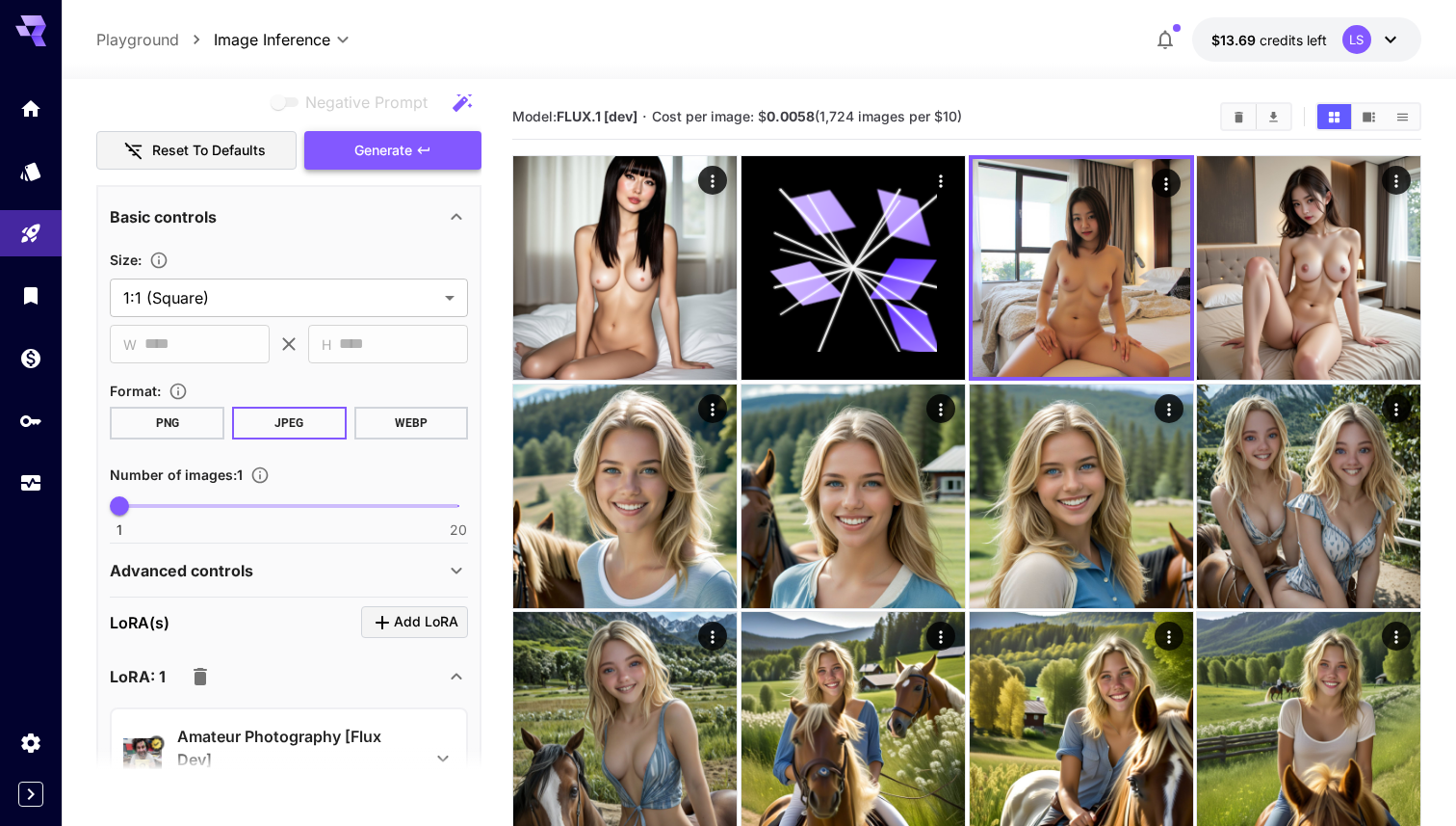
click at [409, 142] on span "Generate" at bounding box center [383, 151] width 58 height 24
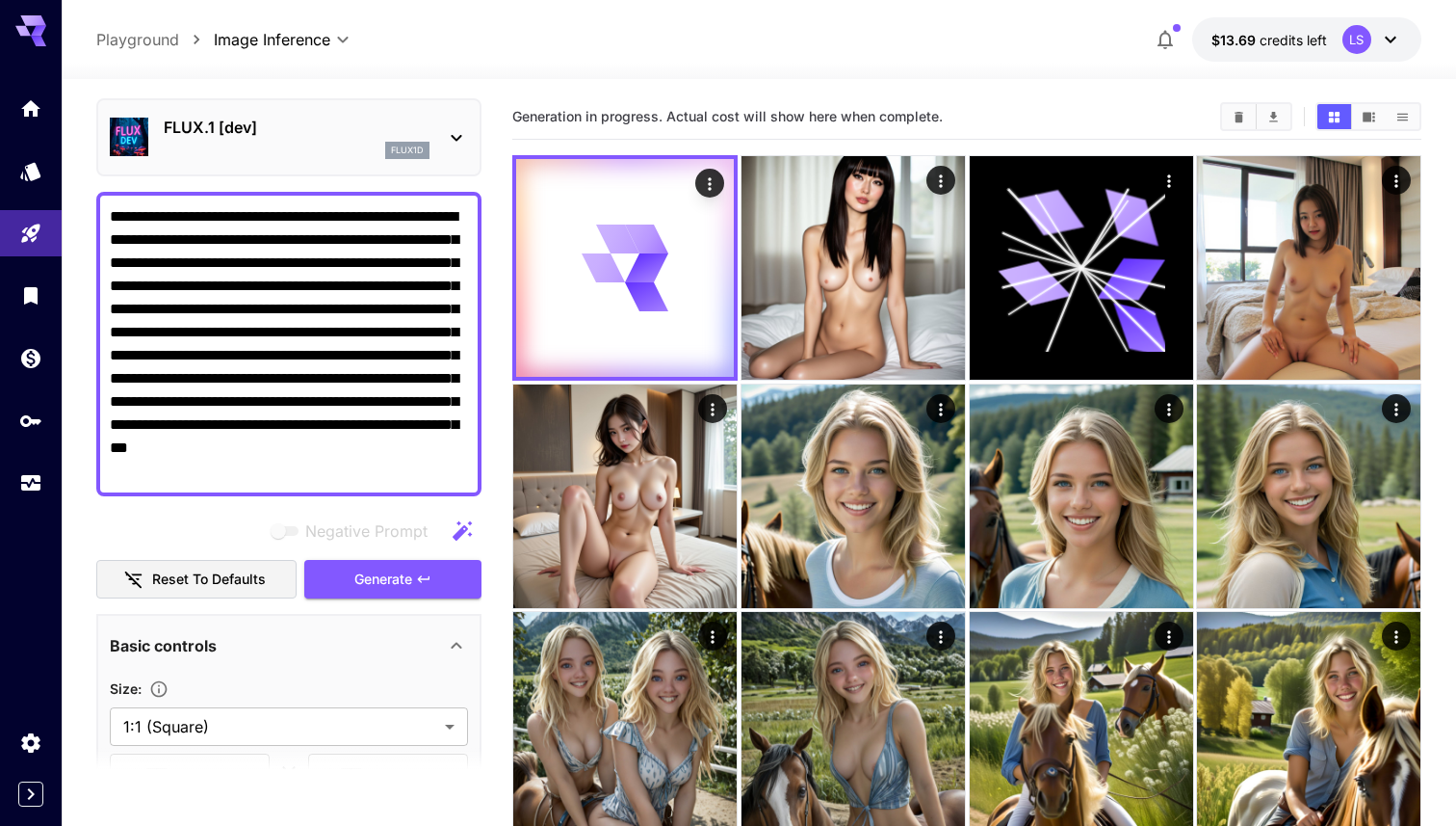
scroll to position [0, 0]
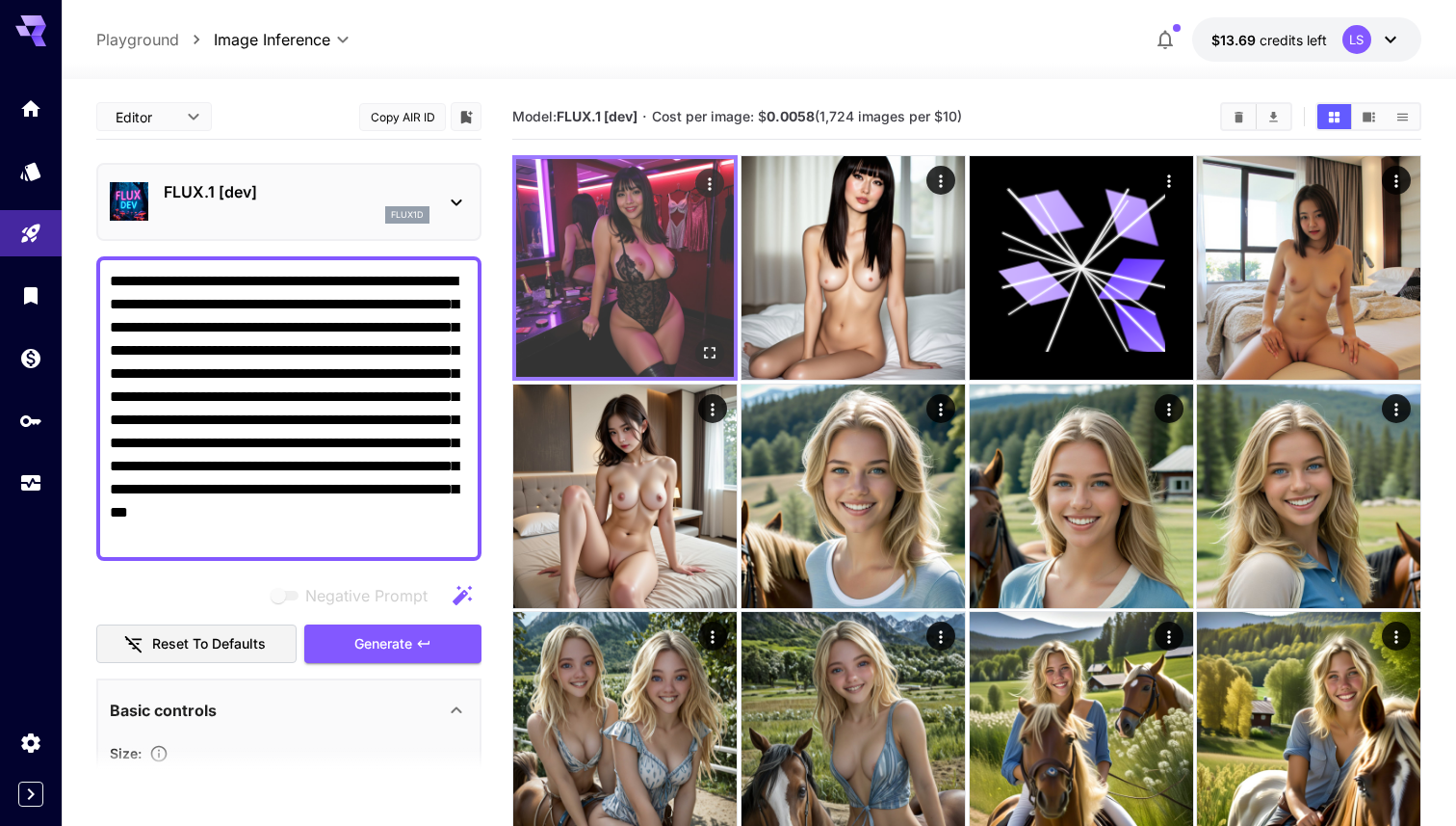
click at [707, 333] on img at bounding box center [624, 268] width 218 height 218
click at [707, 341] on button "Open in fullscreen" at bounding box center [710, 353] width 29 height 29
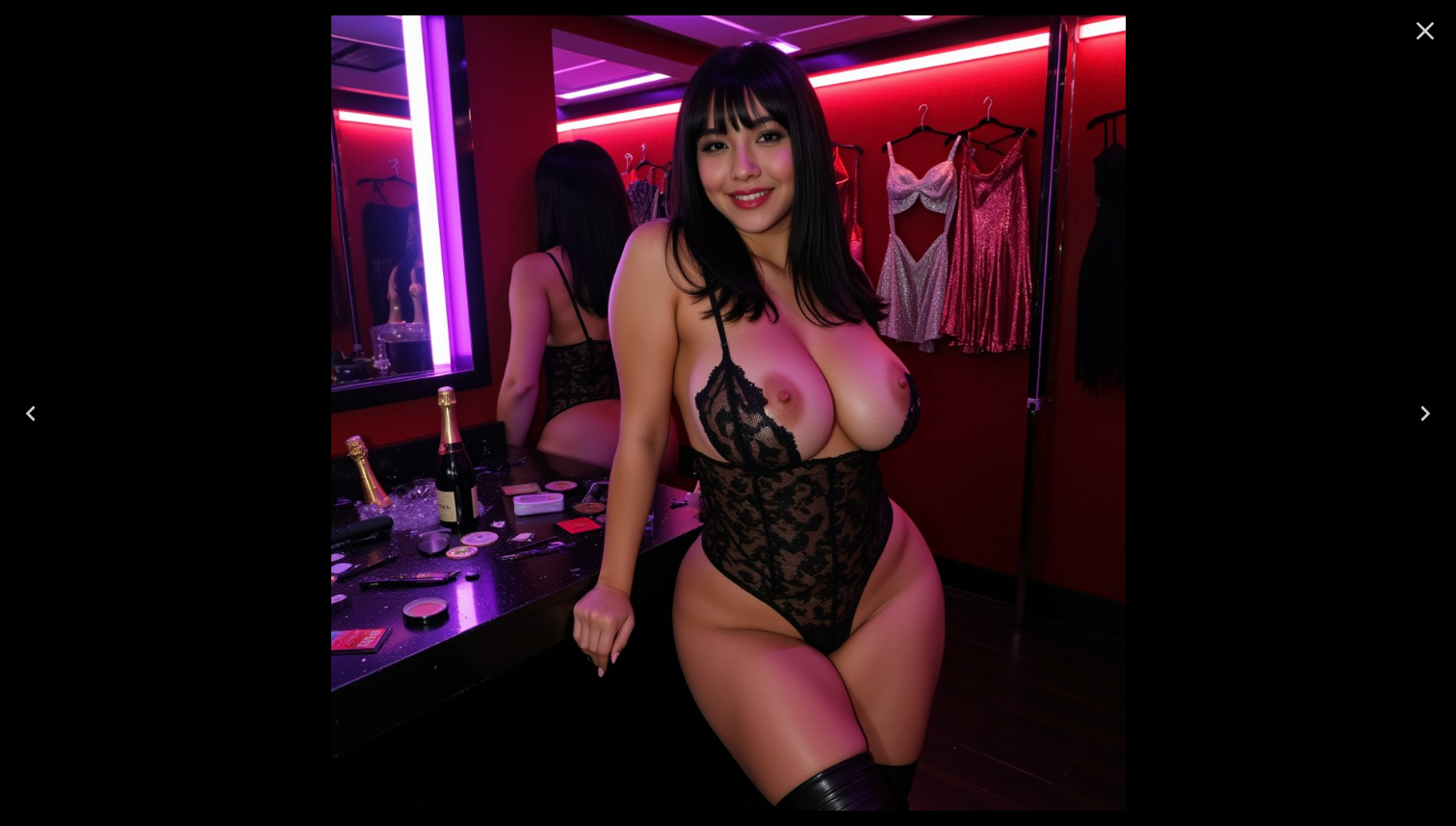
click at [1419, 43] on icon "Close" at bounding box center [1426, 31] width 31 height 31
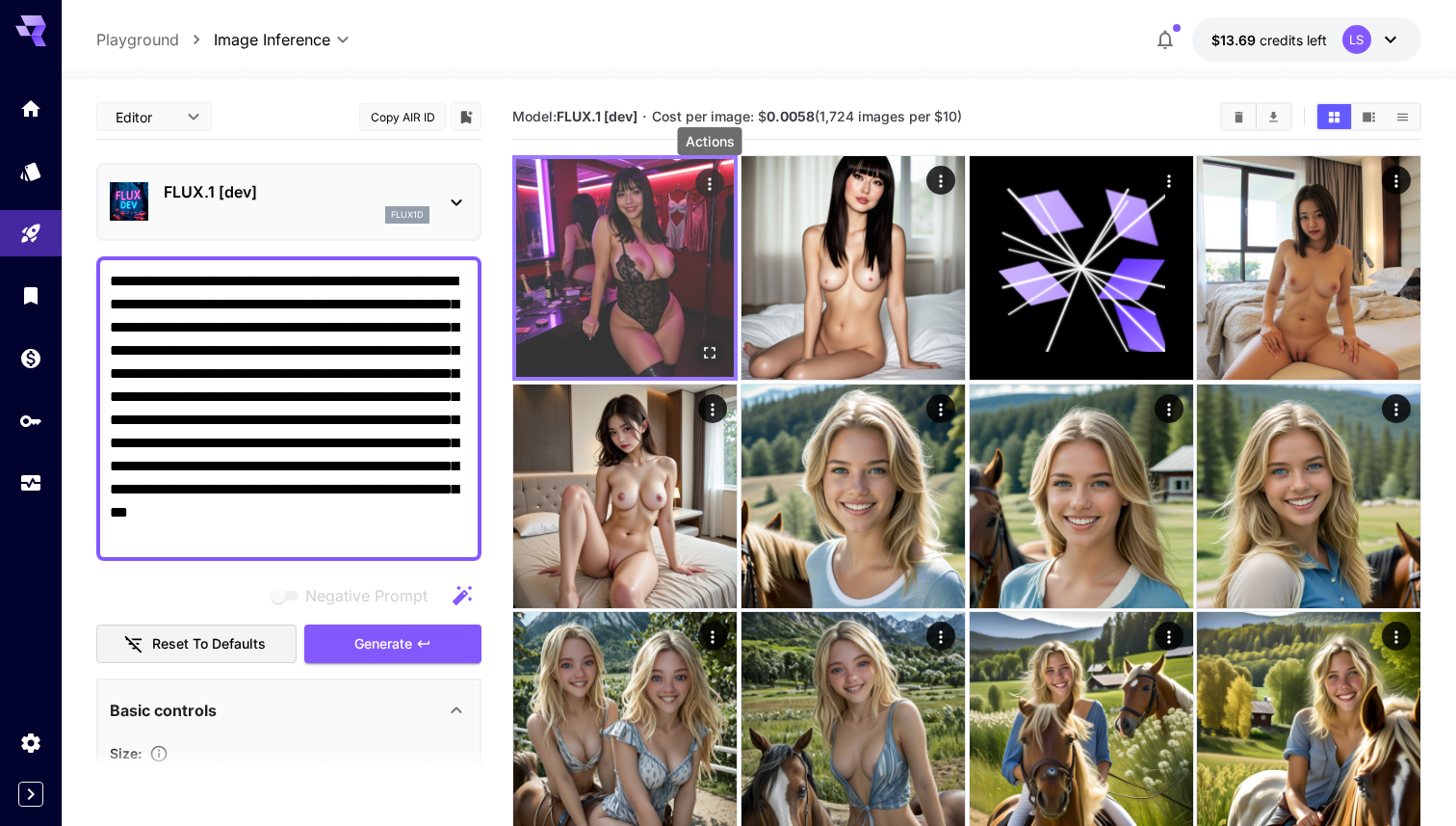
click at [702, 196] on div "Actions" at bounding box center [710, 184] width 29 height 29
click at [704, 186] on icon "Actions" at bounding box center [710, 184] width 20 height 20
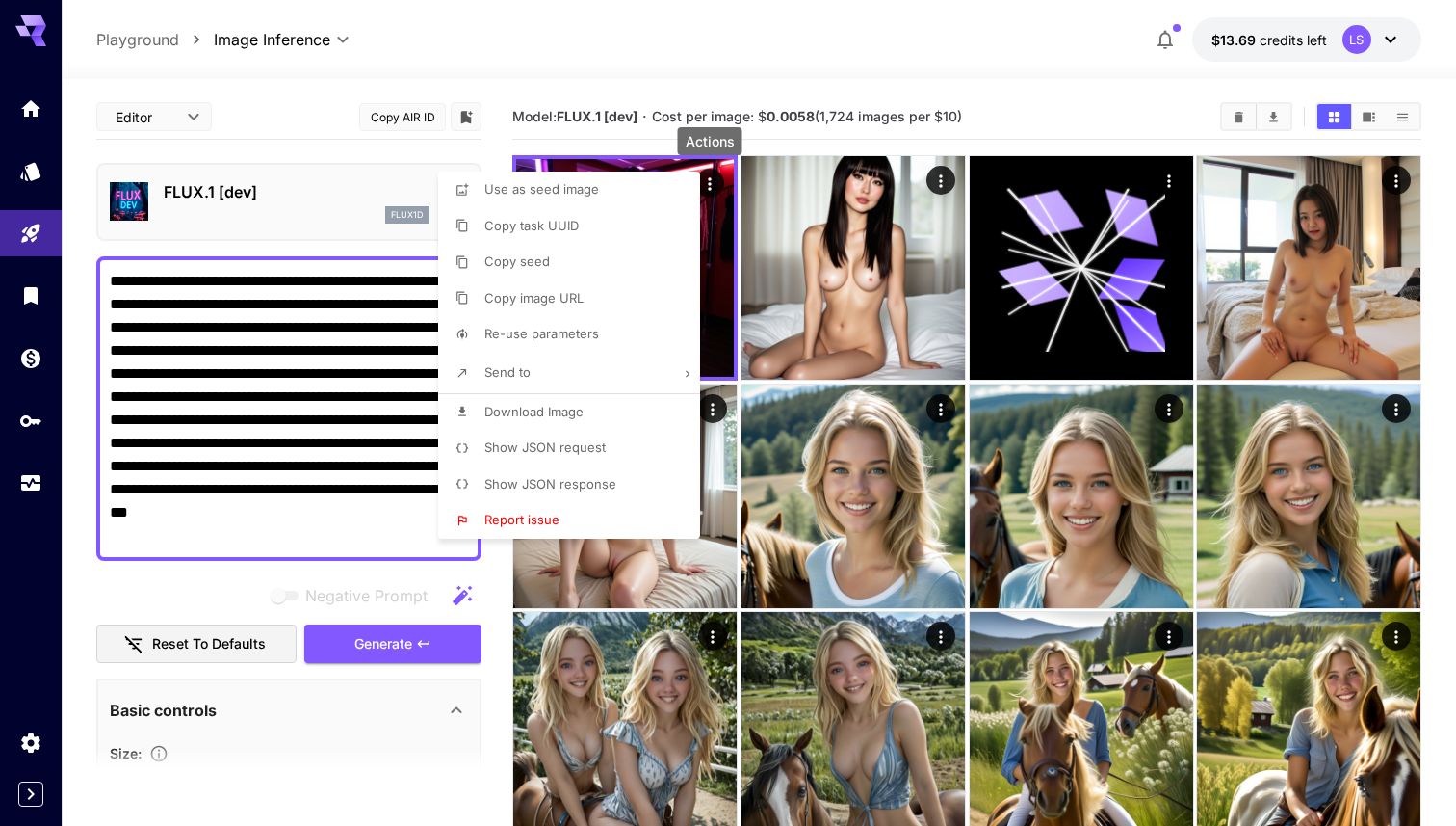
click at [591, 291] on li "Copy image URL" at bounding box center [576, 298] width 274 height 36
click at [236, 442] on div at bounding box center [728, 413] width 1456 height 826
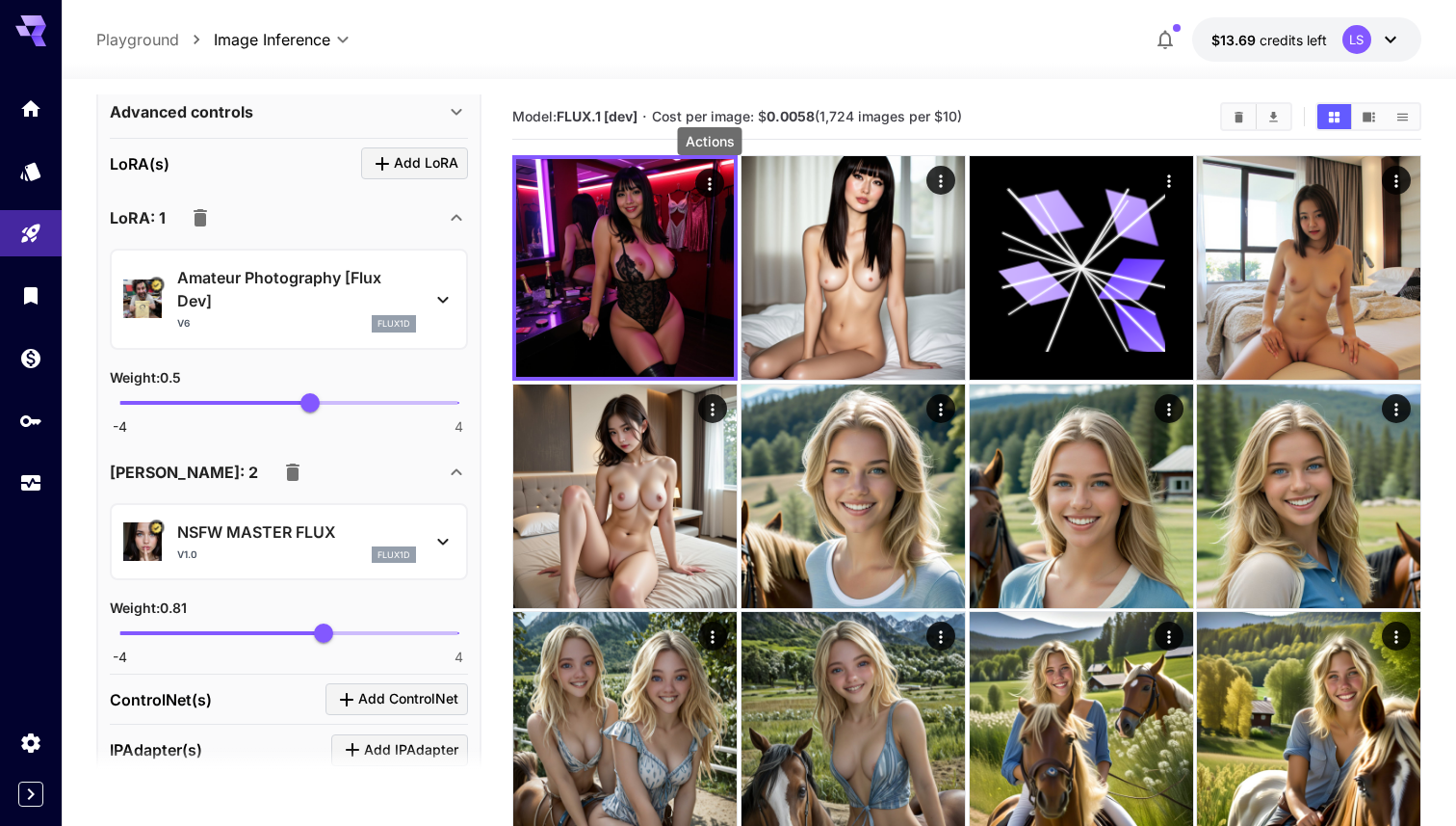
scroll to position [971, 0]
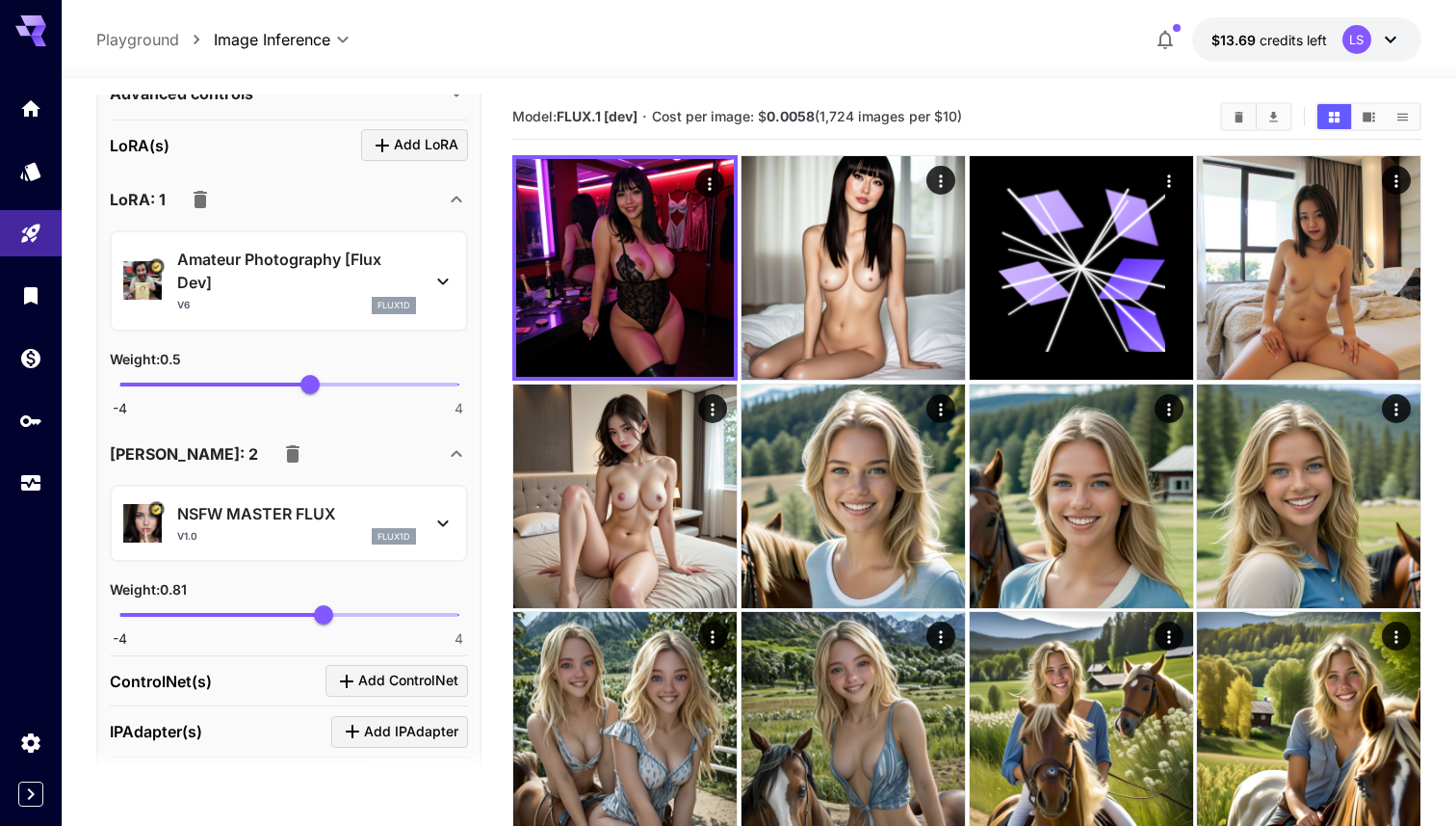
click at [331, 502] on p "NSFW MASTER FLUX" at bounding box center [296, 514] width 238 height 23
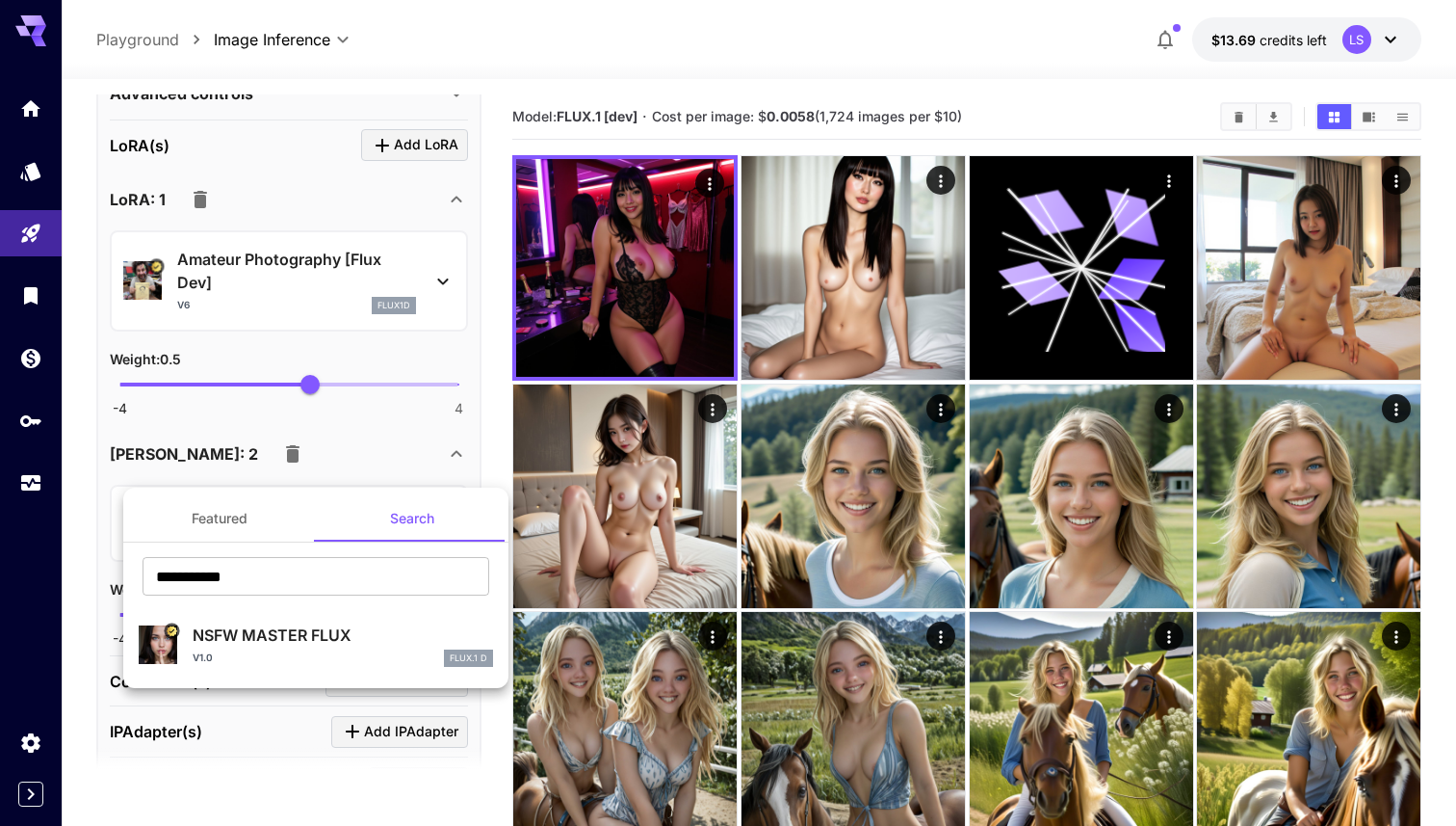
click at [160, 643] on img at bounding box center [157, 644] width 38 height 38
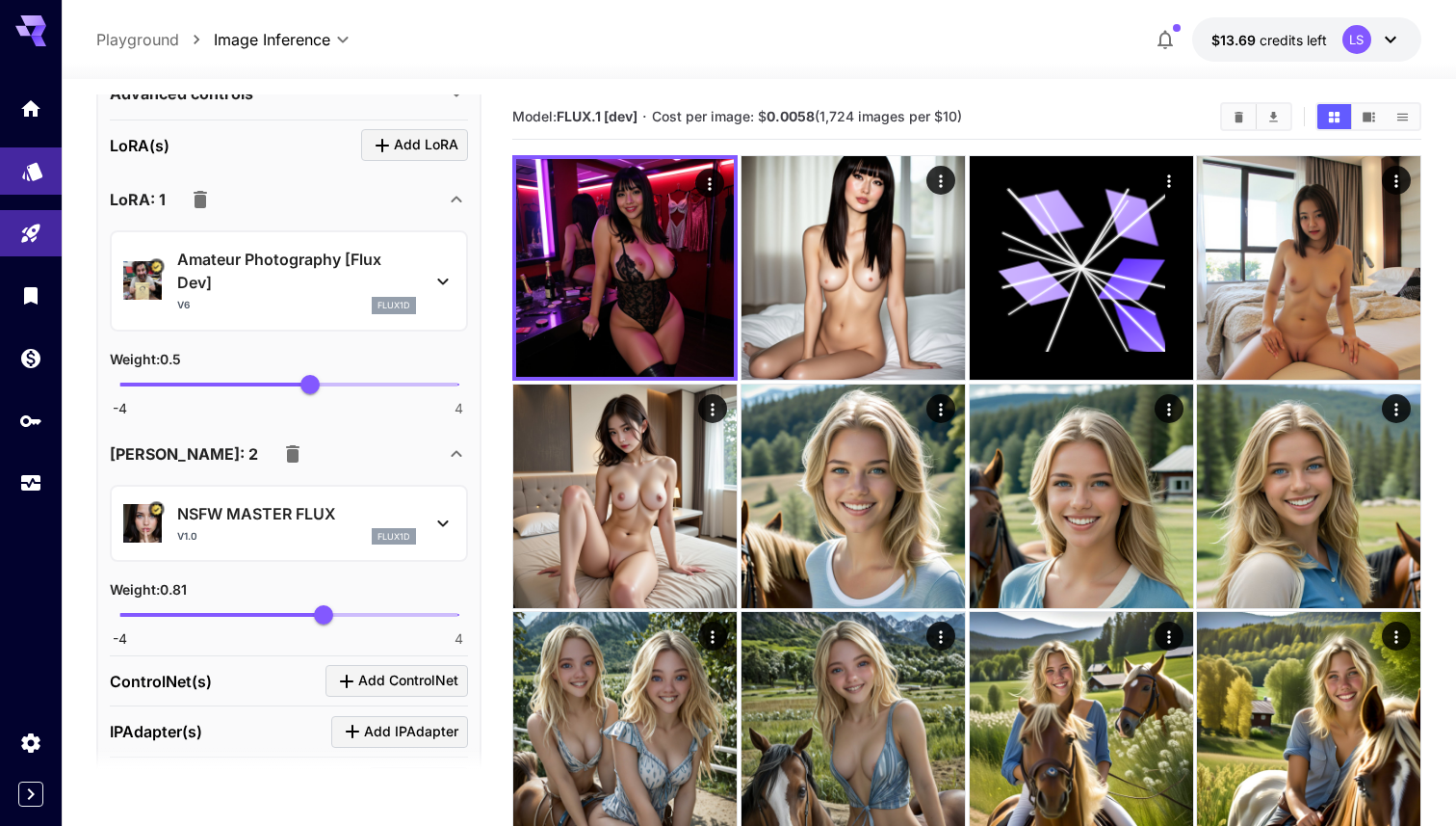
click at [43, 170] on link at bounding box center [30, 171] width 62 height 47
